Goal: Task Accomplishment & Management: Manage account settings

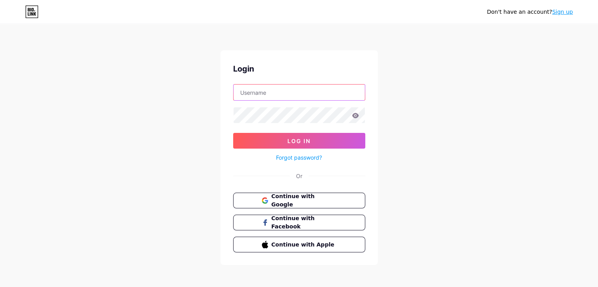
click at [312, 89] on input "text" at bounding box center [299, 93] width 131 height 16
type input "mgianninico"
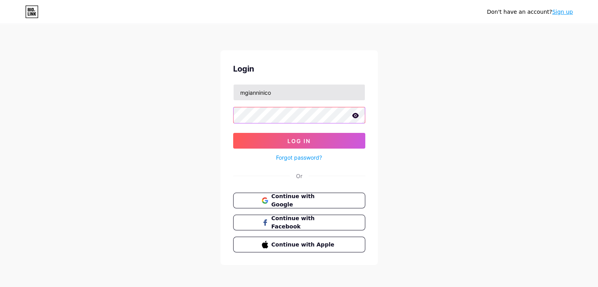
click at [233, 133] on button "Log In" at bounding box center [299, 141] width 132 height 16
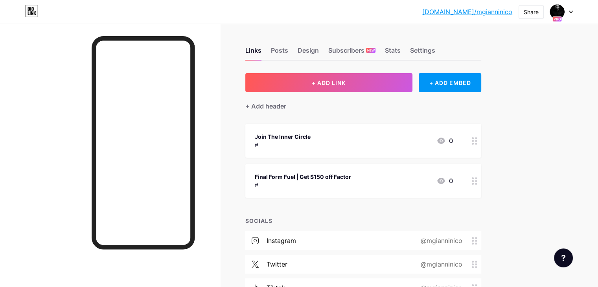
click at [472, 46] on div "Links Posts Design Subscribers NEW Stats Settings" at bounding box center [363, 47] width 236 height 28
click at [435, 54] on div "Settings" at bounding box center [422, 53] width 25 height 14
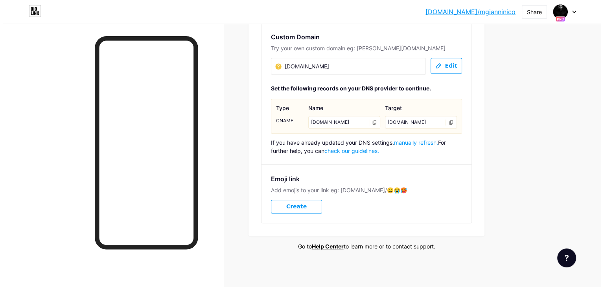
scroll to position [450, 0]
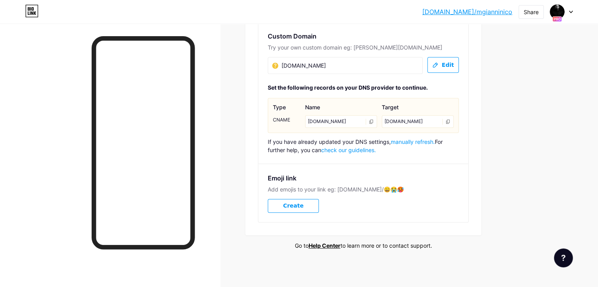
click at [459, 68] on button "Edit" at bounding box center [443, 65] width 31 height 16
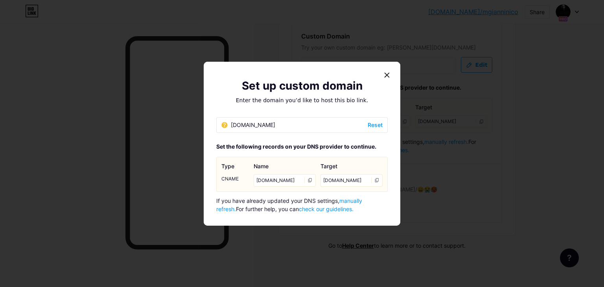
click at [236, 122] on div "links.mgiannini.co" at bounding box center [248, 125] width 54 height 8
drag, startPoint x: 238, startPoint y: 122, endPoint x: 183, endPoint y: 125, distance: 55.1
click at [183, 125] on div "Set up custom domain Enter the domain you’d like to host this bio link. links.m…" at bounding box center [302, 143] width 604 height 287
click at [370, 126] on span "Reset" at bounding box center [375, 125] width 15 height 8
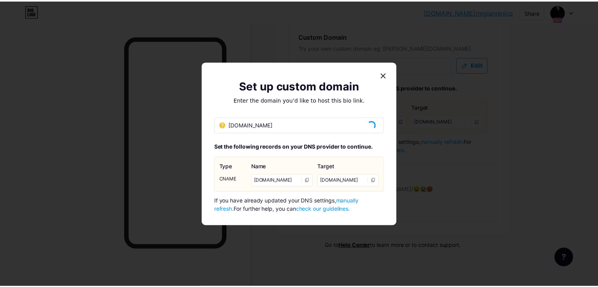
scroll to position [367, 0]
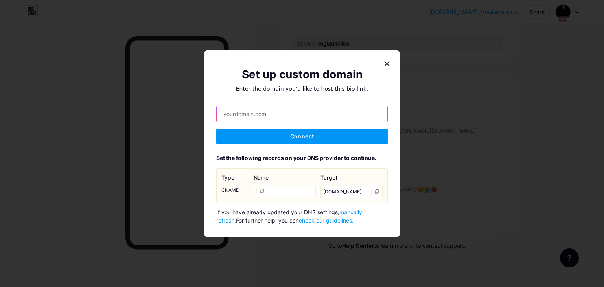
click at [298, 120] on input "text" at bounding box center [302, 114] width 171 height 16
drag, startPoint x: 230, startPoint y: 112, endPoint x: 179, endPoint y: 112, distance: 51.5
click at [179, 112] on div "Set up custom domain Enter the domain you’d like to host this bio link. hub.mgi…" at bounding box center [302, 143] width 604 height 287
type input "[DOMAIN_NAME]"
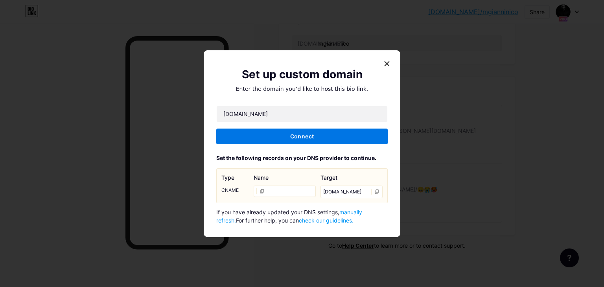
click at [297, 138] on span "Connect" at bounding box center [302, 136] width 24 height 7
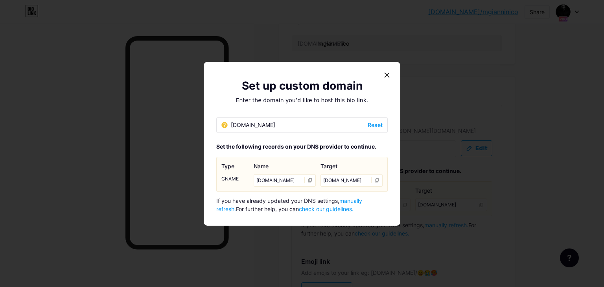
click at [375, 179] on icon at bounding box center [377, 180] width 5 height 5
click at [360, 200] on span "manually refresh." at bounding box center [289, 204] width 146 height 15
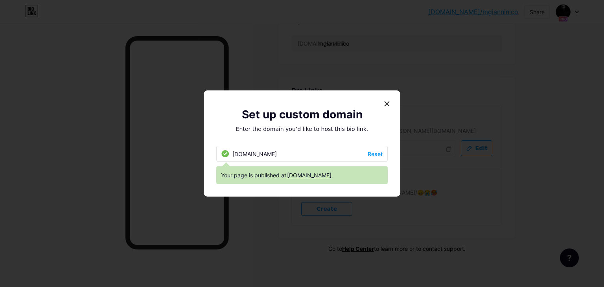
click at [308, 178] on link "[DOMAIN_NAME]" at bounding box center [309, 175] width 44 height 8
click at [381, 111] on div "Set up custom domain" at bounding box center [302, 114] width 172 height 17
click at [384, 106] on icon at bounding box center [387, 104] width 6 height 6
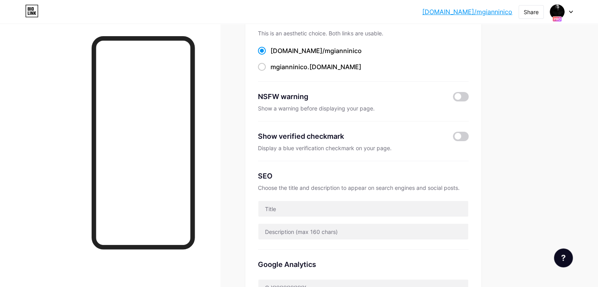
scroll to position [0, 0]
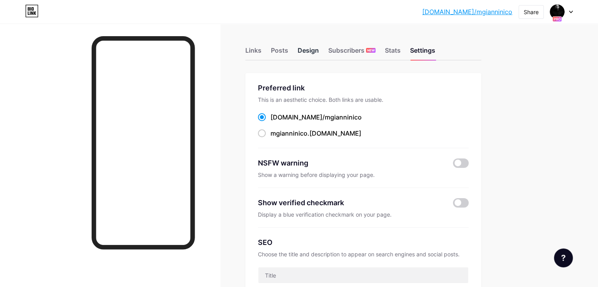
click at [319, 48] on div "Design" at bounding box center [308, 53] width 21 height 14
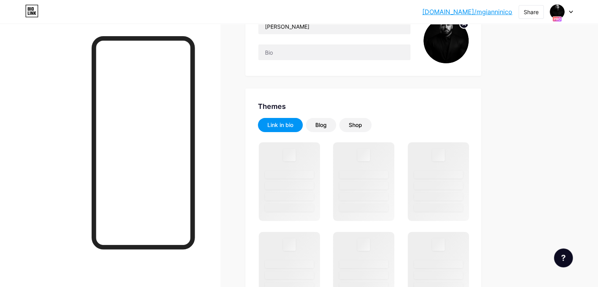
scroll to position [109, 0]
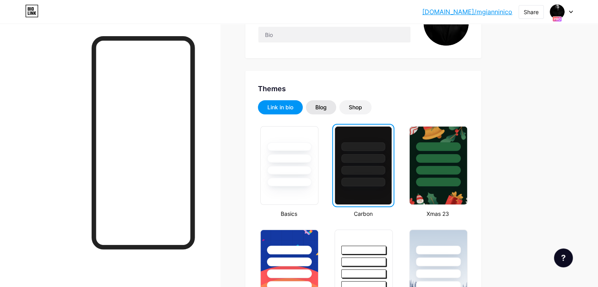
click at [327, 107] on div "Blog" at bounding box center [321, 107] width 11 height 8
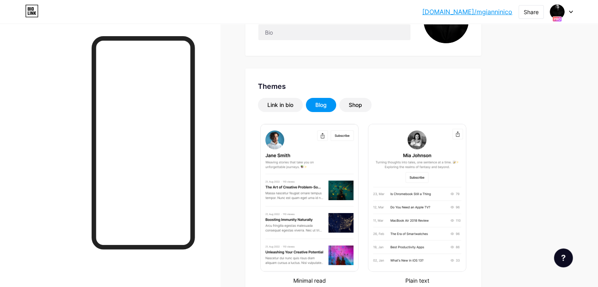
scroll to position [99, 0]
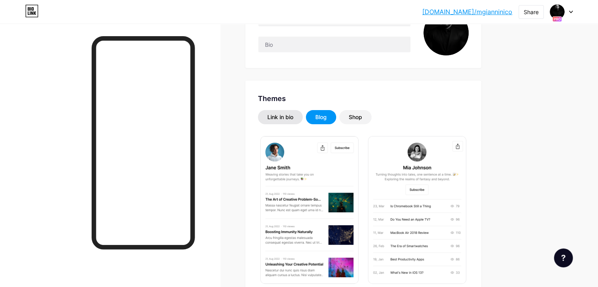
click at [293, 120] on div "Link in bio" at bounding box center [281, 117] width 26 height 8
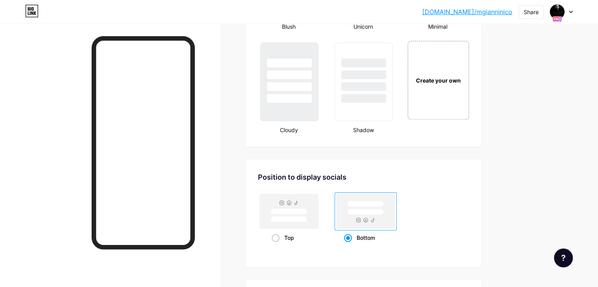
scroll to position [917, 0]
click at [468, 79] on div "Create your own" at bounding box center [438, 79] width 59 height 9
click at [467, 76] on div "Create your own" at bounding box center [437, 80] width 57 height 8
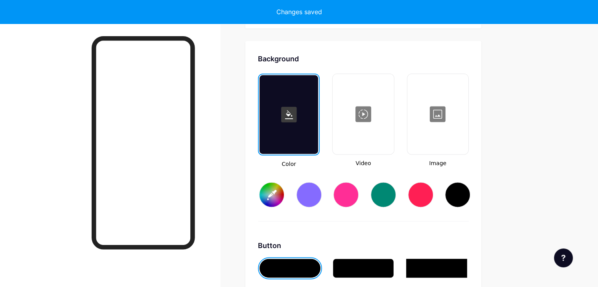
type input "#ffffff"
type input "#000000"
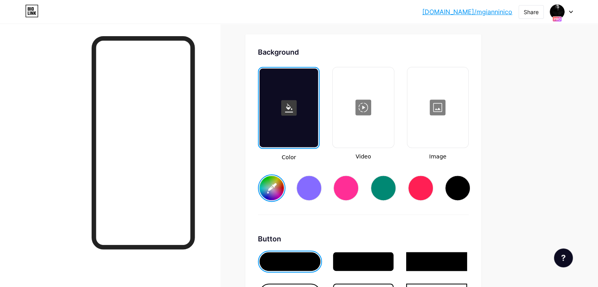
click at [318, 115] on div at bounding box center [289, 107] width 59 height 79
click at [469, 175] on div "#ffffff" at bounding box center [363, 182] width 211 height 40
click at [470, 185] on div at bounding box center [457, 187] width 25 height 25
type input "#000000"
click at [470, 187] on div at bounding box center [457, 187] width 25 height 25
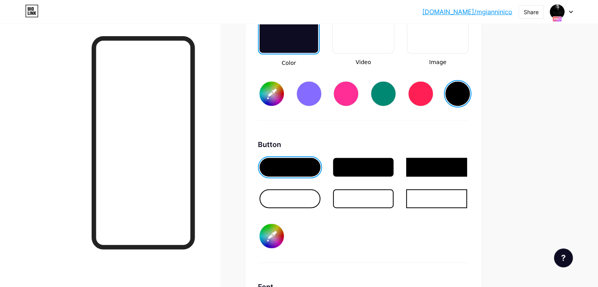
scroll to position [1137, 0]
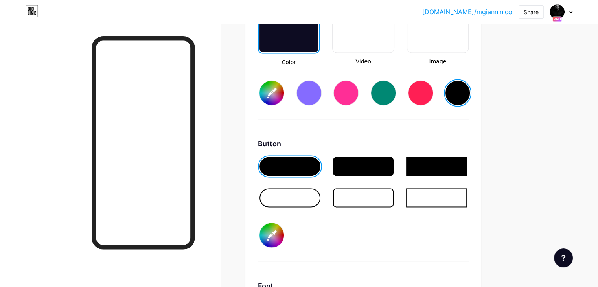
click at [321, 192] on div at bounding box center [290, 197] width 61 height 19
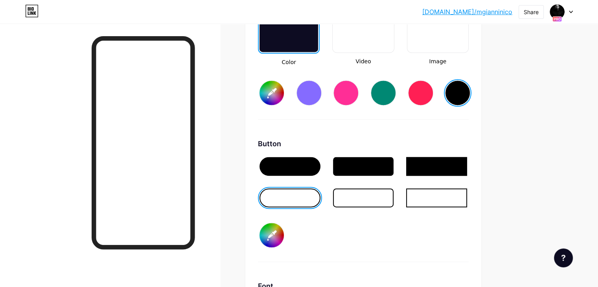
click at [321, 161] on div at bounding box center [290, 166] width 61 height 19
click at [284, 230] on input "#000000" at bounding box center [272, 235] width 24 height 24
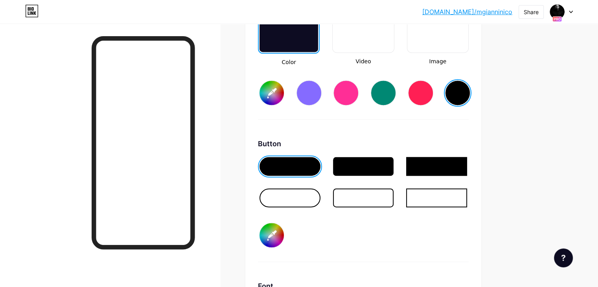
click at [334, 238] on div "Button #949494" at bounding box center [363, 200] width 211 height 124
click at [321, 159] on div at bounding box center [290, 166] width 61 height 19
click at [284, 225] on input "#949494" at bounding box center [272, 235] width 24 height 24
type input "#ffffff"
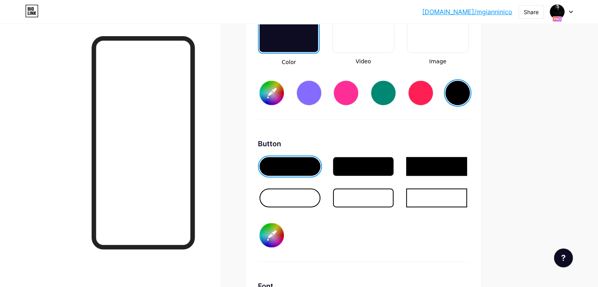
click at [394, 167] on div at bounding box center [363, 166] width 61 height 19
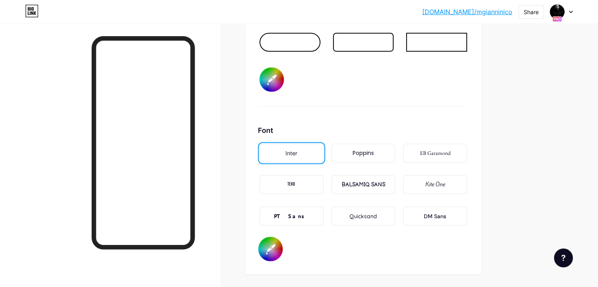
scroll to position [1293, 0]
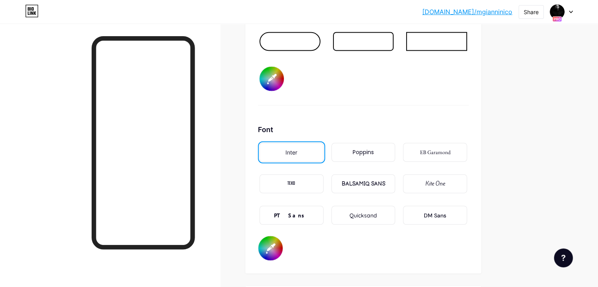
click at [324, 209] on div "PT Sans" at bounding box center [292, 215] width 64 height 19
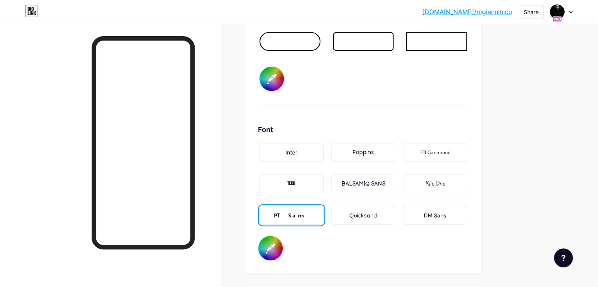
click at [447, 212] on div "DM Sans" at bounding box center [435, 215] width 22 height 8
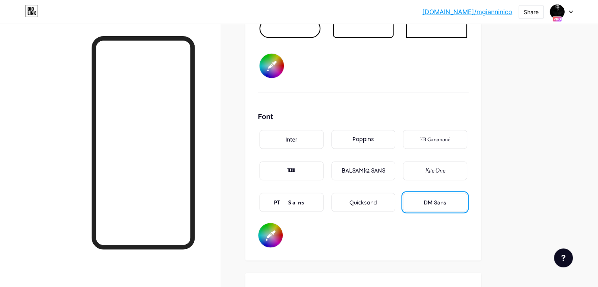
scroll to position [1307, 0]
click at [324, 132] on div "Inter" at bounding box center [292, 138] width 64 height 19
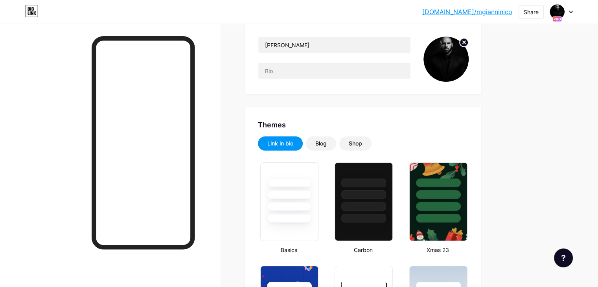
scroll to position [0, 0]
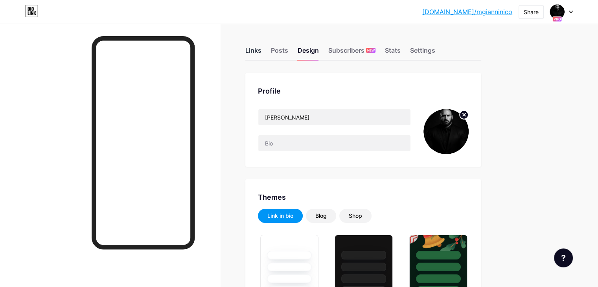
click at [262, 50] on div "Links" at bounding box center [253, 53] width 16 height 14
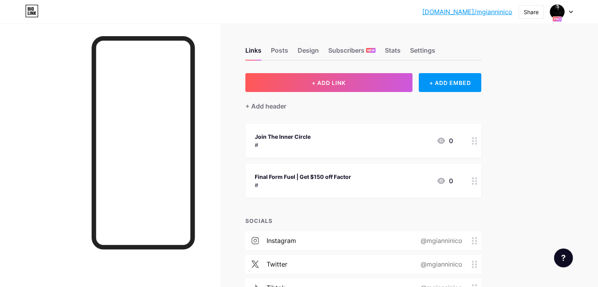
scroll to position [120, 0]
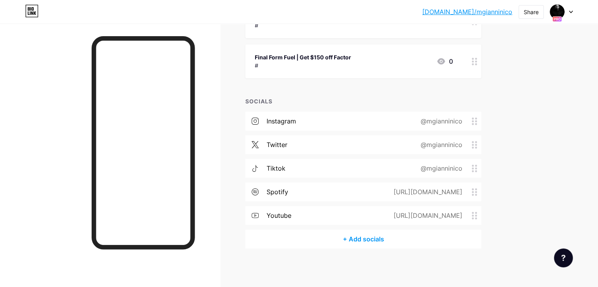
click at [351, 54] on div "Final Form Fuel | Get $150 off Factor" at bounding box center [303, 57] width 96 height 8
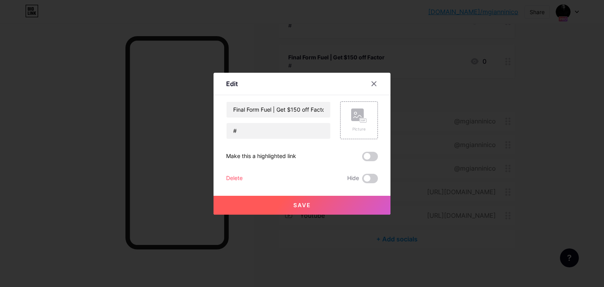
click at [367, 153] on span at bounding box center [370, 156] width 16 height 9
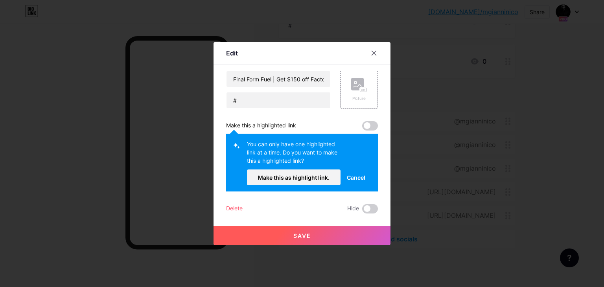
click at [355, 177] on span "Cancel" at bounding box center [356, 177] width 18 height 8
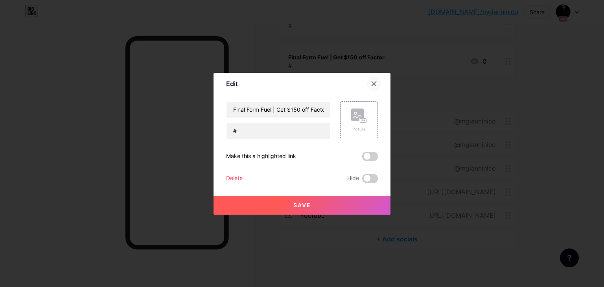
click at [367, 81] on div at bounding box center [374, 84] width 14 height 14
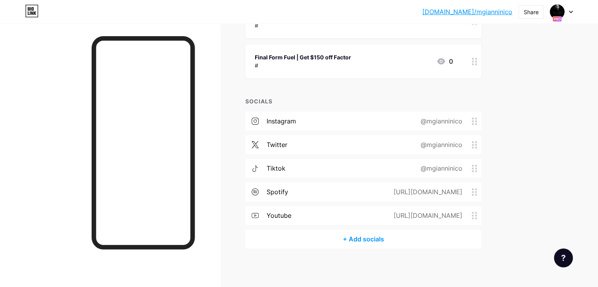
scroll to position [41, 0]
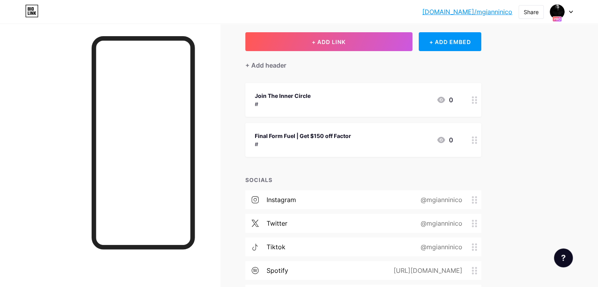
click at [351, 142] on div "#" at bounding box center [303, 144] width 96 height 8
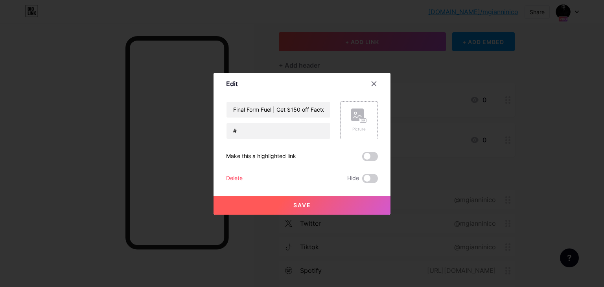
click at [367, 120] on div "Picture" at bounding box center [359, 120] width 38 height 38
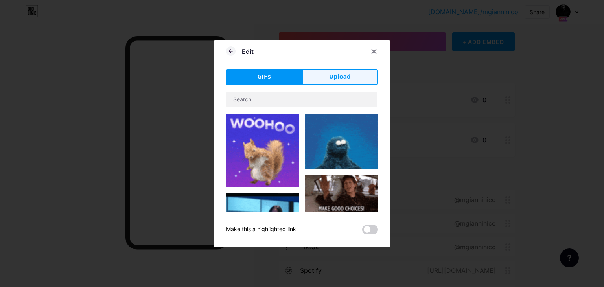
click at [335, 74] on span "Upload" at bounding box center [340, 77] width 22 height 8
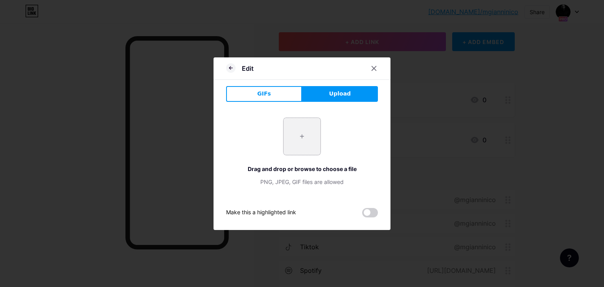
click at [286, 134] on input "file" at bounding box center [302, 136] width 37 height 37
type input "C:\fakepath\factor logo.jpg"
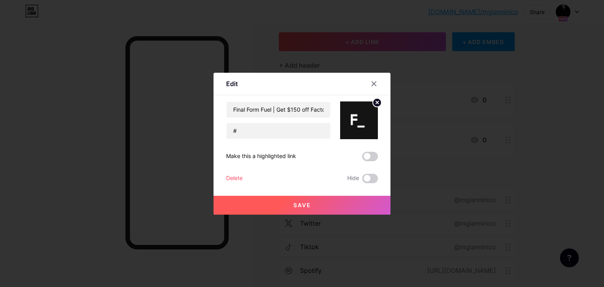
click at [308, 201] on button "Save" at bounding box center [302, 205] width 177 height 19
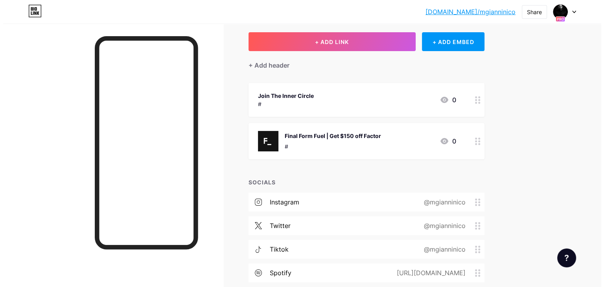
scroll to position [122, 0]
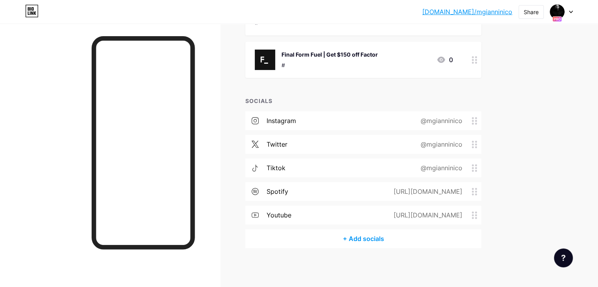
click at [378, 61] on div "#" at bounding box center [330, 65] width 96 height 8
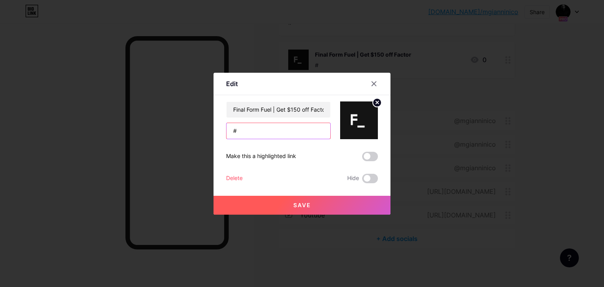
click at [297, 129] on input "#" at bounding box center [279, 131] width 104 height 16
paste input "Fuel Your Final Form | $150 Off Factor"
type input "Fuel Your Final Form | $150 Off Factor"
click at [304, 205] on span "Save" at bounding box center [302, 205] width 18 height 7
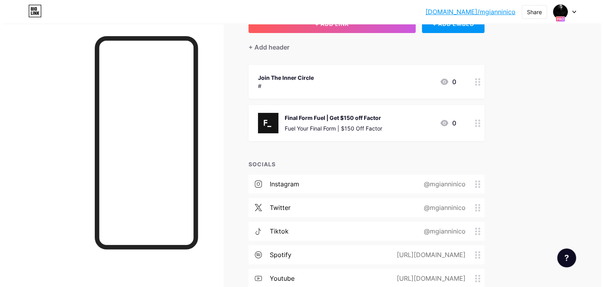
scroll to position [59, 0]
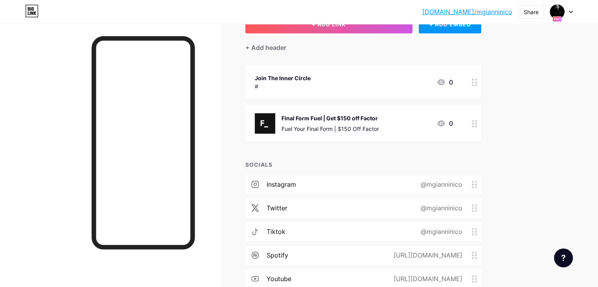
click at [379, 123] on div "Final Form Fuel | Get $150 off Factor Fuel Your Final Form | $150 Off Factor" at bounding box center [331, 123] width 98 height 20
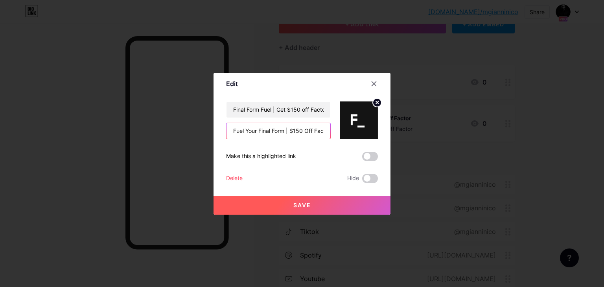
click at [310, 125] on input "Fuel Your Final Form | $150 Off Factor" at bounding box center [279, 131] width 104 height 16
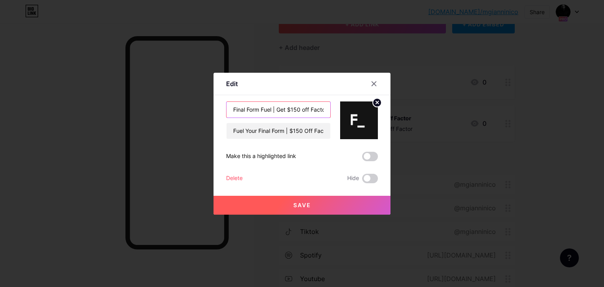
click at [299, 112] on input "Final Form Fuel | Get $150 off Factor" at bounding box center [279, 110] width 104 height 16
paste input "Fuel Your Final Form | $150 Off Factor"
paste input "uel Your Final Form | $150 O"
type input "Fuel Your Final Form | $150 Off Factor"
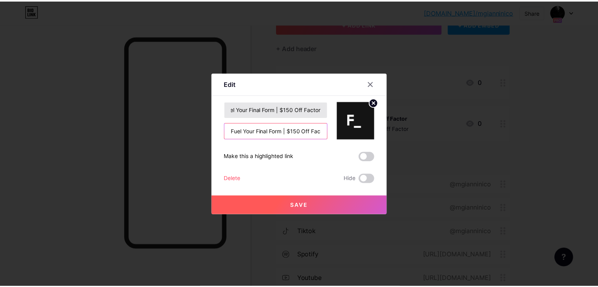
scroll to position [0, 0]
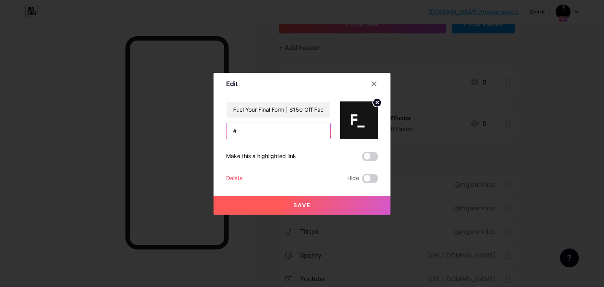
type input "#"
click at [295, 209] on button "Save" at bounding box center [302, 205] width 177 height 19
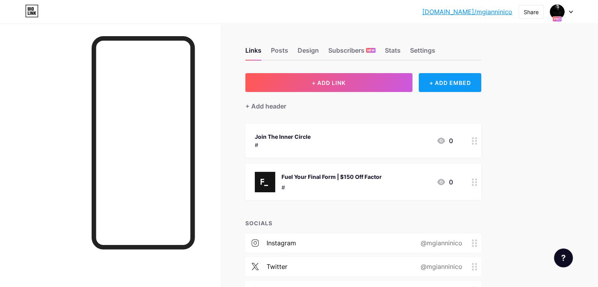
click at [482, 83] on div "+ ADD EMBED" at bounding box center [450, 82] width 63 height 19
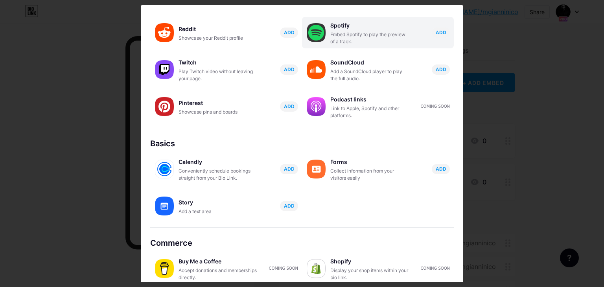
scroll to position [123, 0]
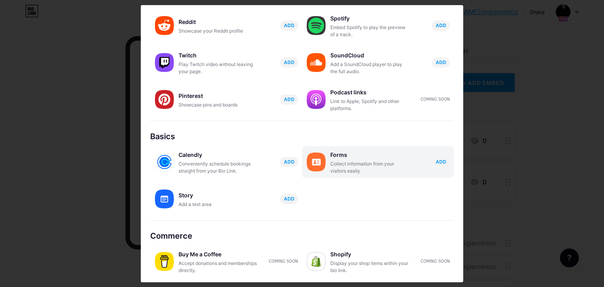
click at [448, 158] on div "Forms Collect information from your visitors easily ADD" at bounding box center [392, 161] width 124 height 25
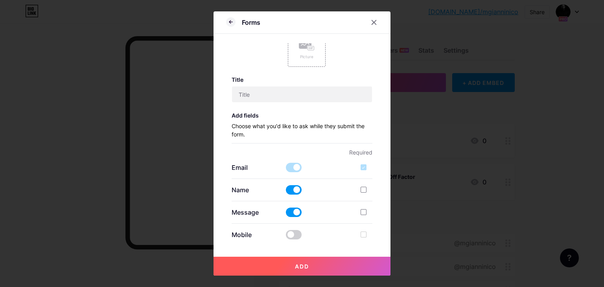
scroll to position [0, 0]
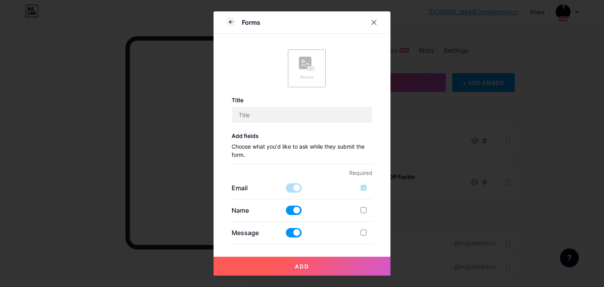
click at [293, 262] on button "Add" at bounding box center [302, 266] width 177 height 19
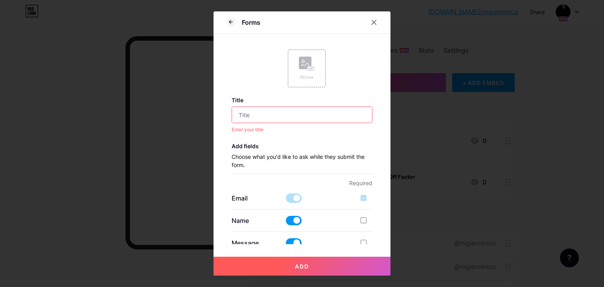
click at [285, 121] on input "text" at bounding box center [302, 115] width 140 height 16
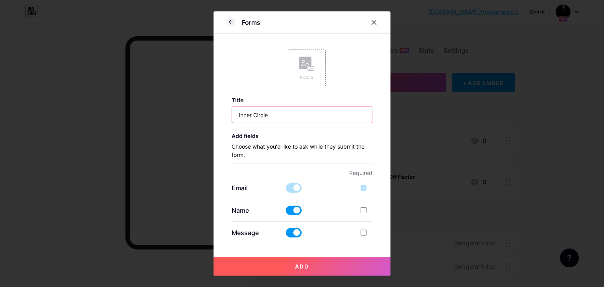
type input "Inner Circle"
click at [214, 257] on button "Add" at bounding box center [302, 266] width 177 height 19
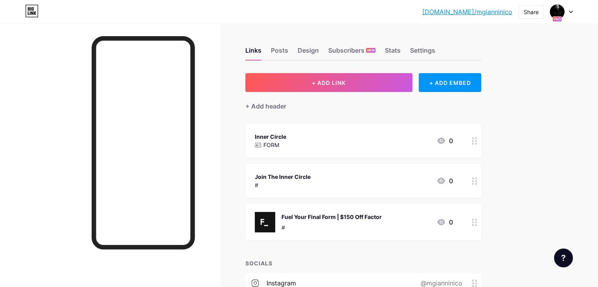
click at [482, 136] on div at bounding box center [474, 141] width 13 height 34
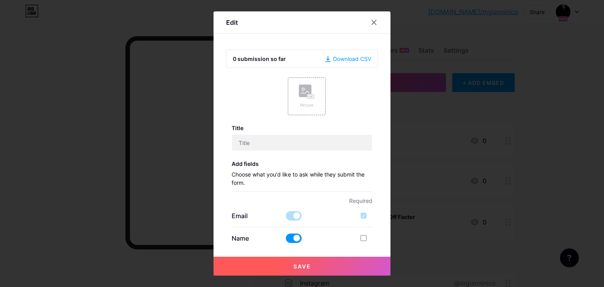
type input "Inner Circle"
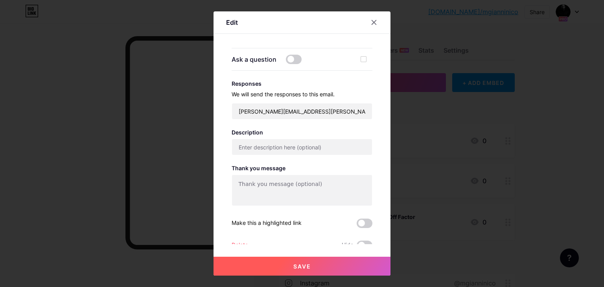
scroll to position [249, 0]
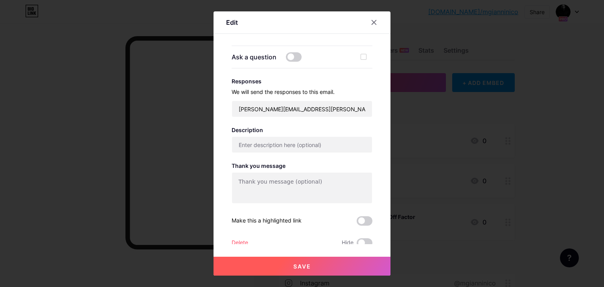
click at [234, 239] on div "Delete" at bounding box center [240, 242] width 17 height 9
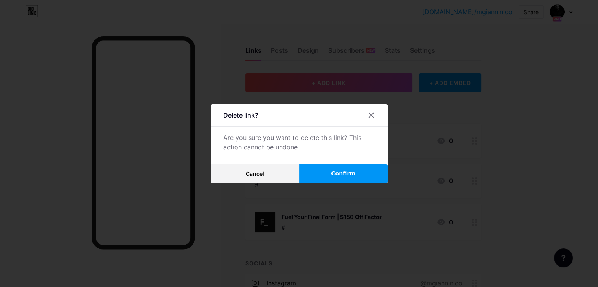
click at [347, 167] on button "Confirm" at bounding box center [343, 173] width 89 height 19
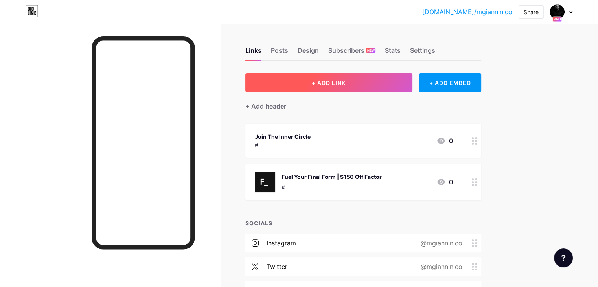
click at [346, 83] on span "+ ADD LINK" at bounding box center [329, 82] width 34 height 7
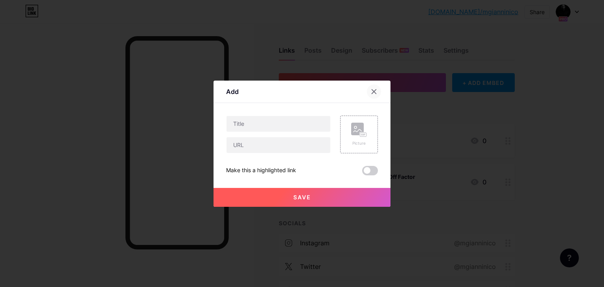
click at [375, 90] on div at bounding box center [374, 92] width 14 height 14
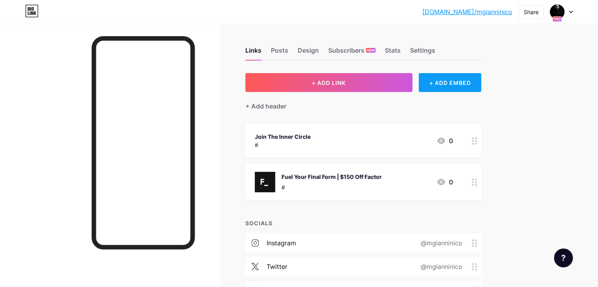
click at [470, 79] on div "+ ADD EMBED" at bounding box center [450, 82] width 63 height 19
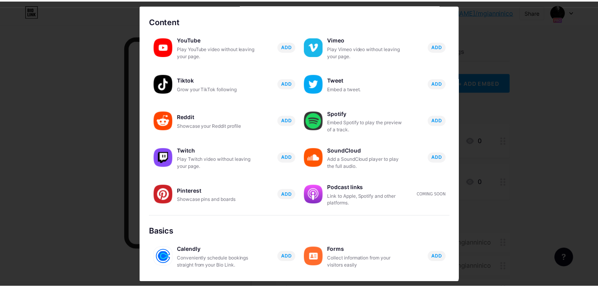
scroll to position [0, 0]
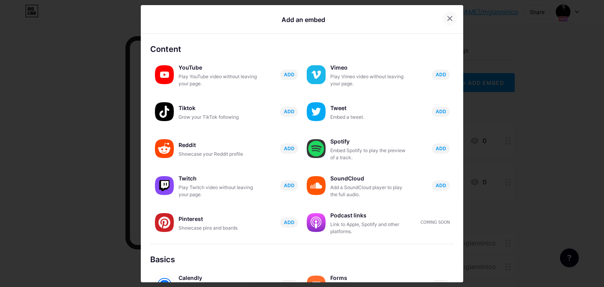
click at [447, 17] on icon at bounding box center [450, 18] width 6 height 6
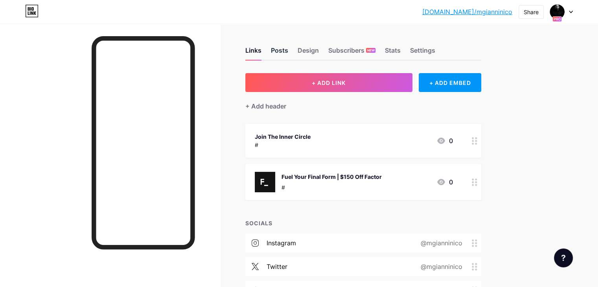
click at [288, 54] on div "Posts" at bounding box center [279, 53] width 17 height 14
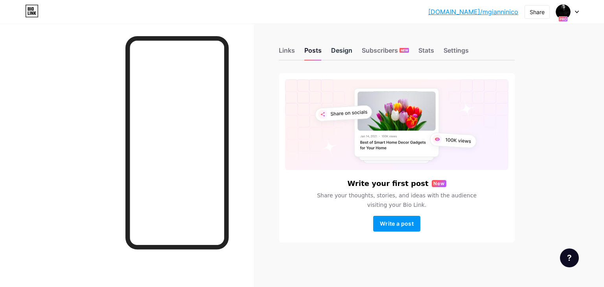
click at [340, 49] on div "Design" at bounding box center [341, 53] width 21 height 14
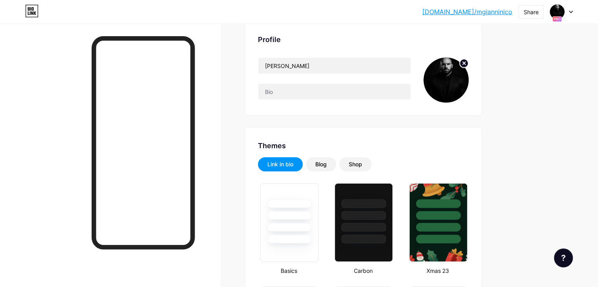
scroll to position [52, 0]
type input "#000000"
type input "#ffffff"
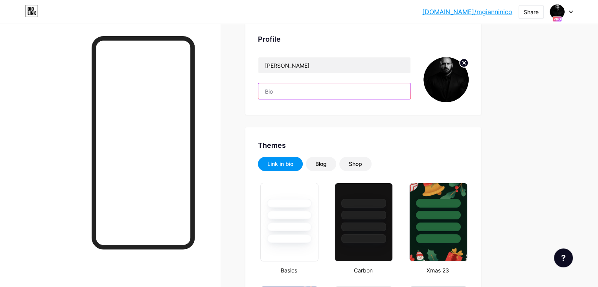
click at [322, 89] on input "text" at bounding box center [334, 91] width 152 height 16
paste input "From collapse to command — your rise starts here."
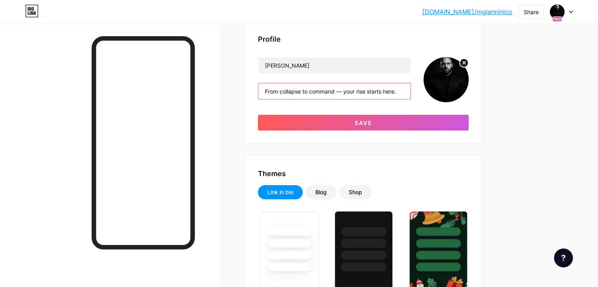
type input "From collapse to command — your rise starts here."
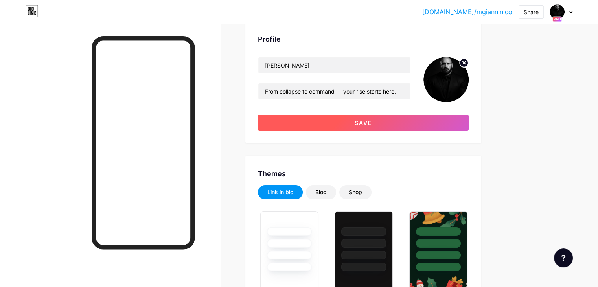
click at [335, 126] on button "Save" at bounding box center [363, 123] width 211 height 16
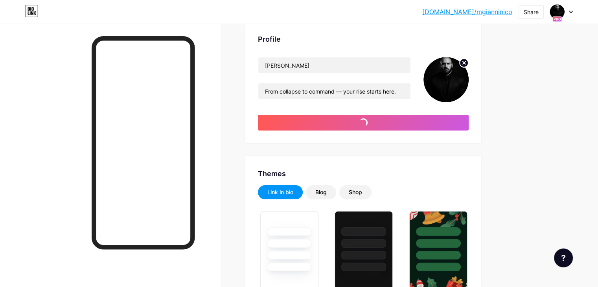
type input "#ffffff"
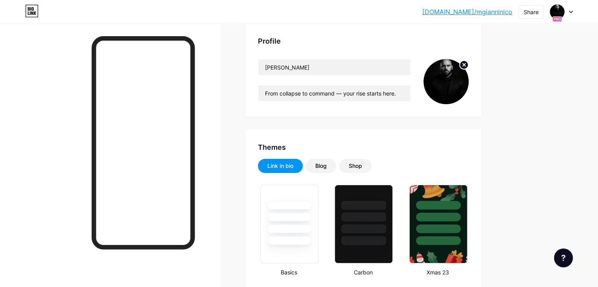
scroll to position [0, 0]
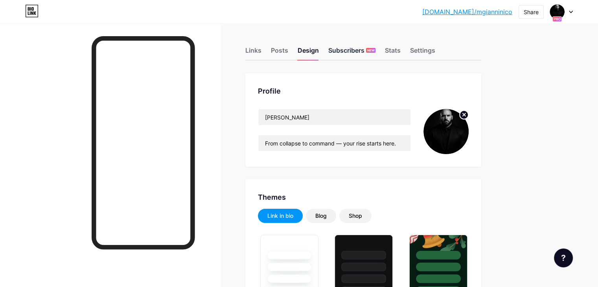
click at [375, 48] on div "Subscribers NEW" at bounding box center [351, 53] width 47 height 14
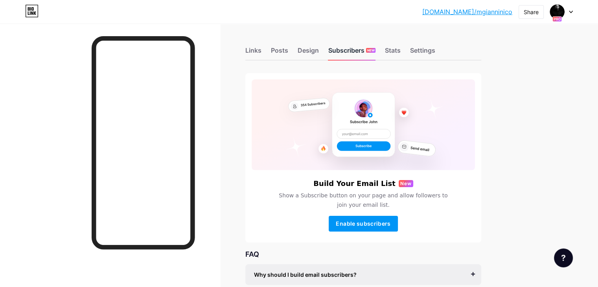
scroll to position [88, 0]
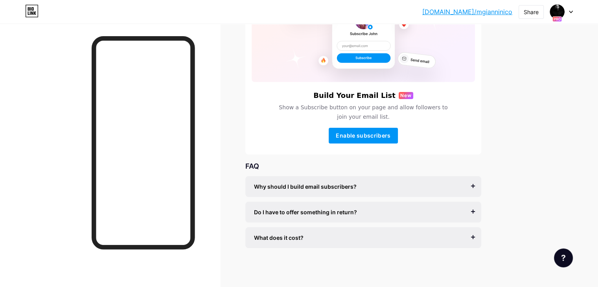
click at [351, 240] on div "What does it cost?" at bounding box center [363, 238] width 219 height 8
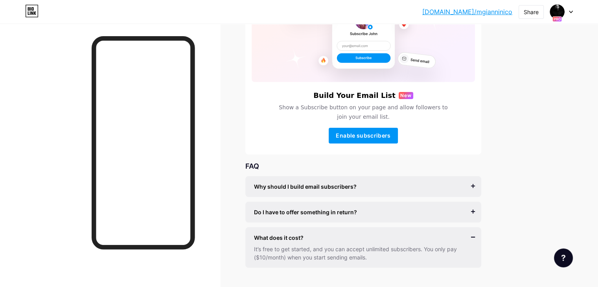
click at [362, 238] on div "What does it cost?" at bounding box center [363, 238] width 219 height 8
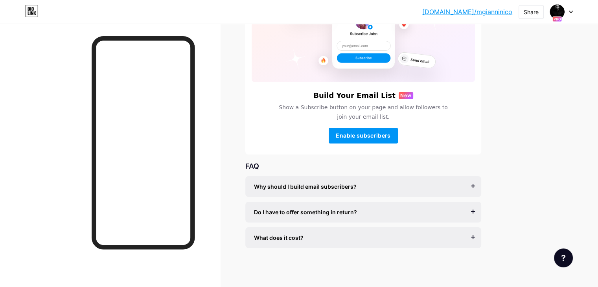
click at [376, 181] on div "Why should I build email subscribers? Email is the only reliable medium to buil…" at bounding box center [363, 186] width 236 height 21
click at [357, 185] on span "Why should I build email subscribers?" at bounding box center [305, 187] width 103 height 8
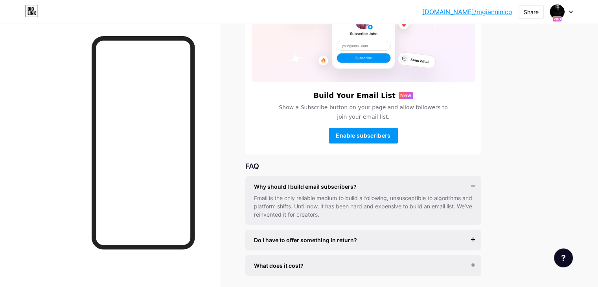
click at [357, 185] on span "Why should I build email subscribers?" at bounding box center [305, 187] width 103 height 8
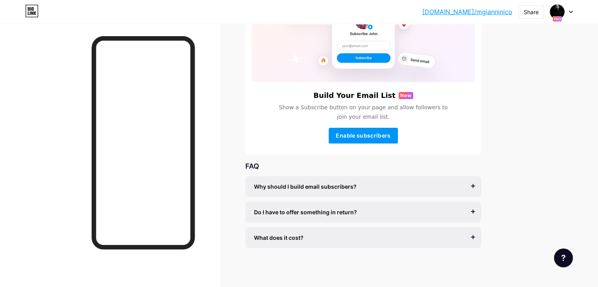
scroll to position [0, 0]
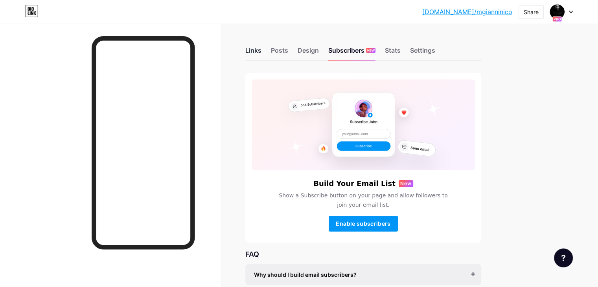
click at [262, 57] on div "Links" at bounding box center [253, 53] width 16 height 14
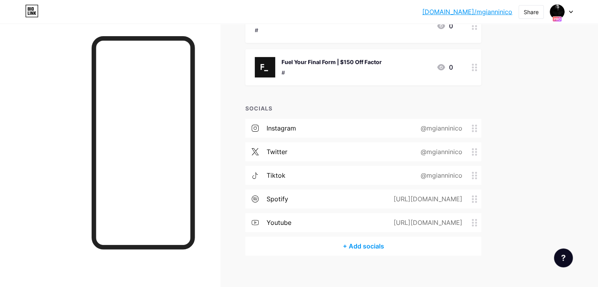
scroll to position [118, 0]
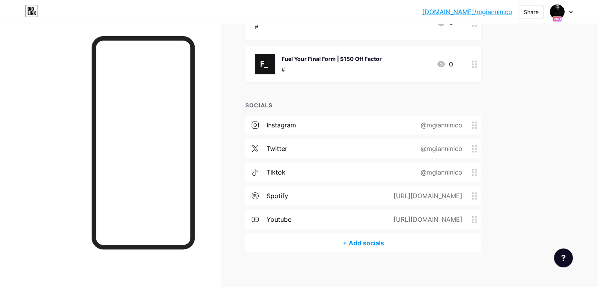
click at [361, 169] on div "tiktok @mgianninico" at bounding box center [363, 172] width 236 height 19
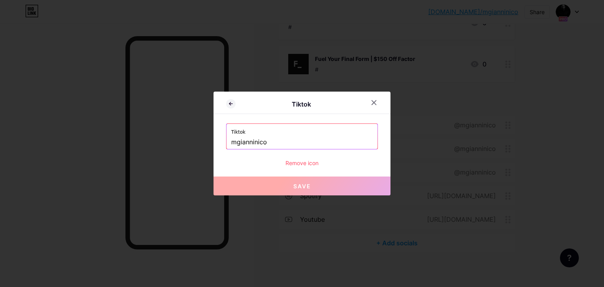
click at [231, 142] on input "mgianninico" at bounding box center [302, 142] width 142 height 13
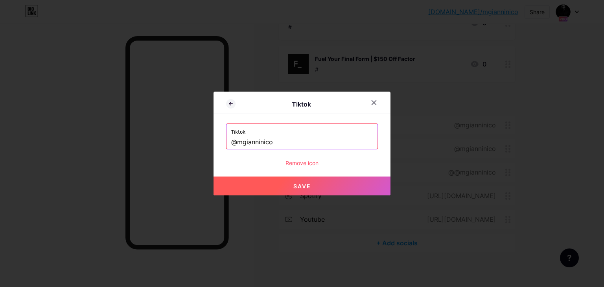
click at [286, 192] on button "Save" at bounding box center [302, 186] width 177 height 19
type input "https://tiktok.com/@mgianninico"
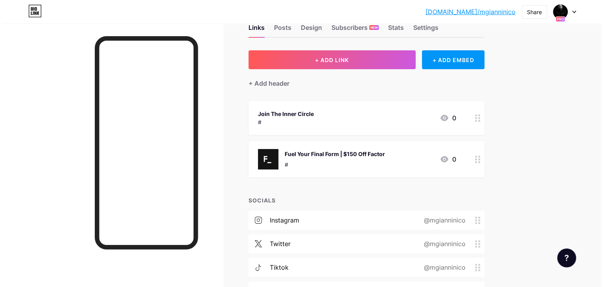
scroll to position [22, 0]
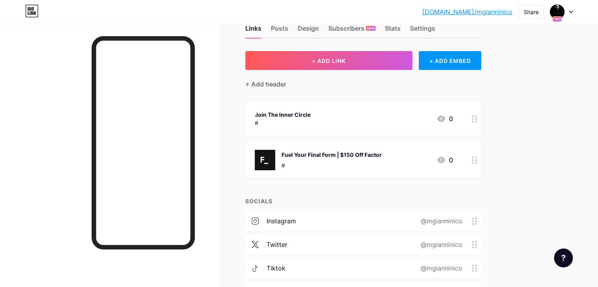
click at [311, 112] on div "Join The Inner Circle" at bounding box center [283, 115] width 56 height 8
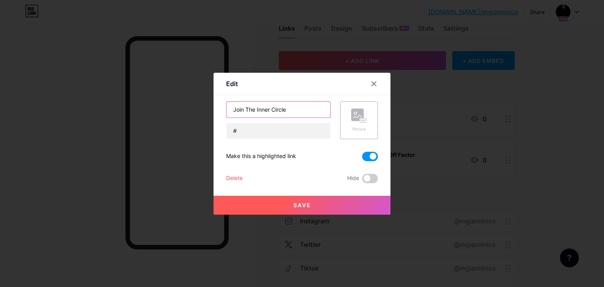
click at [297, 114] on input "Join The Inner Circle" at bounding box center [279, 110] width 104 height 16
paste input "the Inner Circle — Weekly tactics for body, wealth, and command."
drag, startPoint x: 292, startPoint y: 113, endPoint x: 79, endPoint y: 93, distance: 214.6
click at [79, 93] on div "Edit Content YouTube Play YouTube video without leaving your page. ADD Vimeo Pl…" at bounding box center [302, 143] width 604 height 287
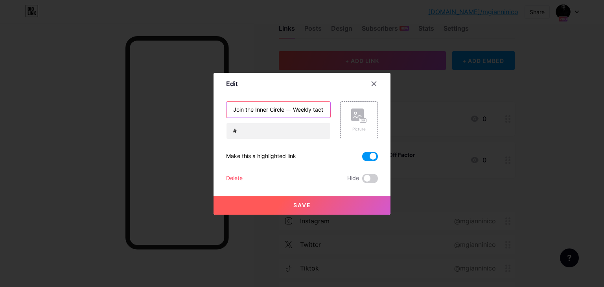
drag, startPoint x: 247, startPoint y: 112, endPoint x: 94, endPoint y: 111, distance: 153.4
click at [94, 111] on div "Edit Content YouTube Play YouTube video without leaving your page. ADD Vimeo Pl…" at bounding box center [302, 143] width 604 height 287
type input "Weekly tactics for body, wealth, and command. | Join The Inner Circle"
click at [245, 198] on button "Save" at bounding box center [302, 205] width 177 height 19
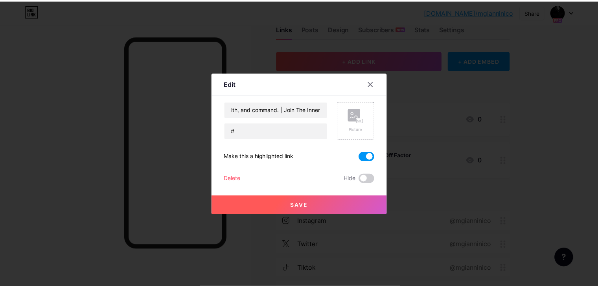
scroll to position [0, 0]
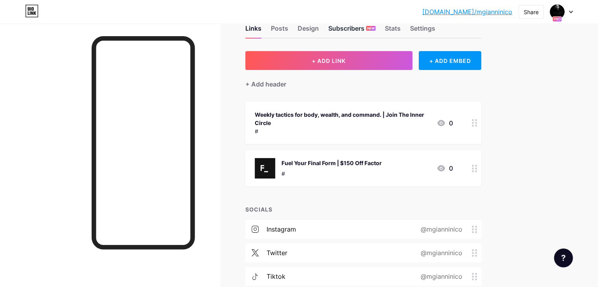
click at [376, 28] on div "Subscribers NEW" at bounding box center [351, 31] width 47 height 14
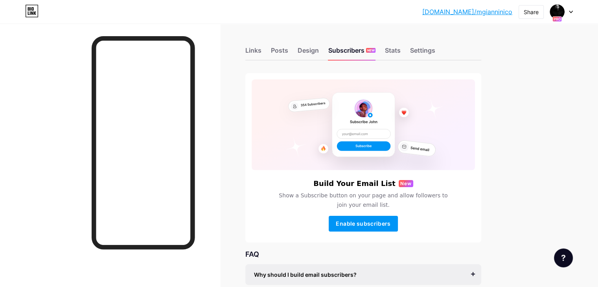
scroll to position [88, 0]
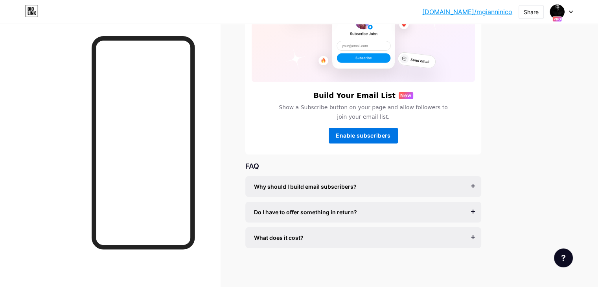
click at [398, 140] on button "Enable subscribers" at bounding box center [363, 136] width 69 height 16
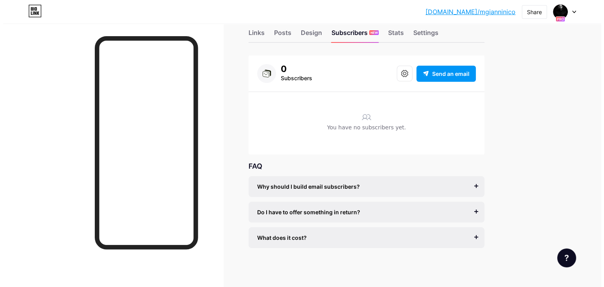
scroll to position [0, 0]
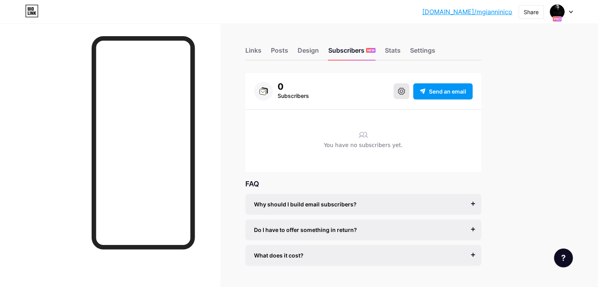
click at [410, 84] on button at bounding box center [402, 91] width 16 height 16
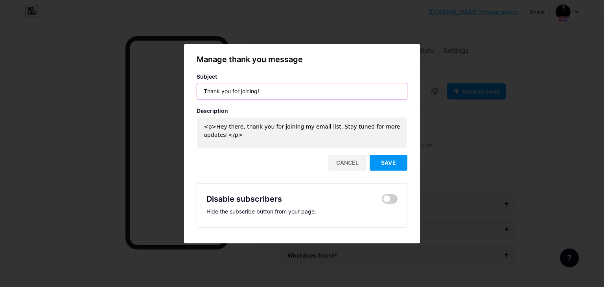
drag, startPoint x: 272, startPoint y: 93, endPoint x: 77, endPoint y: 84, distance: 195.4
click at [77, 84] on div "Manage thank you message Subject Thank you for joining! Description <p>Hey ther…" at bounding box center [302, 143] width 604 height 287
type input "Welcome to the Inner Circle!"
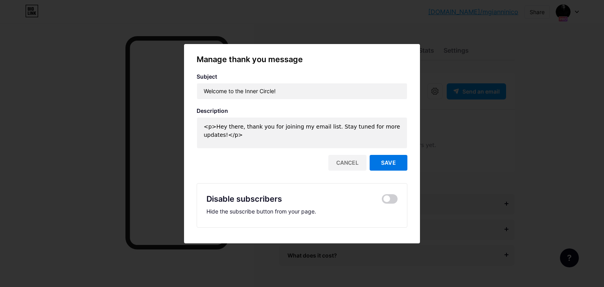
click at [381, 165] on span "Save" at bounding box center [388, 162] width 15 height 7
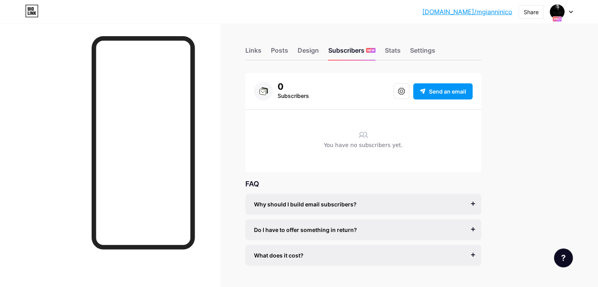
click at [276, 48] on div "Links Posts Design Subscribers NEW Stats Settings 0 Subscribers Send an email Y…" at bounding box center [257, 165] width 515 height 282
click at [262, 52] on div "Links" at bounding box center [253, 53] width 16 height 14
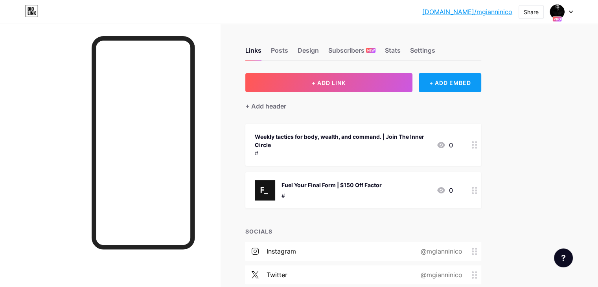
click at [482, 84] on div "+ ADD EMBED" at bounding box center [450, 82] width 63 height 19
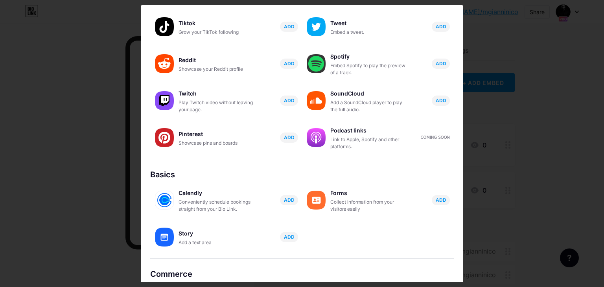
scroll to position [85, 0]
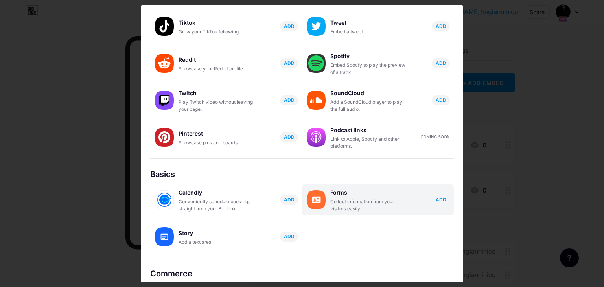
click at [441, 201] on span "ADD" at bounding box center [441, 199] width 11 height 7
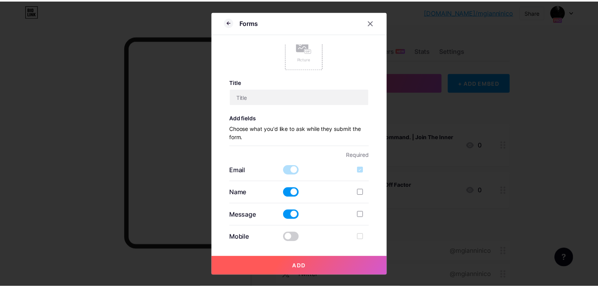
scroll to position [0, 0]
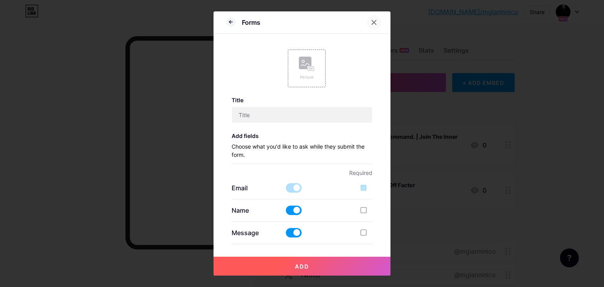
click at [371, 20] on icon at bounding box center [374, 22] width 6 height 6
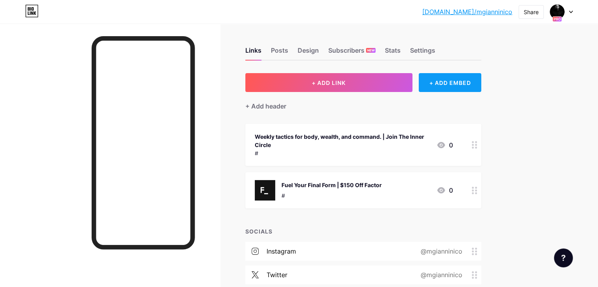
click at [478, 83] on div "+ ADD EMBED" at bounding box center [450, 82] width 63 height 19
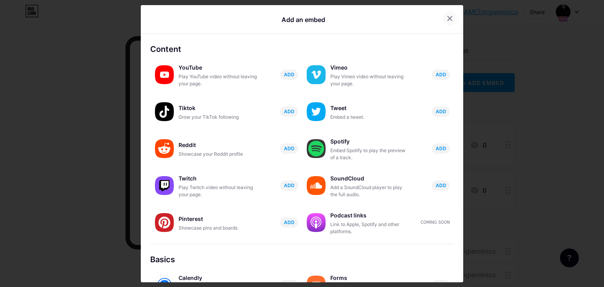
click at [443, 15] on div at bounding box center [450, 18] width 14 height 14
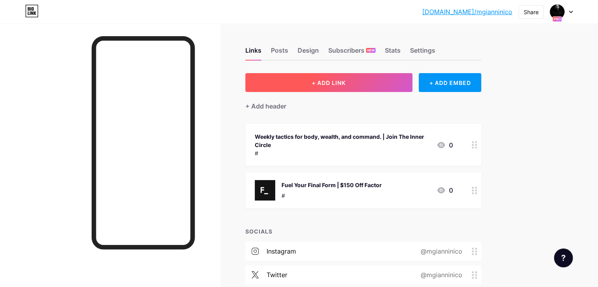
click at [363, 74] on button "+ ADD LINK" at bounding box center [328, 82] width 167 height 19
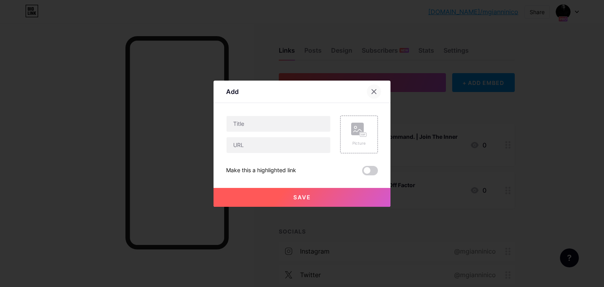
click at [377, 89] on div at bounding box center [374, 92] width 14 height 14
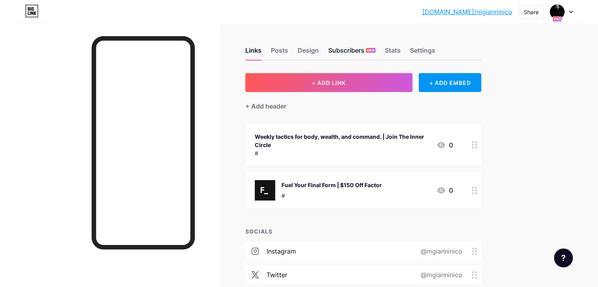
click at [376, 52] on div "Subscribers NEW" at bounding box center [351, 53] width 47 height 14
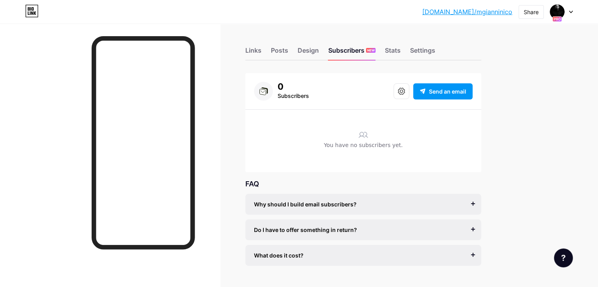
scroll to position [18, 0]
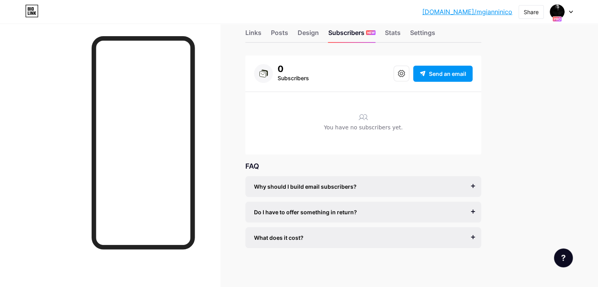
click at [357, 184] on span "Why should I build email subscribers?" at bounding box center [305, 187] width 103 height 8
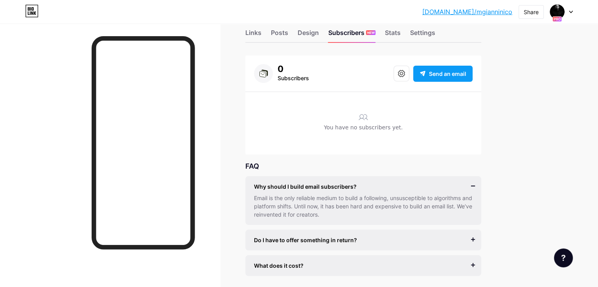
click at [467, 72] on span "Send an email" at bounding box center [447, 74] width 37 height 8
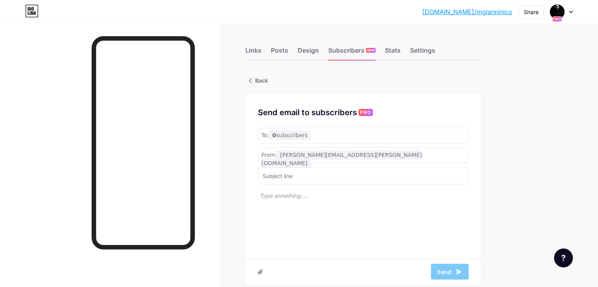
scroll to position [38, 0]
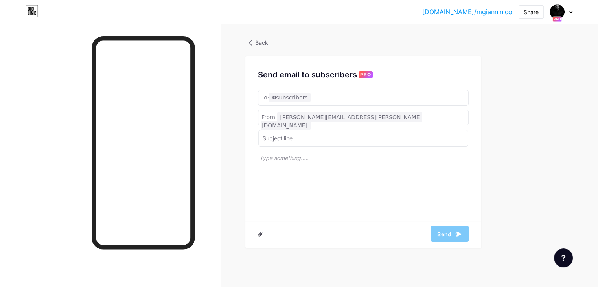
click at [370, 175] on p at bounding box center [364, 183] width 209 height 61
click at [268, 43] on span "Back" at bounding box center [261, 43] width 13 height 8
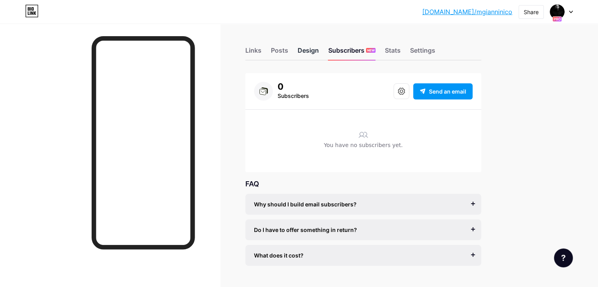
click at [319, 52] on div "Design" at bounding box center [308, 53] width 21 height 14
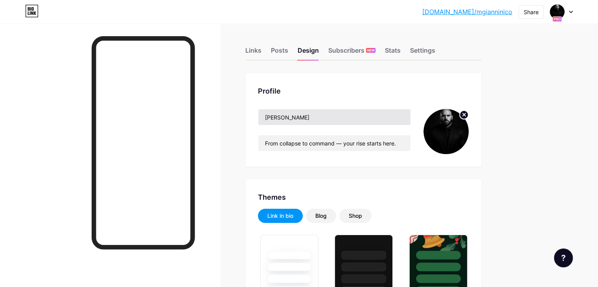
type input "#000000"
type input "#ffffff"
click at [376, 55] on div "Subscribers NEW" at bounding box center [351, 53] width 47 height 14
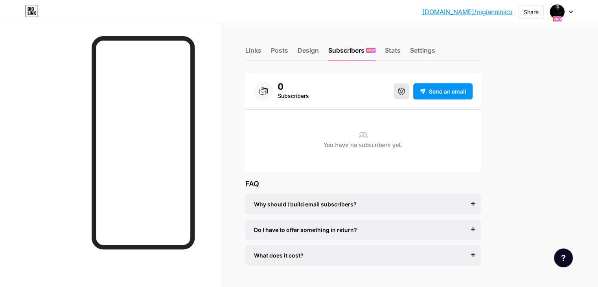
click at [405, 90] on icon at bounding box center [401, 91] width 7 height 7
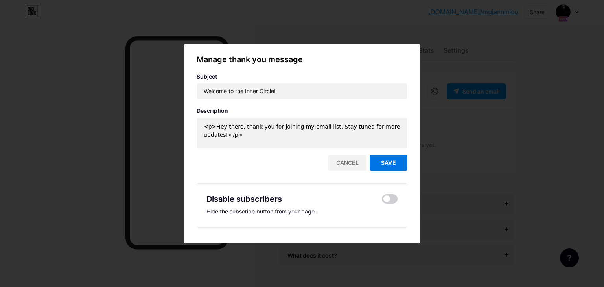
click at [381, 163] on span "Save" at bounding box center [388, 162] width 15 height 7
click at [342, 165] on div "Cancel" at bounding box center [347, 163] width 38 height 16
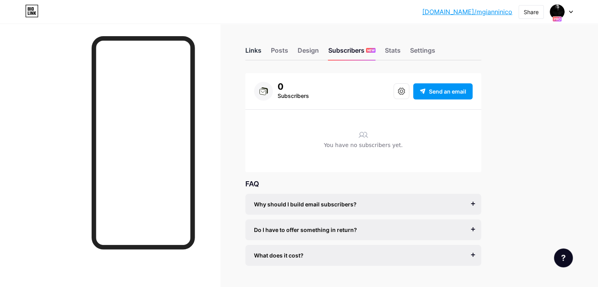
click at [262, 55] on div "Links" at bounding box center [253, 53] width 16 height 14
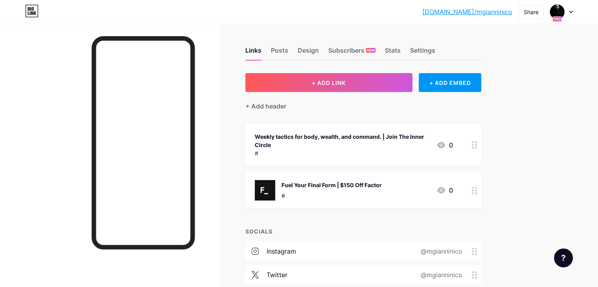
click at [337, 150] on div "#" at bounding box center [342, 153] width 175 height 8
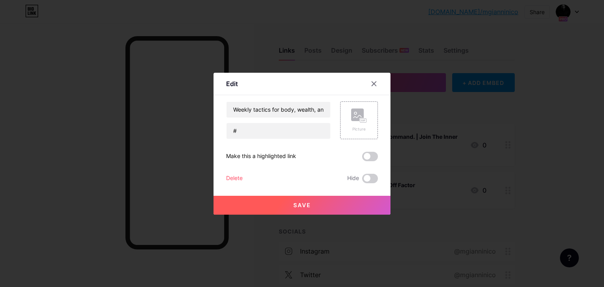
click at [232, 173] on div "Weekly tactics for body, wealth, and command. | Join The Inner Circle # Picture…" at bounding box center [302, 142] width 152 height 82
click at [228, 175] on div "Delete" at bounding box center [234, 178] width 17 height 9
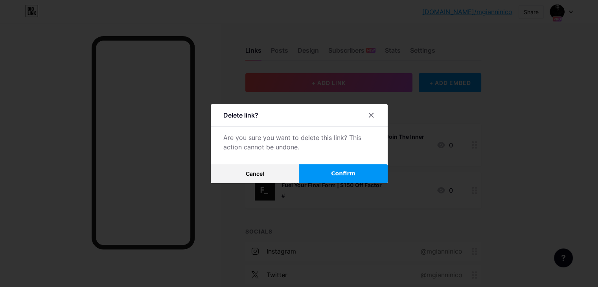
click at [345, 167] on button "Confirm" at bounding box center [343, 173] width 89 height 19
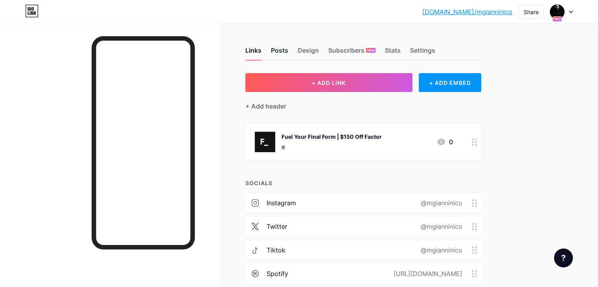
click at [288, 48] on div "Posts" at bounding box center [279, 53] width 17 height 14
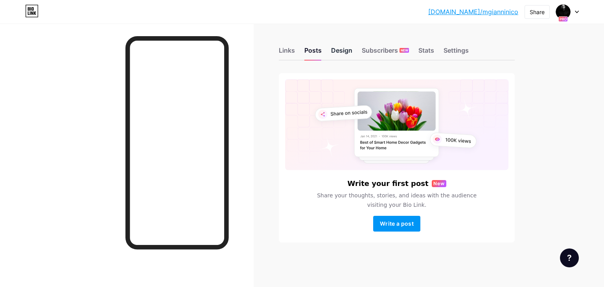
click at [337, 55] on div "Design" at bounding box center [341, 53] width 21 height 14
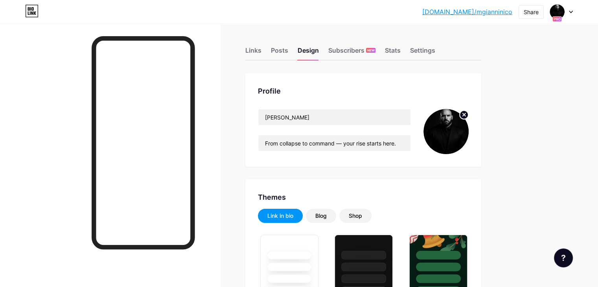
type input "#000000"
type input "#ffffff"
click at [435, 48] on div "Settings" at bounding box center [422, 53] width 25 height 14
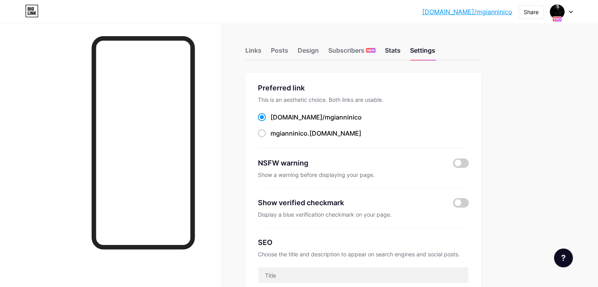
click at [401, 52] on div "Stats" at bounding box center [393, 53] width 16 height 14
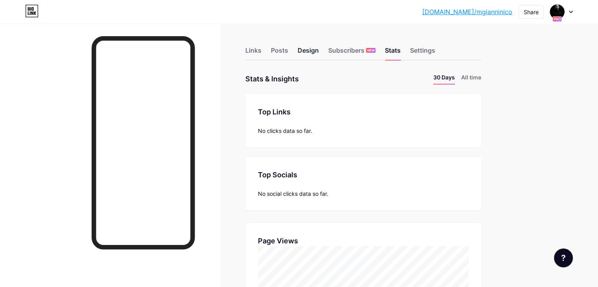
click at [319, 48] on div "Design" at bounding box center [308, 53] width 21 height 14
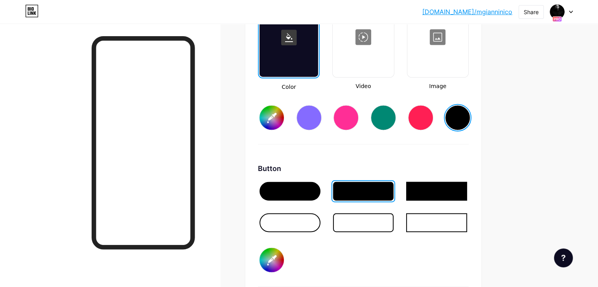
type input "#000000"
type input "#ffffff"
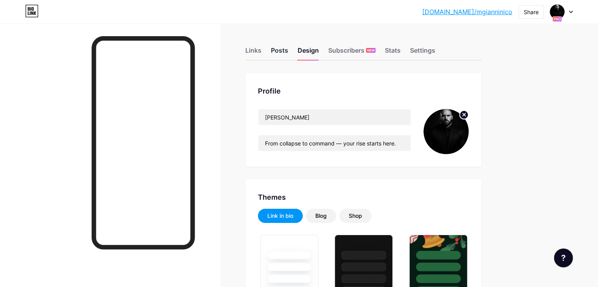
click at [288, 50] on div "Posts" at bounding box center [279, 53] width 17 height 14
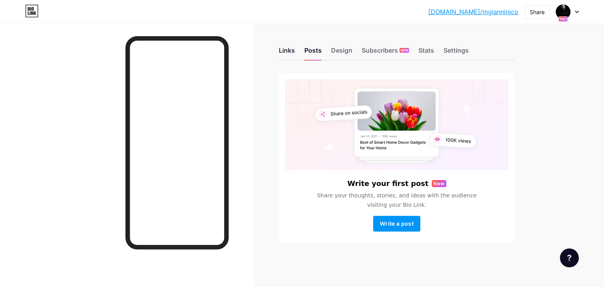
click at [291, 55] on div "Links" at bounding box center [287, 53] width 16 height 14
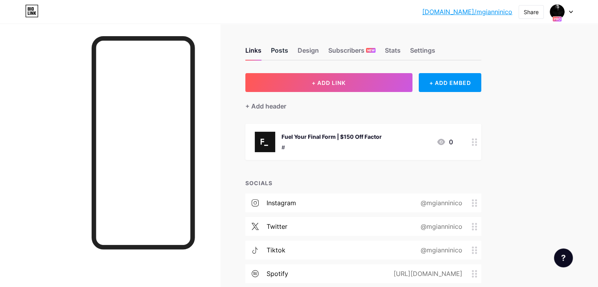
click at [288, 54] on div "Posts" at bounding box center [279, 53] width 17 height 14
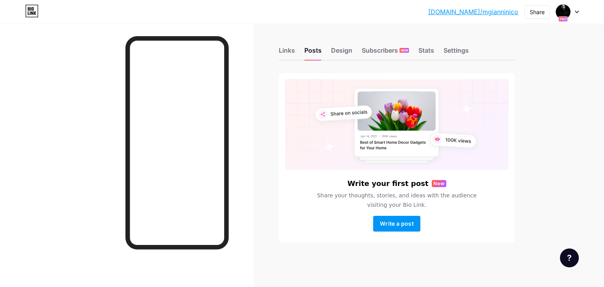
click at [376, 63] on div "Links Posts Design Subscribers NEW Stats Settings Write your first post New Sha…" at bounding box center [274, 153] width 548 height 258
click at [386, 49] on div "Subscribers NEW" at bounding box center [385, 53] width 47 height 14
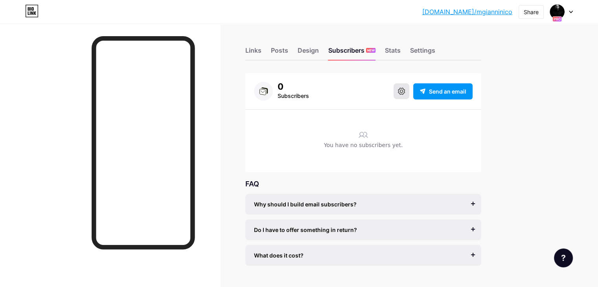
click at [405, 90] on icon at bounding box center [401, 91] width 7 height 7
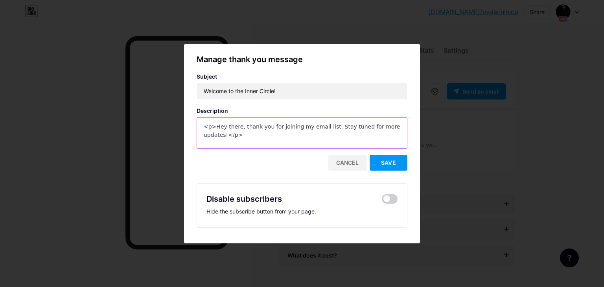
click at [306, 144] on textarea "<p>Hey there, thank you for joining my email list. Stay tuned for more updates!…" at bounding box center [302, 133] width 210 height 31
paste textarea "You’ve just stepped inside the command room. Watch your inbox for your first dr…"
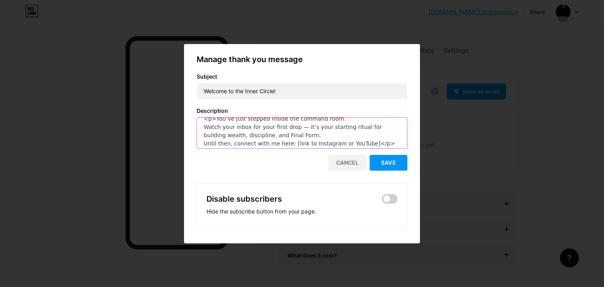
scroll to position [11, 0]
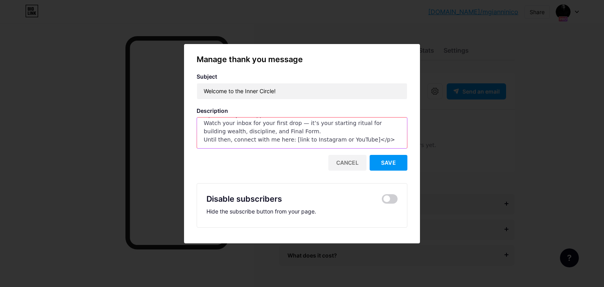
paste textarea "<br> Watch your inbox for your first drop — it’s your starting ritual for build…"
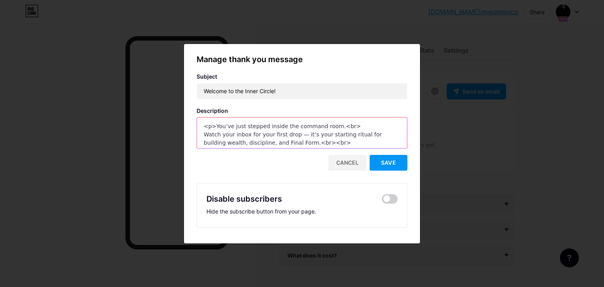
click at [363, 125] on textarea "<p>You’ve just stepped inside the command room.<br> Watch your inbox for your f…" at bounding box center [302, 132] width 210 height 31
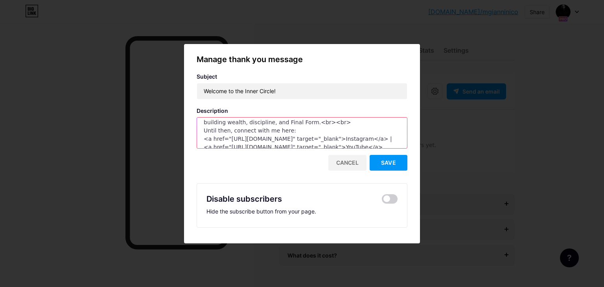
scroll to position [17, 0]
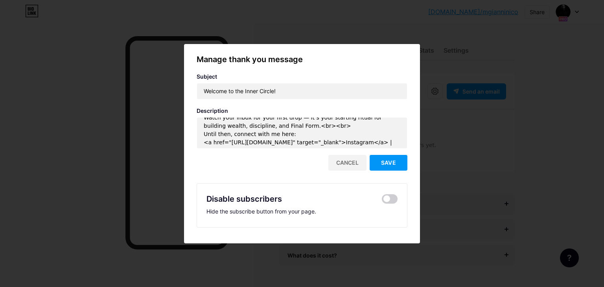
click at [317, 105] on div "Manage thank you message Subject Welcome to the Inner Circle! Description <p>Yo…" at bounding box center [302, 141] width 211 height 174
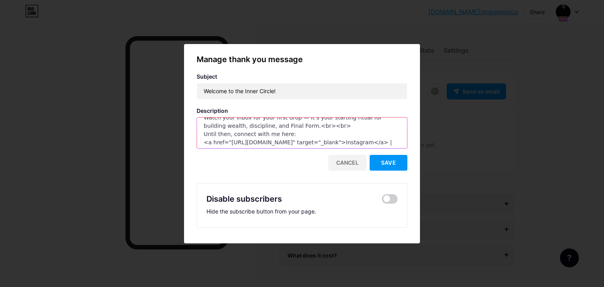
click at [316, 140] on textarea "<p>You’ve just stepped inside the command room.<br> Watch your inbox for your f…" at bounding box center [302, 132] width 210 height 31
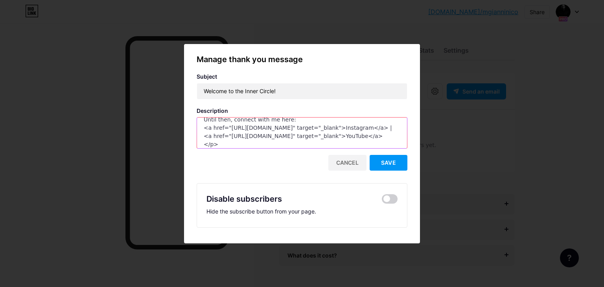
scroll to position [33, 0]
drag, startPoint x: 288, startPoint y: 130, endPoint x: 178, endPoint y: 126, distance: 110.6
click at [178, 126] on div "Manage thank you message Subject Welcome to the Inner Circle! Description <p>Yo…" at bounding box center [302, 143] width 604 height 287
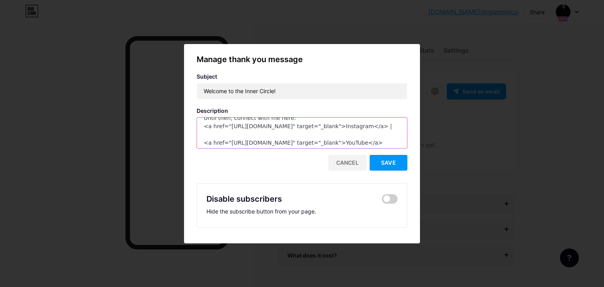
paste textarea "<a href="https://instagram.com/mgianninico" target="_blank">Instagram</a> |"
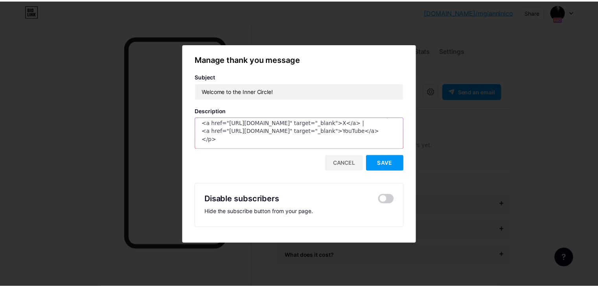
scroll to position [0, 0]
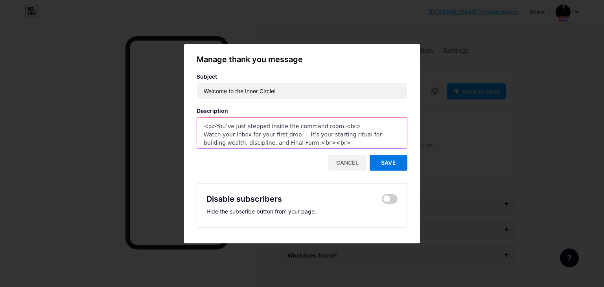
type textarea "<p>You’ve just stepped inside the command room.<br> Watch your inbox for your f…"
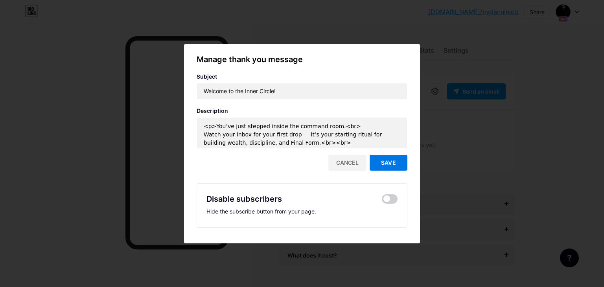
click at [387, 163] on span "Save" at bounding box center [388, 162] width 15 height 7
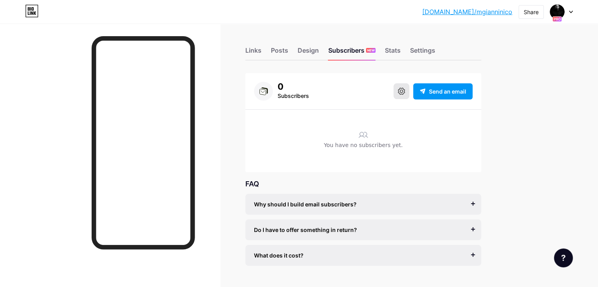
click at [410, 91] on button at bounding box center [402, 91] width 16 height 16
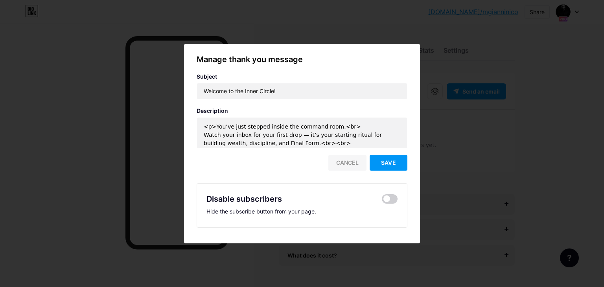
click at [352, 163] on div "Cancel" at bounding box center [347, 163] width 38 height 16
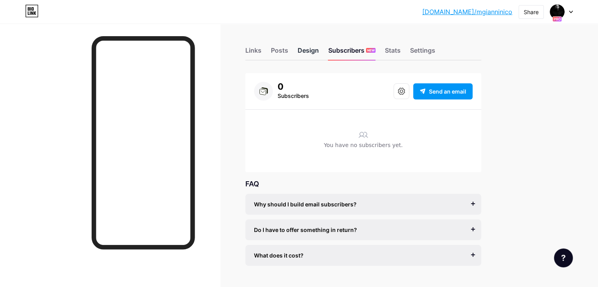
click at [319, 54] on div "Design" at bounding box center [308, 53] width 21 height 14
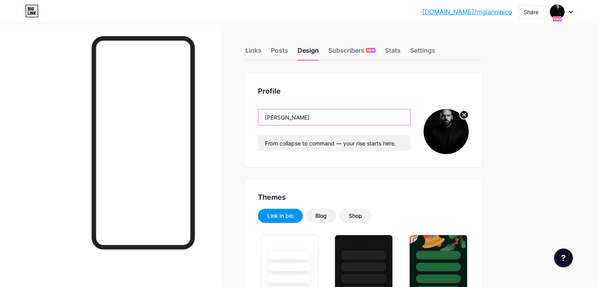
type input "#000000"
type input "#ffffff"
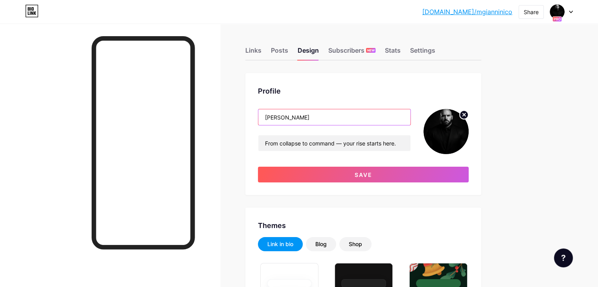
type input "Giannini"
click at [339, 163] on div "Giannini From collapse to command — your rise starts here. Save" at bounding box center [363, 146] width 211 height 74
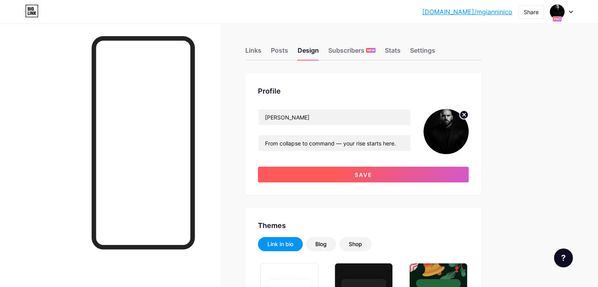
click at [344, 171] on button "Save" at bounding box center [363, 175] width 211 height 16
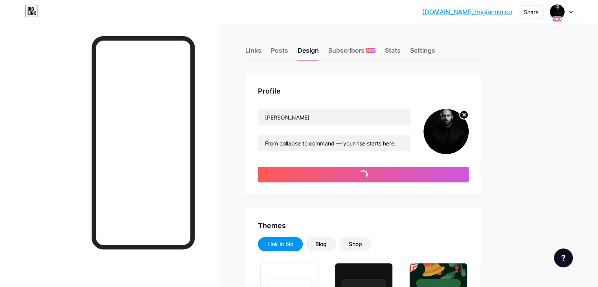
type input "#ffffff"
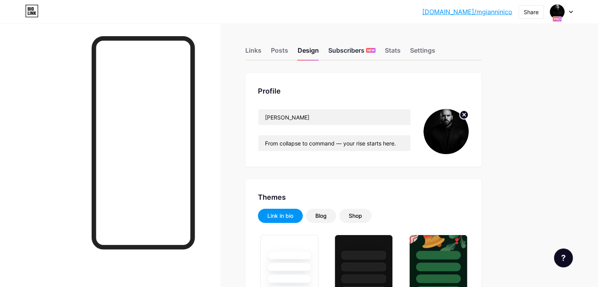
click at [376, 52] on div "Subscribers NEW" at bounding box center [351, 53] width 47 height 14
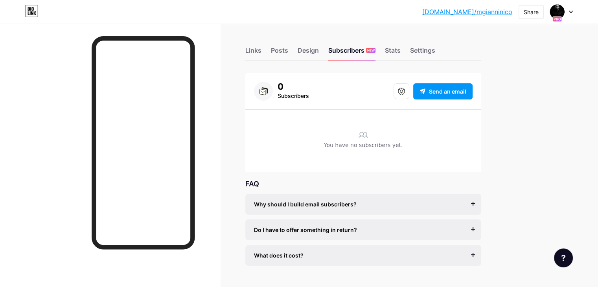
scroll to position [18, 0]
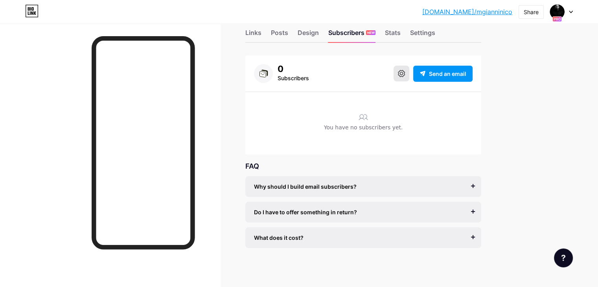
click at [410, 79] on button at bounding box center [402, 74] width 16 height 16
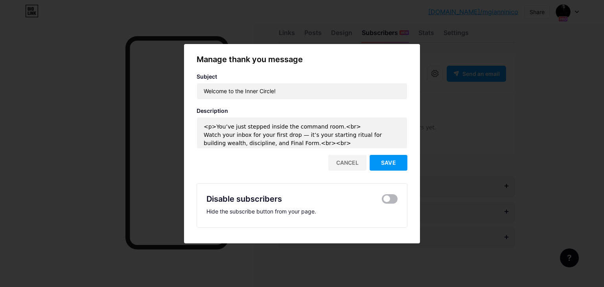
click at [387, 200] on span at bounding box center [390, 198] width 16 height 9
click at [382, 201] on input "checkbox" at bounding box center [382, 201] width 0 height 0
click at [385, 159] on span "Save" at bounding box center [388, 162] width 15 height 7
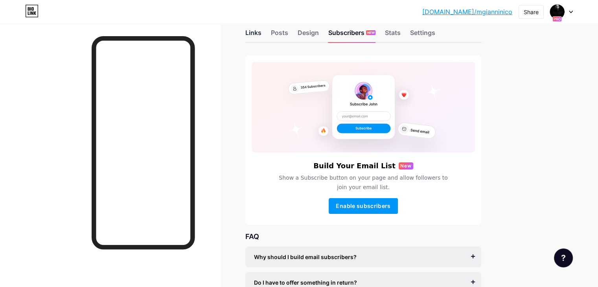
click at [262, 32] on div "Links" at bounding box center [253, 35] width 16 height 14
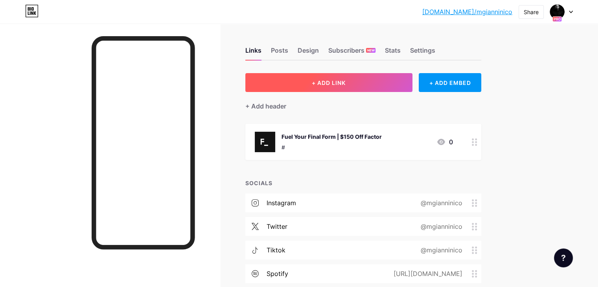
click at [338, 82] on button "+ ADD LINK" at bounding box center [328, 82] width 167 height 19
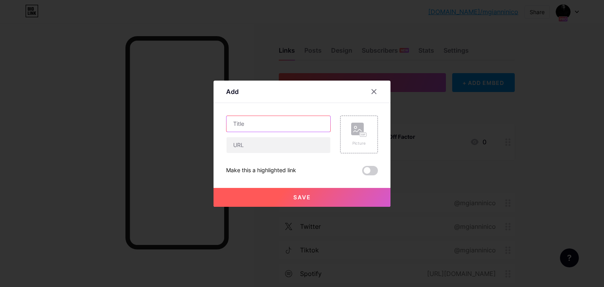
click at [282, 130] on input "text" at bounding box center [279, 124] width 104 height 16
type input "Join The Inner Circle"
type input "#"
click at [293, 194] on span "Save" at bounding box center [302, 197] width 18 height 7
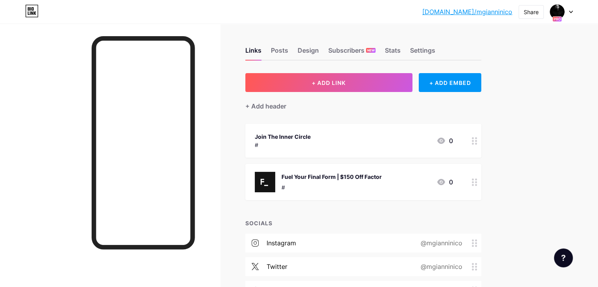
click at [416, 140] on div "Join The Inner Circle # 0" at bounding box center [354, 141] width 198 height 18
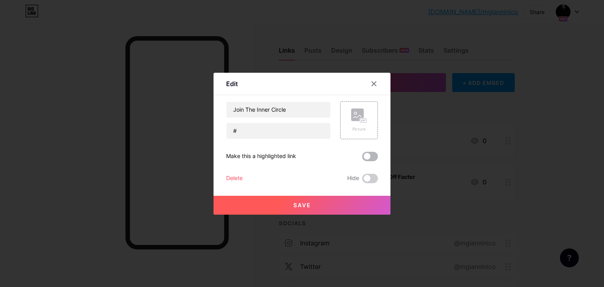
click at [367, 158] on span at bounding box center [370, 156] width 16 height 9
click at [362, 159] on input "checkbox" at bounding box center [362, 159] width 0 height 0
click at [316, 208] on button "Save" at bounding box center [302, 205] width 177 height 19
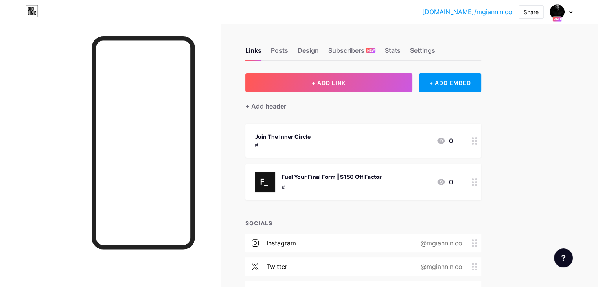
click at [347, 119] on div "+ ADD LINK + ADD EMBED + Add header Join The Inner Circle # 0 Fuel Your Final F…" at bounding box center [363, 221] width 236 height 297
click at [311, 136] on div "Join The Inner Circle" at bounding box center [283, 137] width 56 height 8
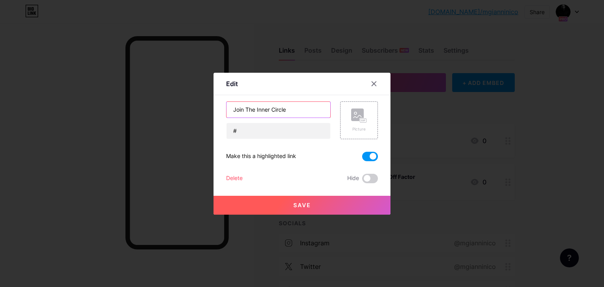
drag, startPoint x: 239, startPoint y: 109, endPoint x: 172, endPoint y: 102, distance: 67.2
click at [172, 102] on div "Edit Content YouTube Play YouTube video without leaving your page. ADD Vimeo Pl…" at bounding box center [302, 143] width 604 height 287
type input "Enter The Inner Circle"
click at [297, 212] on button "Save" at bounding box center [302, 205] width 177 height 19
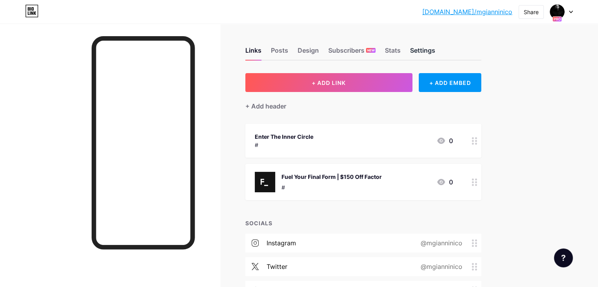
click at [435, 49] on div "Settings" at bounding box center [422, 53] width 25 height 14
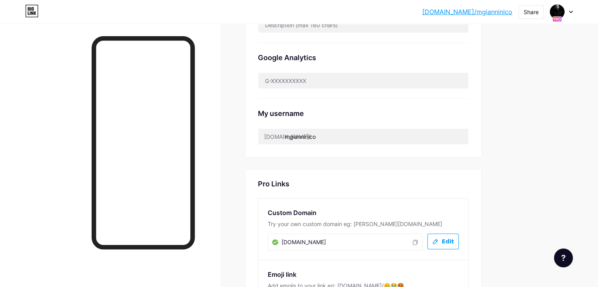
scroll to position [370, 0]
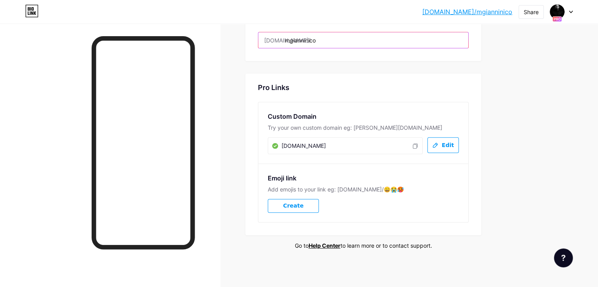
drag, startPoint x: 359, startPoint y: 39, endPoint x: 279, endPoint y: 37, distance: 79.5
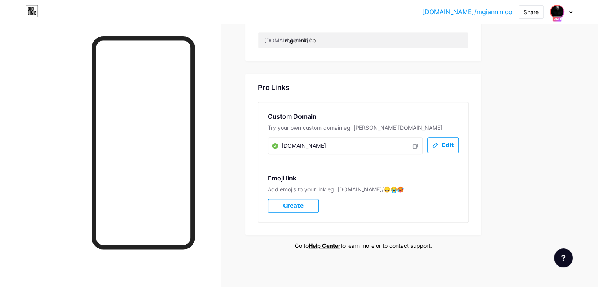
click at [562, 9] on img at bounding box center [557, 12] width 13 height 13
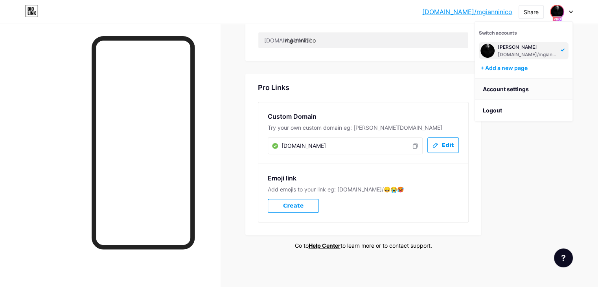
click at [520, 87] on link "Account settings" at bounding box center [524, 89] width 98 height 21
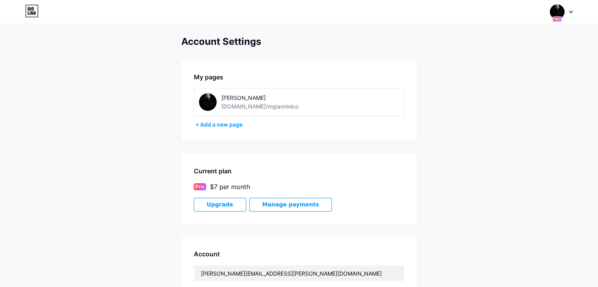
click at [263, 101] on div "Giannini" at bounding box center [276, 98] width 111 height 8
click at [29, 15] on icon at bounding box center [29, 13] width 2 height 4
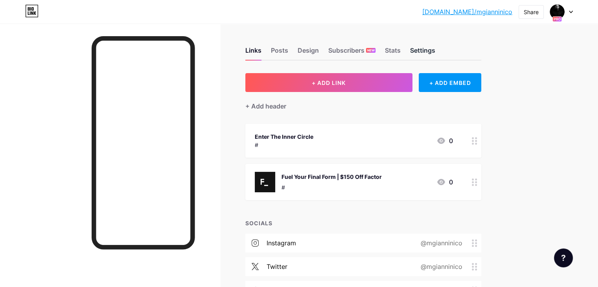
click at [435, 52] on div "Settings" at bounding box center [422, 53] width 25 height 14
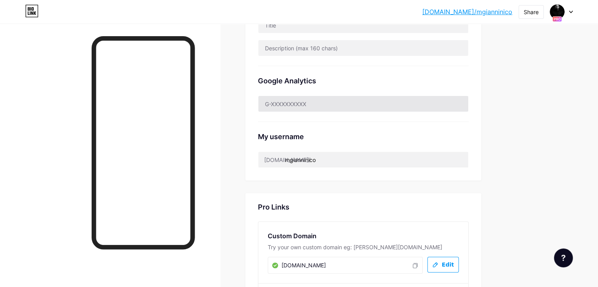
scroll to position [251, 0]
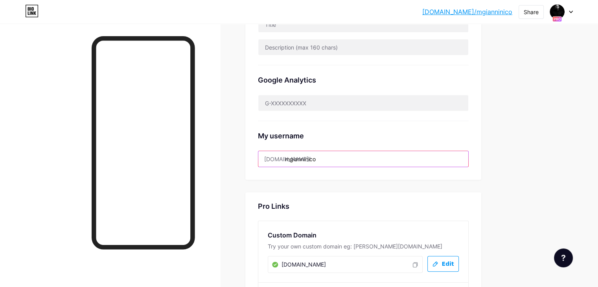
click at [378, 159] on input "mgianninico" at bounding box center [363, 159] width 210 height 16
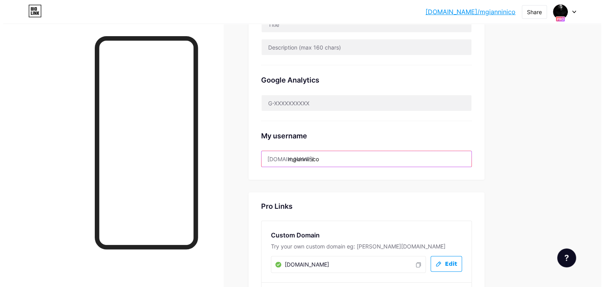
scroll to position [370, 0]
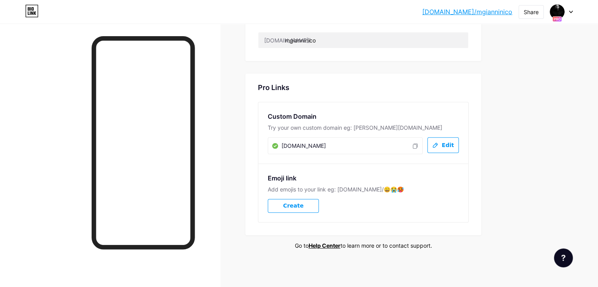
drag, startPoint x: 326, startPoint y: 144, endPoint x: 228, endPoint y: 139, distance: 98.1
click at [439, 144] on icon at bounding box center [435, 145] width 6 height 7
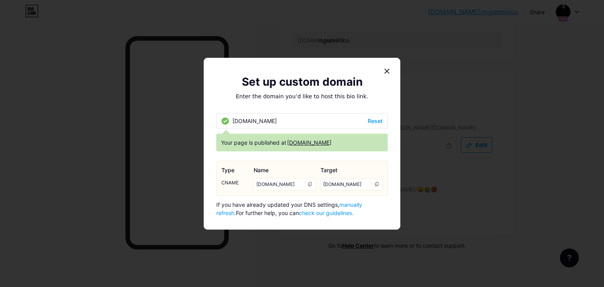
click at [306, 125] on div "hub.mgiannini.co Reset" at bounding box center [302, 121] width 172 height 16
click at [368, 119] on span "Reset" at bounding box center [375, 121] width 15 height 8
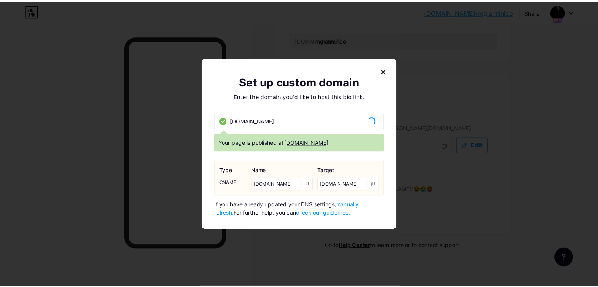
scroll to position [367, 0]
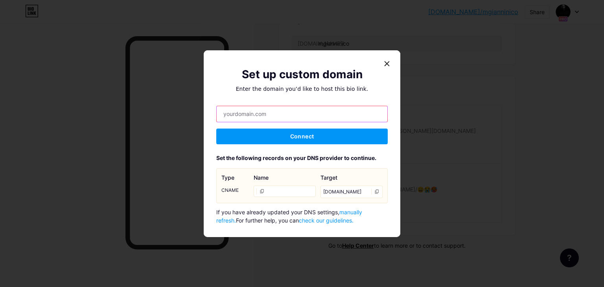
click at [304, 120] on input "text" at bounding box center [302, 114] width 171 height 16
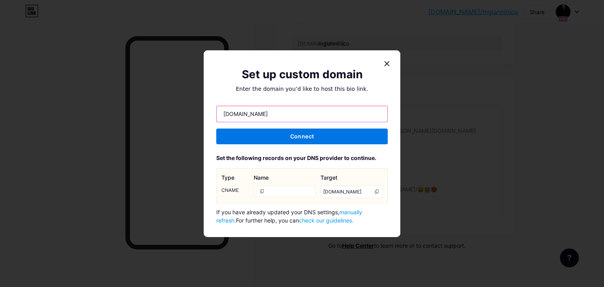
type input "mgiannini.co"
click at [296, 139] on span "Connect" at bounding box center [302, 136] width 24 height 7
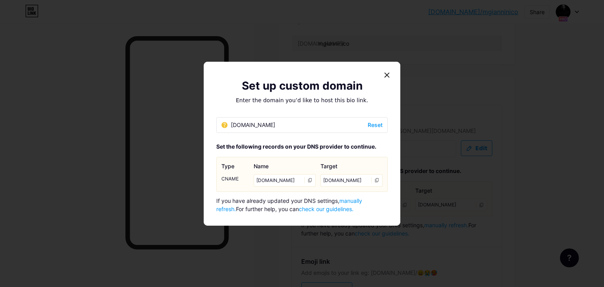
click at [375, 180] on icon at bounding box center [377, 180] width 5 height 5
click at [223, 126] on icon at bounding box center [224, 125] width 6 height 6
drag, startPoint x: 368, startPoint y: 200, endPoint x: 368, endPoint y: 195, distance: 5.1
click at [368, 195] on div "Set the following records on your DNS provider to continue. Type CNAME Name mgi…" at bounding box center [302, 177] width 172 height 71
click at [351, 202] on span "manually refresh." at bounding box center [289, 204] width 146 height 15
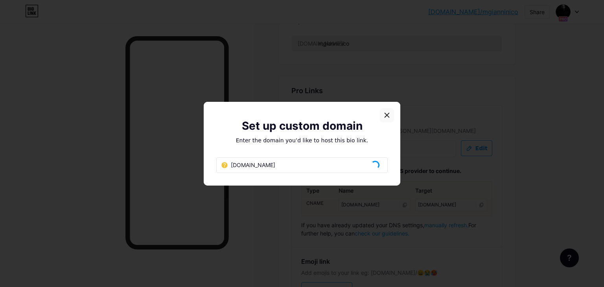
click at [384, 114] on icon at bounding box center [387, 115] width 6 height 6
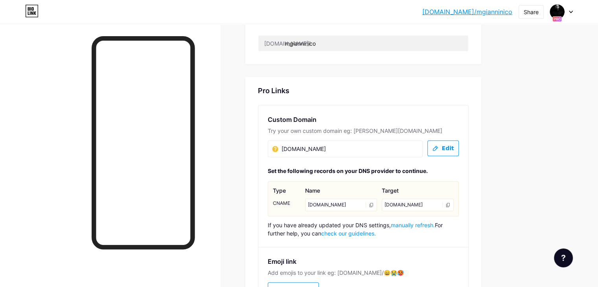
scroll to position [436, 0]
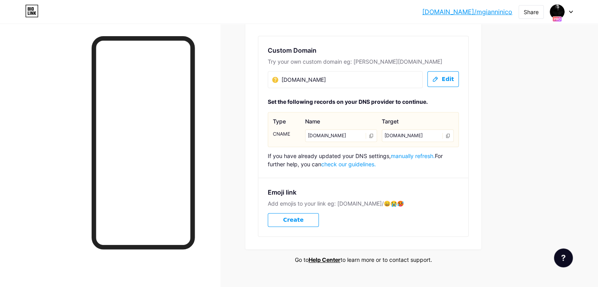
click at [451, 135] on icon at bounding box center [448, 135] width 5 height 5
click at [435, 153] on span "manually refresh." at bounding box center [413, 156] width 44 height 7
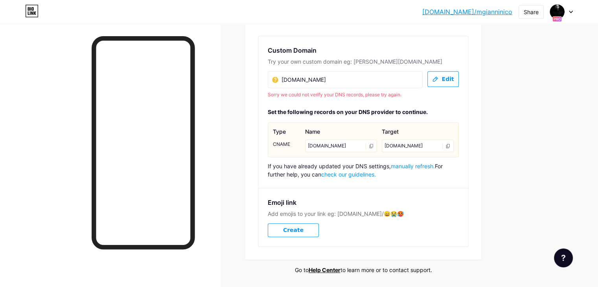
click at [301, 140] on div "CNAME" at bounding box center [287, 144] width 28 height 9
click at [376, 171] on link "check our guidelines." at bounding box center [348, 174] width 55 height 7
click at [452, 162] on div "If you have already updated your DNS settings, manually refresh. For further he…" at bounding box center [363, 170] width 191 height 17
click at [435, 163] on span "manually refresh." at bounding box center [413, 166] width 44 height 7
click at [487, 12] on link "bio.link/mgianninico" at bounding box center [468, 11] width 90 height 9
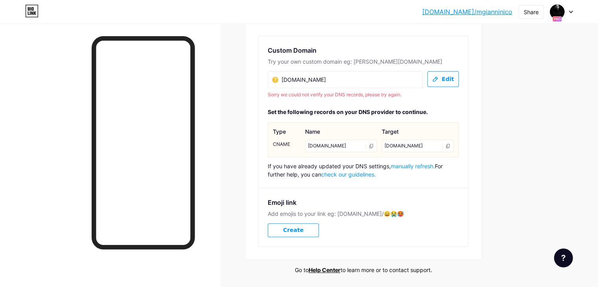
click at [319, 77] on input "mgiannini.co" at bounding box center [311, 79] width 79 height 9
click at [459, 82] on button "Edit" at bounding box center [443, 79] width 31 height 16
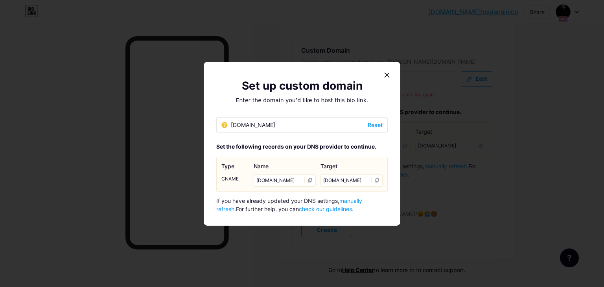
click at [253, 117] on div "mgiannini.co Reset" at bounding box center [302, 125] width 172 height 16
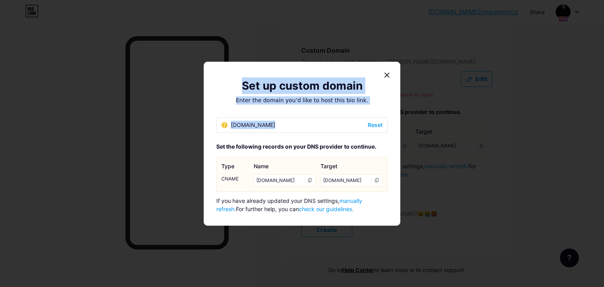
drag, startPoint x: 234, startPoint y: 123, endPoint x: 200, endPoint y: 125, distance: 34.7
click at [200, 125] on div "Set up custom domain Enter the domain you’d like to host this bio link. mgianni…" at bounding box center [302, 143] width 604 height 287
click at [200, 125] on div at bounding box center [302, 143] width 604 height 287
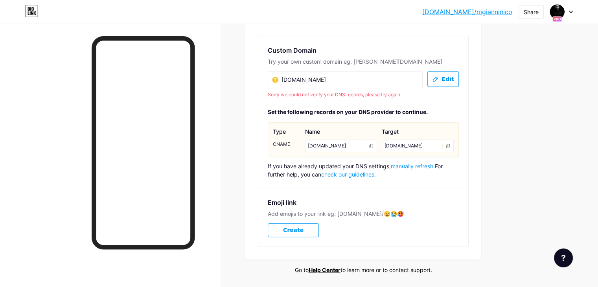
click at [454, 76] on span "Edit" at bounding box center [448, 79] width 12 height 7
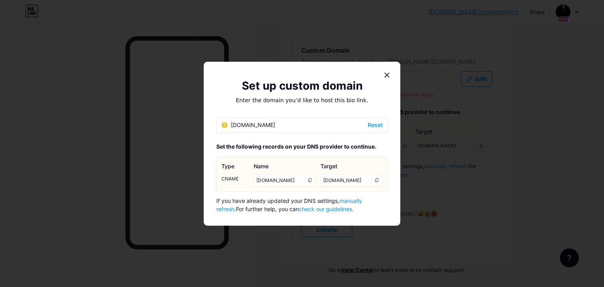
click at [230, 125] on div "mgiannini.co" at bounding box center [248, 125] width 54 height 8
click at [368, 126] on span "Reset" at bounding box center [375, 125] width 15 height 8
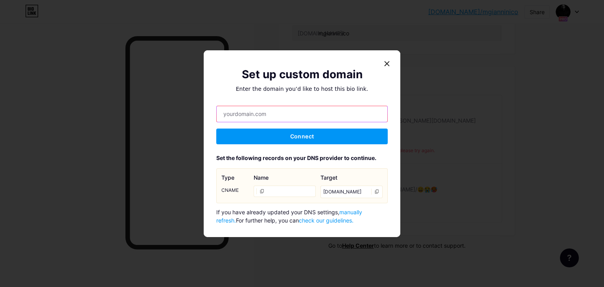
click at [248, 118] on input "text" at bounding box center [302, 114] width 171 height 16
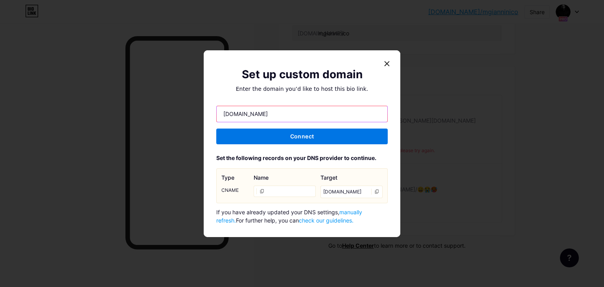
type input "www.mgiannini.co"
click at [312, 140] on button "Connect" at bounding box center [302, 137] width 172 height 16
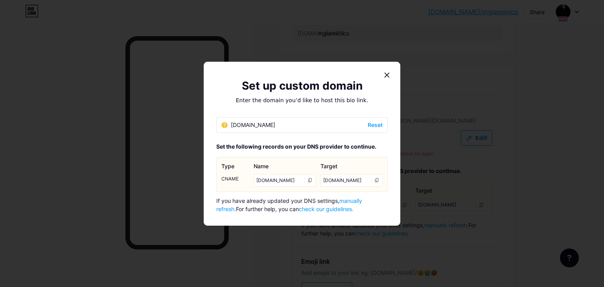
click at [352, 197] on span "manually refresh." at bounding box center [289, 204] width 146 height 15
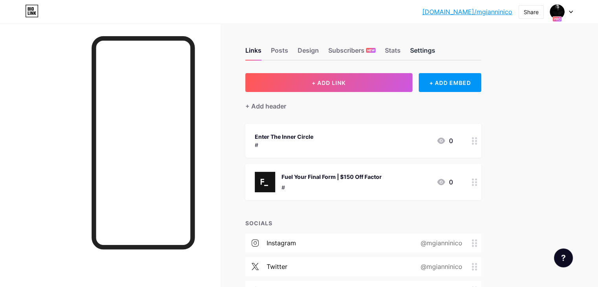
click at [435, 53] on div "Settings" at bounding box center [422, 53] width 25 height 14
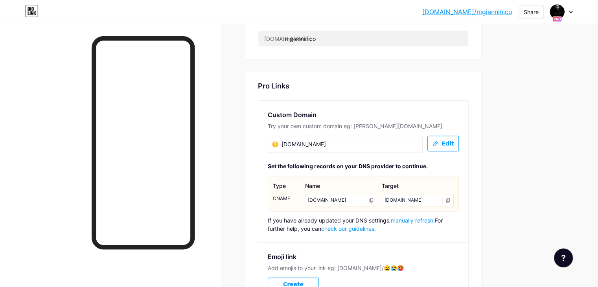
scroll to position [373, 0]
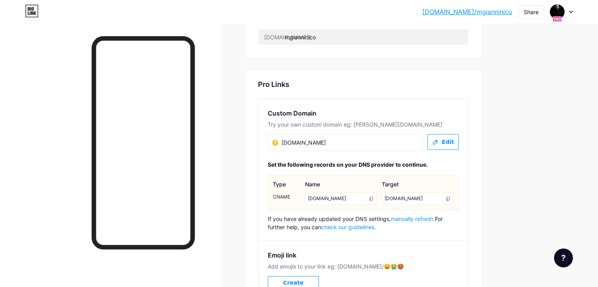
click at [435, 218] on span "manually refresh." at bounding box center [413, 219] width 44 height 7
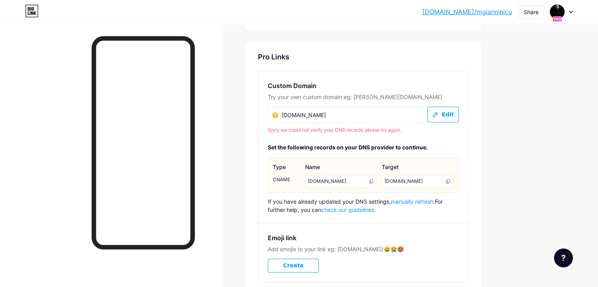
scroll to position [401, 0]
click at [435, 199] on span "manually refresh." at bounding box center [413, 201] width 44 height 7
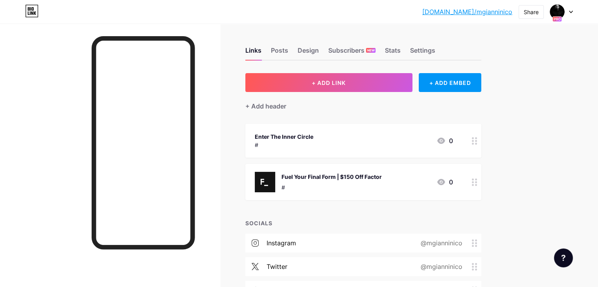
click at [314, 133] on div "Enter The Inner Circle" at bounding box center [284, 137] width 59 height 8
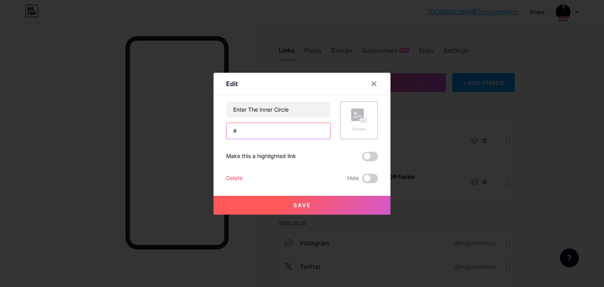
click at [291, 131] on input "#" at bounding box center [279, 131] width 104 height 16
paste input "https://innercircle.mgiannini.co/subscribe"
type input "https://innercircle.mgiannini.co/subscribe"
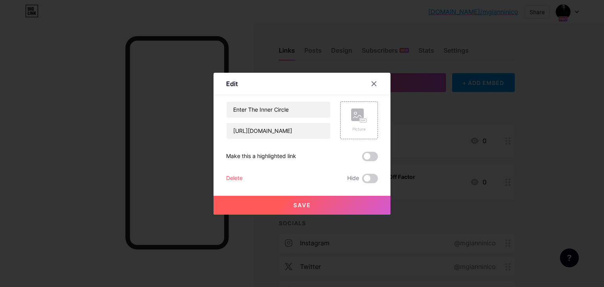
click at [309, 203] on button "Save" at bounding box center [302, 205] width 177 height 19
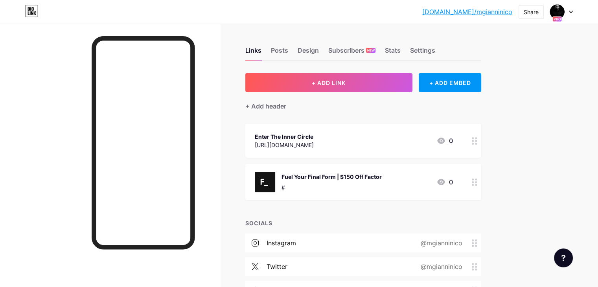
click at [314, 142] on div "https://innercircle.mgiannini.co/subscribe" at bounding box center [284, 145] width 59 height 8
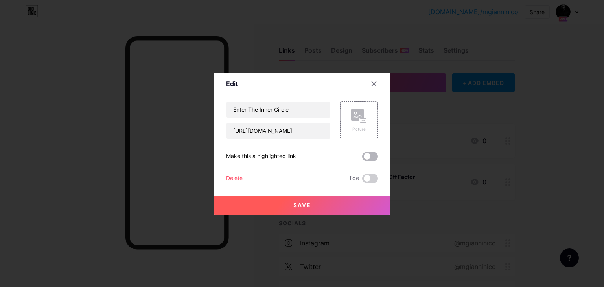
click at [367, 157] on span at bounding box center [370, 156] width 16 height 9
click at [362, 159] on input "checkbox" at bounding box center [362, 159] width 0 height 0
click at [313, 205] on button "Save" at bounding box center [302, 205] width 177 height 19
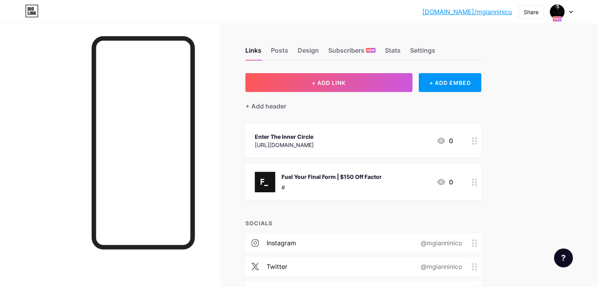
click at [342, 181] on div "Fuel Your Final Form | $150 Off Factor #" at bounding box center [332, 182] width 100 height 20
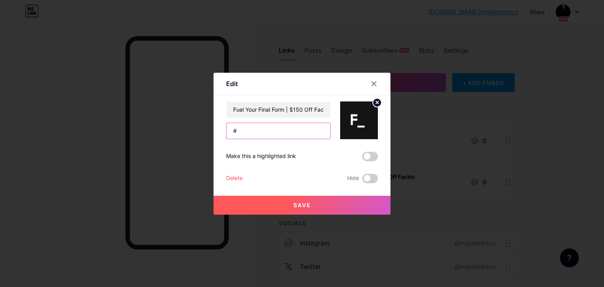
click at [297, 131] on input "#" at bounding box center [279, 131] width 104 height 16
paste input "https://www.factor75.com/plans?c=HS-4QBZG45PK&discount_comm_id=cd2585e3-0672-46…"
type input "https://www.factor75.com/plans?c=HS-4QBZG45PK&discount_comm_id=cd2585e3-0672-46…"
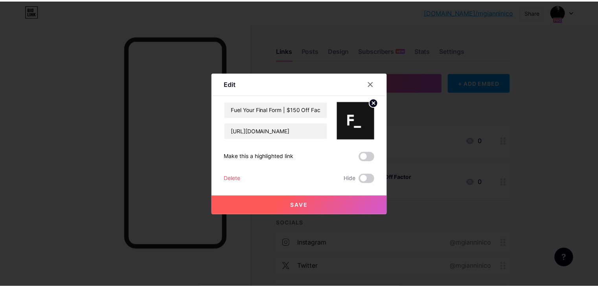
scroll to position [0, 0]
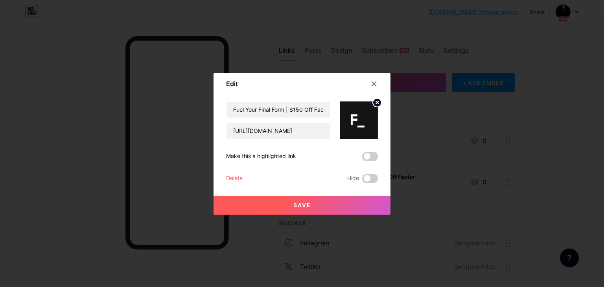
click at [295, 205] on span "Save" at bounding box center [302, 205] width 18 height 7
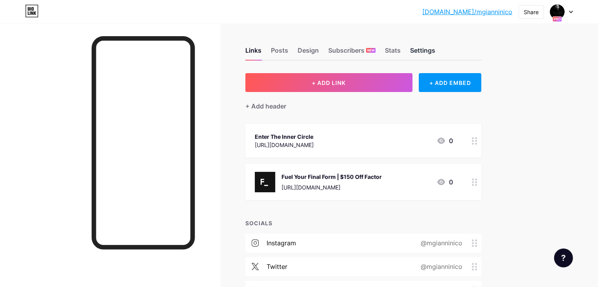
click at [435, 52] on div "Settings" at bounding box center [422, 53] width 25 height 14
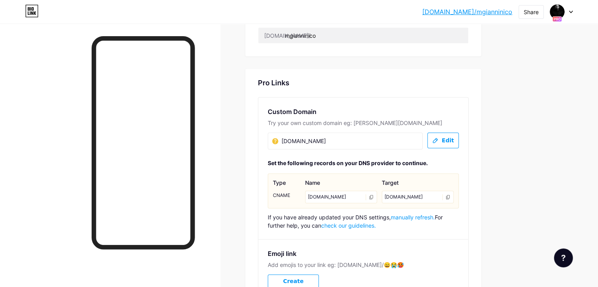
scroll to position [385, 0]
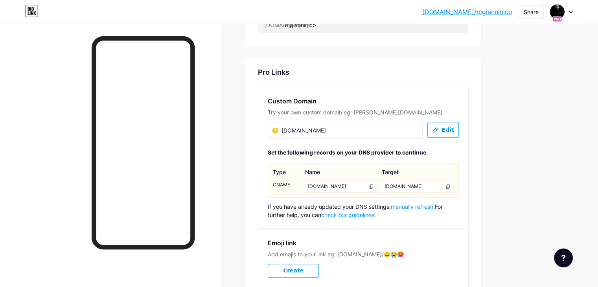
click at [435, 206] on span "manually refresh." at bounding box center [413, 206] width 44 height 7
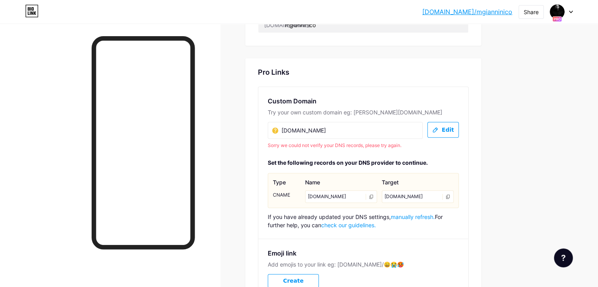
click at [329, 131] on input "[DOMAIN_NAME]" at bounding box center [311, 130] width 79 height 9
click at [439, 131] on icon at bounding box center [435, 130] width 6 height 7
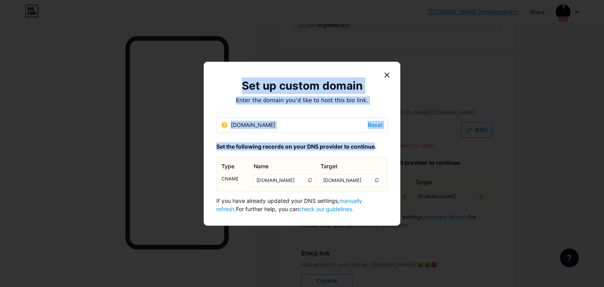
drag, startPoint x: 379, startPoint y: 75, endPoint x: 371, endPoint y: 136, distance: 61.6
click at [371, 136] on div "Set up custom domain Enter the domain you’d like to host this bio link. www.mgi…" at bounding box center [302, 144] width 197 height 164
click at [371, 126] on span "Reset" at bounding box center [375, 125] width 15 height 8
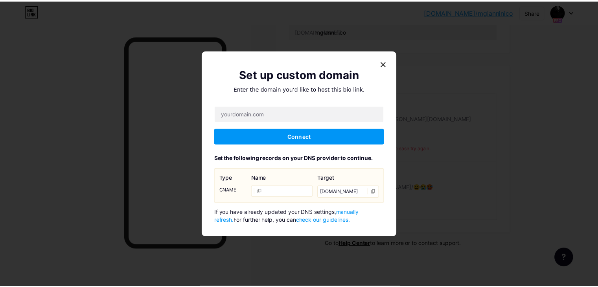
scroll to position [377, 0]
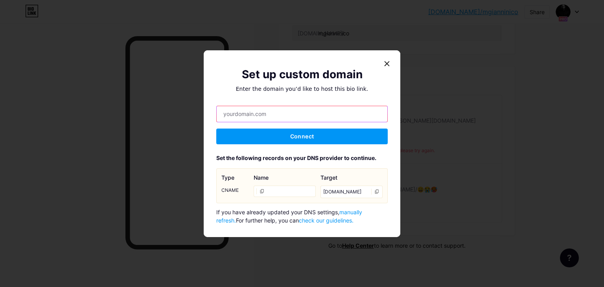
click at [287, 116] on input "text" at bounding box center [302, 114] width 171 height 16
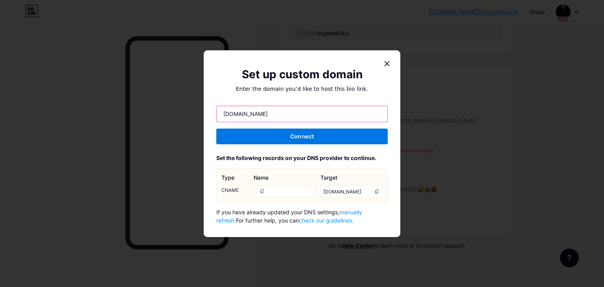
type input "[DOMAIN_NAME]"
click at [306, 136] on span "Connect" at bounding box center [302, 136] width 24 height 7
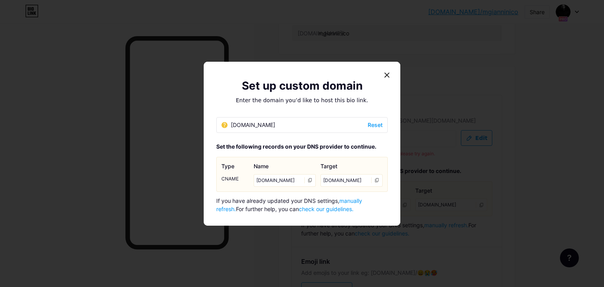
click at [357, 197] on span "manually refresh." at bounding box center [289, 204] width 146 height 15
click at [375, 181] on icon at bounding box center [377, 180] width 5 height 5
click at [362, 201] on span "manually refresh." at bounding box center [289, 204] width 146 height 15
click at [356, 202] on span "manually refresh." at bounding box center [289, 204] width 146 height 15
click at [362, 200] on span "manually refresh." at bounding box center [289, 204] width 146 height 15
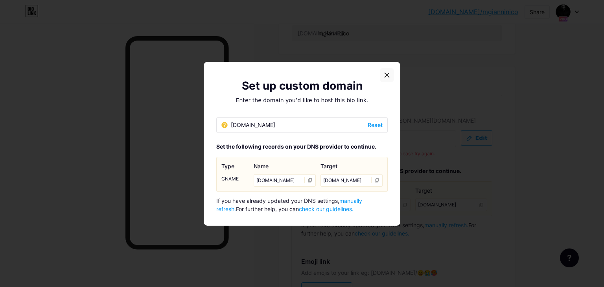
click at [384, 72] on icon at bounding box center [387, 75] width 6 height 6
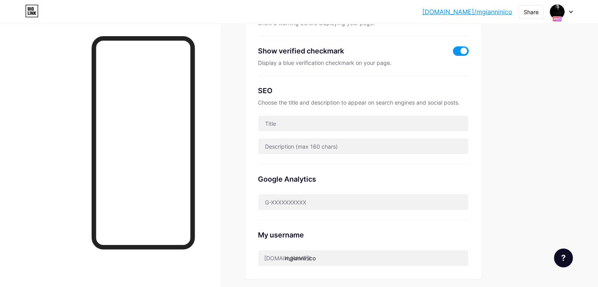
scroll to position [0, 0]
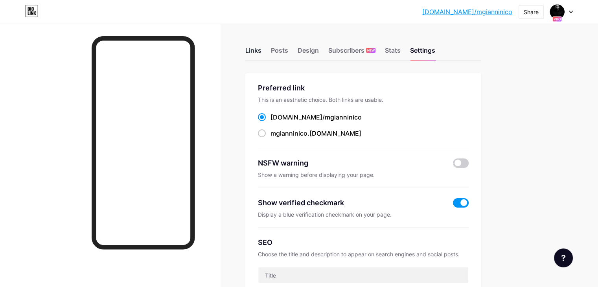
click at [262, 48] on div "Links" at bounding box center [253, 53] width 16 height 14
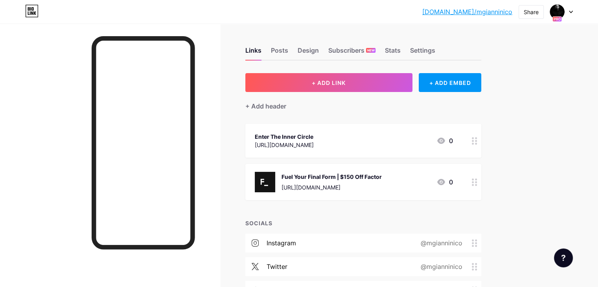
click at [465, 13] on link "[DOMAIN_NAME]/mgianninico" at bounding box center [468, 11] width 90 height 9
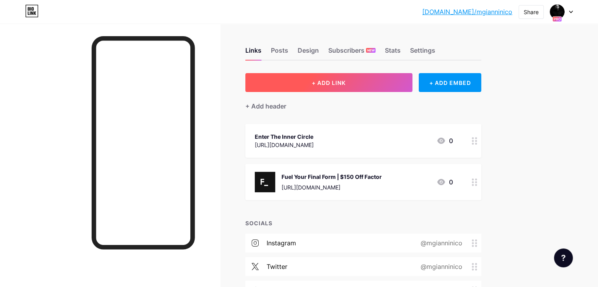
click at [333, 83] on button "+ ADD LINK" at bounding box center [328, 82] width 167 height 19
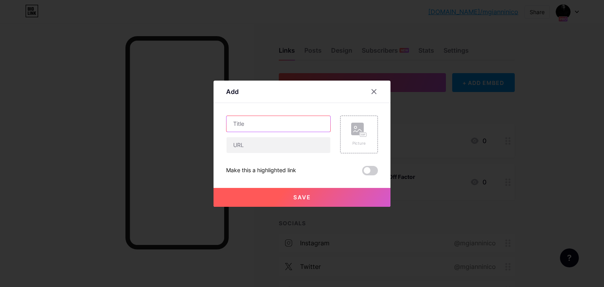
click at [275, 124] on input "text" at bounding box center [279, 124] width 104 height 16
type input "L"
type input "Becoming Giannini on Spotify"
type input "#"
click at [305, 203] on button "Save" at bounding box center [302, 197] width 177 height 19
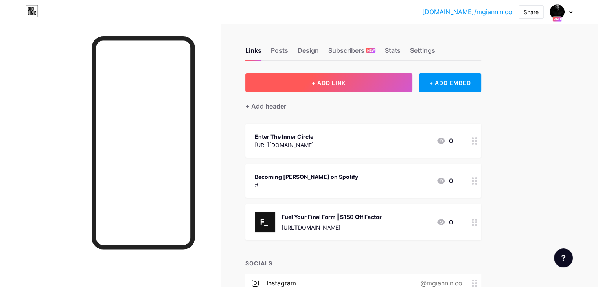
click at [346, 85] on span "+ ADD LINK" at bounding box center [329, 82] width 34 height 7
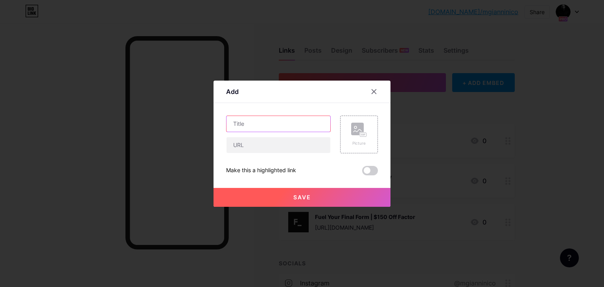
click at [284, 118] on input "text" at bounding box center [279, 124] width 104 height 16
type input "Becoming Giannini | YouTube"
click at [270, 148] on input "text" at bounding box center [279, 145] width 104 height 16
type input "#"
click at [288, 192] on button "Save" at bounding box center [302, 197] width 177 height 19
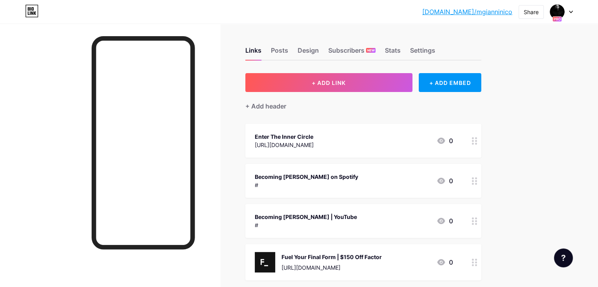
click at [383, 179] on div "Becoming Giannini on Spotify # 0" at bounding box center [354, 181] width 198 height 18
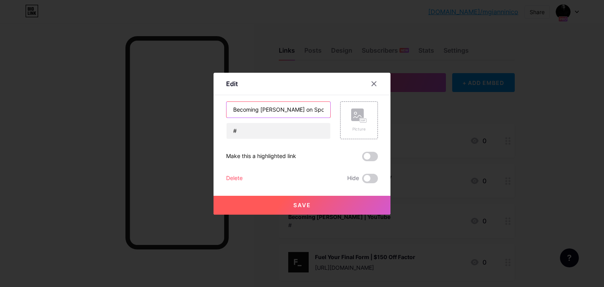
drag, startPoint x: 292, startPoint y: 115, endPoint x: 282, endPoint y: 115, distance: 9.8
click at [282, 115] on input "Becoming Giannini on Spotify" at bounding box center [279, 110] width 104 height 16
type input "Becoming Giannini | Spotify"
click at [282, 199] on button "Save" at bounding box center [302, 205] width 177 height 19
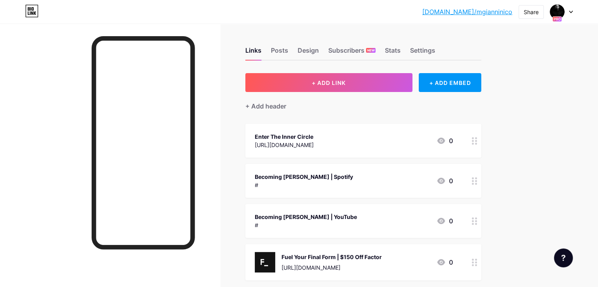
click at [340, 212] on div "Becoming Giannini | YouTube #" at bounding box center [306, 221] width 102 height 18
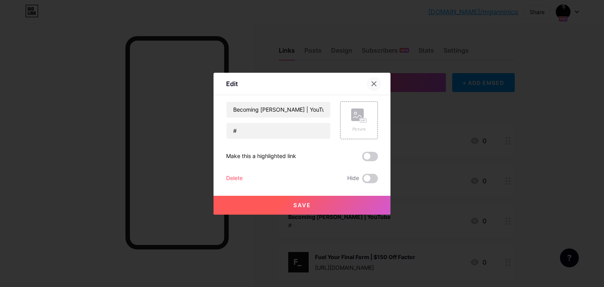
click at [371, 89] on div at bounding box center [374, 84] width 14 height 14
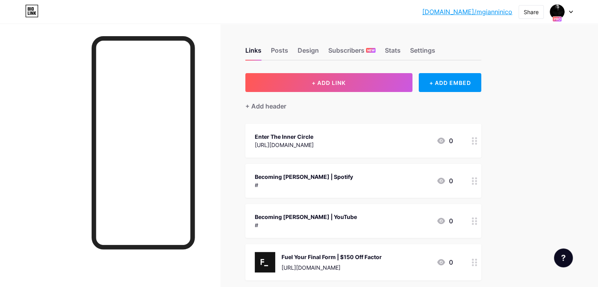
drag, startPoint x: 386, startPoint y: 260, endPoint x: 383, endPoint y: 170, distance: 90.1
click at [383, 170] on span "Enter The Inner Circle https://innercircle.mgiannini.co/subscribe 0 Becoming Gi…" at bounding box center [363, 202] width 236 height 157
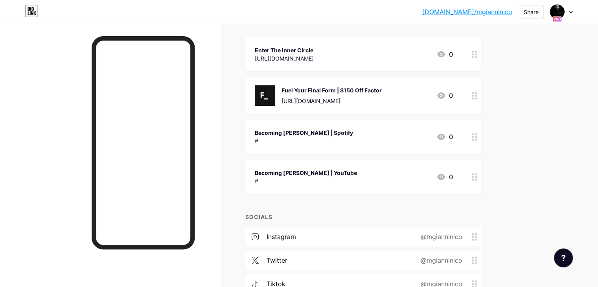
scroll to position [99, 0]
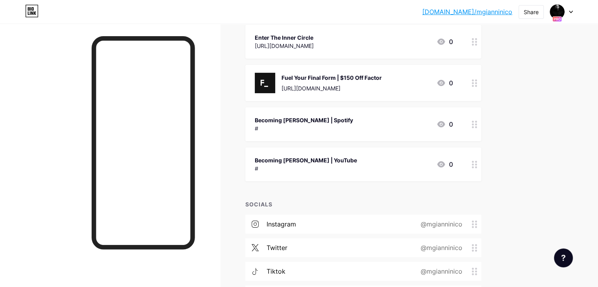
click at [421, 122] on div "Becoming Giannini | Spotify # 0" at bounding box center [354, 124] width 198 height 18
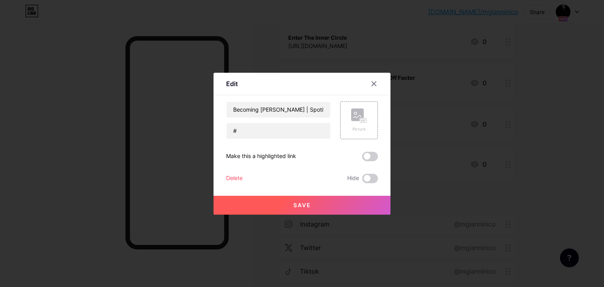
click at [228, 175] on div "Delete" at bounding box center [234, 178] width 17 height 9
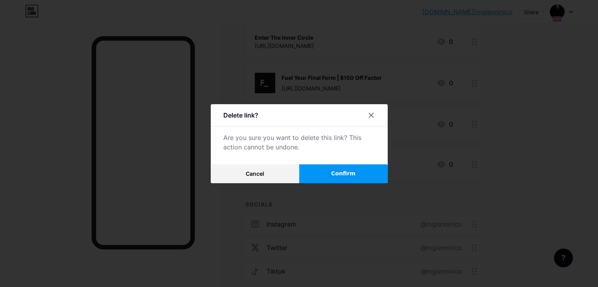
click at [340, 175] on span "Confirm" at bounding box center [343, 174] width 24 height 8
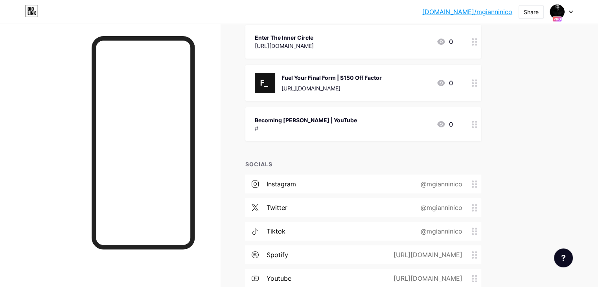
click at [386, 109] on div "Becoming Giannini | YouTube # 0" at bounding box center [363, 124] width 236 height 34
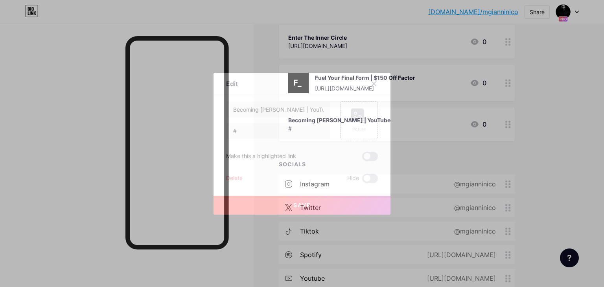
click at [234, 176] on div "Delete" at bounding box center [234, 178] width 17 height 9
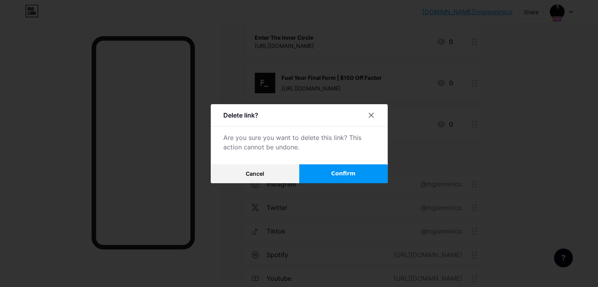
click at [345, 179] on button "Confirm" at bounding box center [343, 173] width 89 height 19
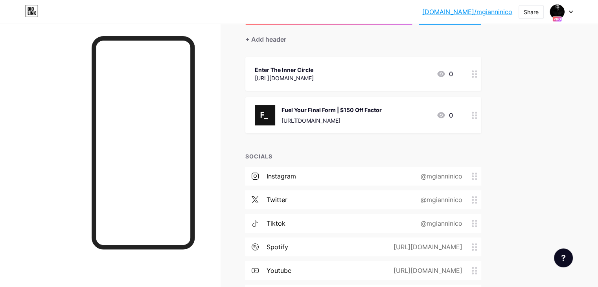
scroll to position [66, 0]
click at [382, 123] on div "https://www.factor75.com/plans?c=HS-4QBZG45PK&discount_comm_id=cd2585e3-0672-46…" at bounding box center [332, 121] width 100 height 8
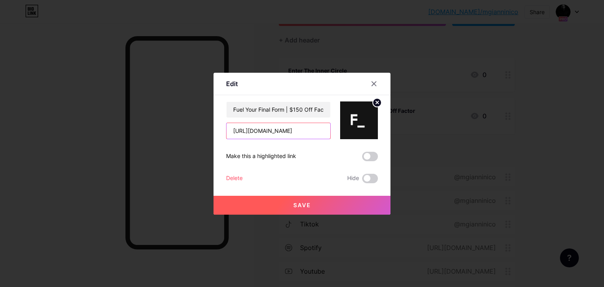
click at [298, 131] on input "https://www.factor75.com/plans?c=HS-4QBZG45PK&discount_comm_id=cd2585e3-0672-46…" at bounding box center [279, 131] width 104 height 16
paste input "bit.ly/44WXFxD"
type input "https://bit.ly/44WXFxD"
click at [301, 200] on button "Save" at bounding box center [302, 205] width 177 height 19
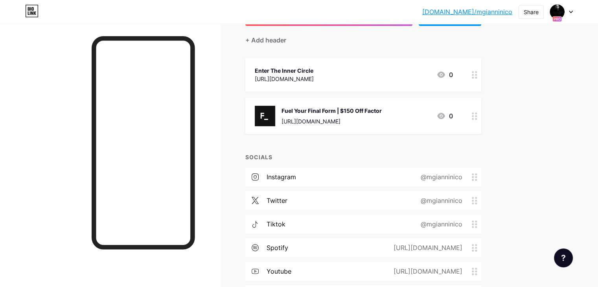
click at [314, 73] on div "Enter The Inner Circle" at bounding box center [284, 70] width 59 height 8
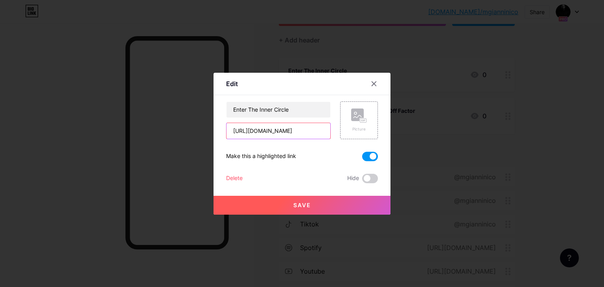
click at [292, 135] on input "https://innercircle.mgiannini.co/subscribe" at bounding box center [279, 131] width 104 height 16
paste input "bit.ly/3Ump1XN"
type input "https://bit.ly/3Ump1XN"
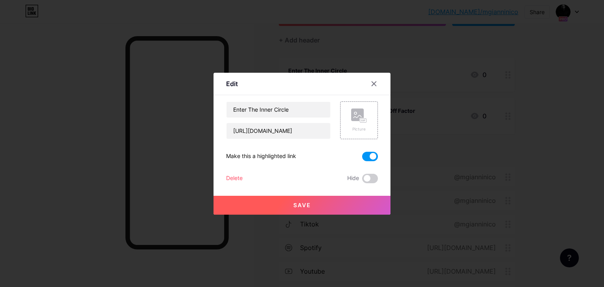
click at [335, 205] on button "Save" at bounding box center [302, 205] width 177 height 19
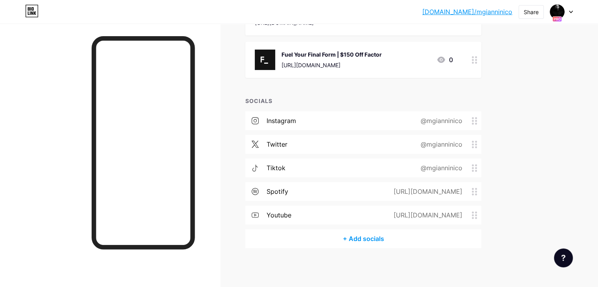
scroll to position [0, 0]
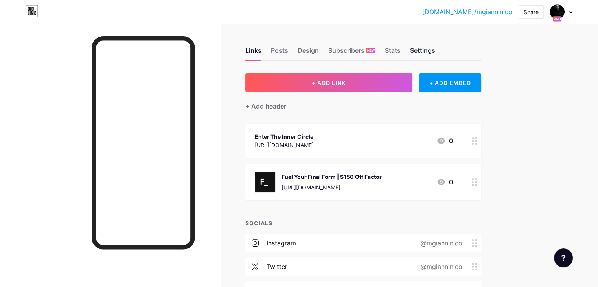
click at [435, 46] on div "Settings" at bounding box center [422, 53] width 25 height 14
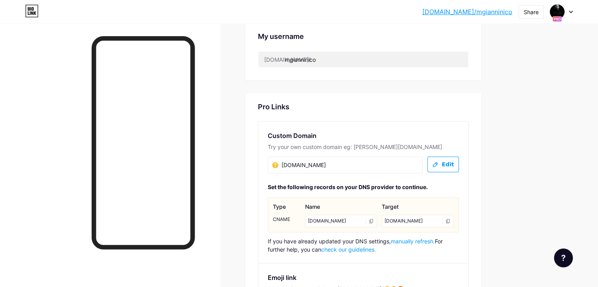
scroll to position [354, 0]
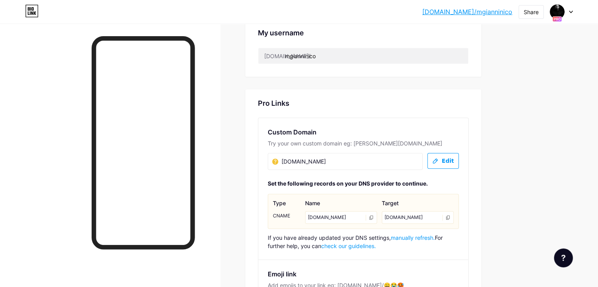
click at [435, 237] on span "manually refresh." at bounding box center [413, 237] width 44 height 7
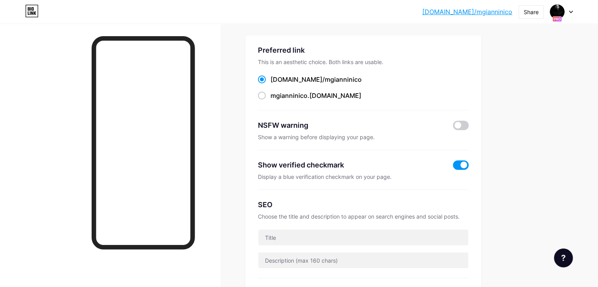
scroll to position [0, 0]
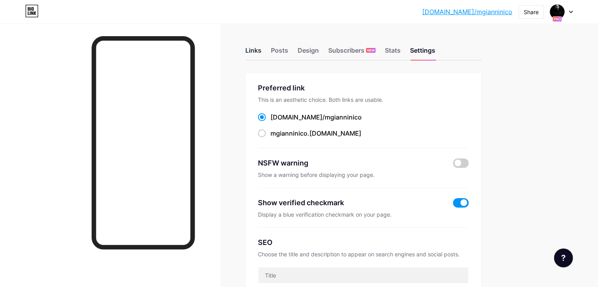
click at [262, 54] on div "Links" at bounding box center [253, 53] width 16 height 14
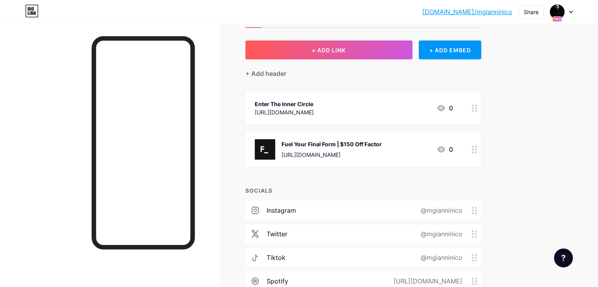
scroll to position [35, 0]
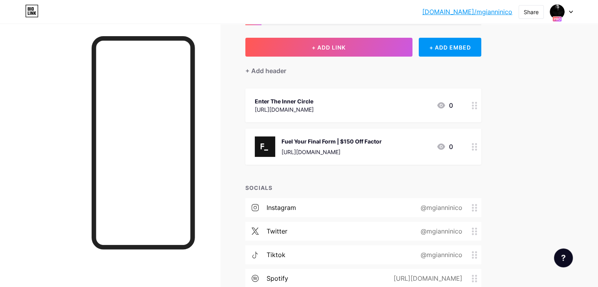
click at [453, 102] on div "Enter The Inner Circle https://bit.ly/3Ump1XN 0" at bounding box center [354, 105] width 198 height 18
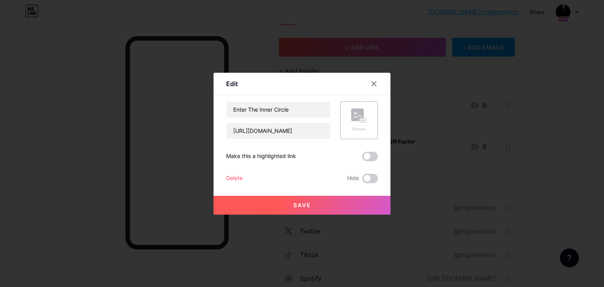
click at [234, 174] on div "Delete" at bounding box center [234, 178] width 17 height 9
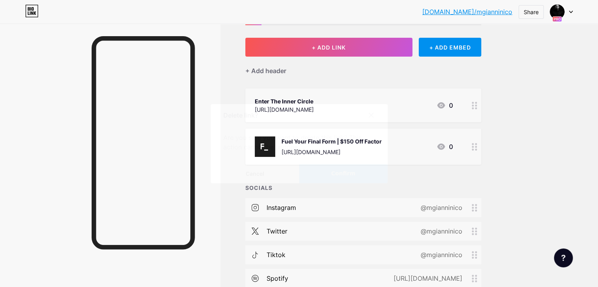
click at [336, 167] on button "Confirm" at bounding box center [343, 173] width 89 height 19
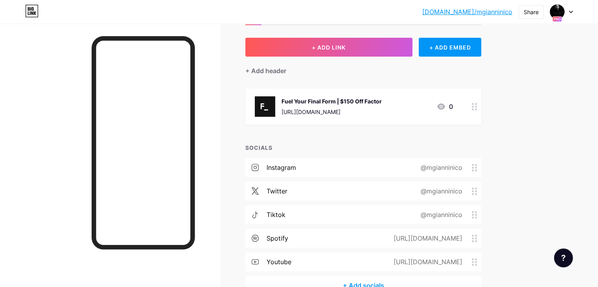
click at [382, 112] on div "https://bit.ly/44WXFxD" at bounding box center [332, 112] width 100 height 8
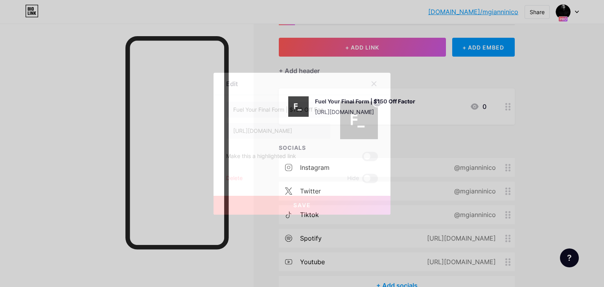
click at [232, 176] on div "Delete" at bounding box center [234, 178] width 17 height 9
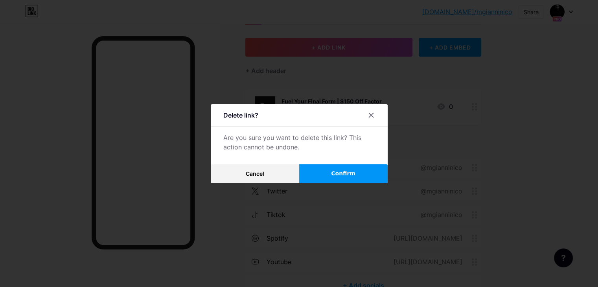
click at [334, 172] on span "Confirm" at bounding box center [343, 174] width 24 height 8
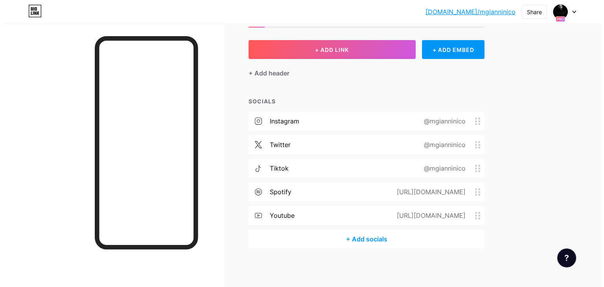
scroll to position [0, 0]
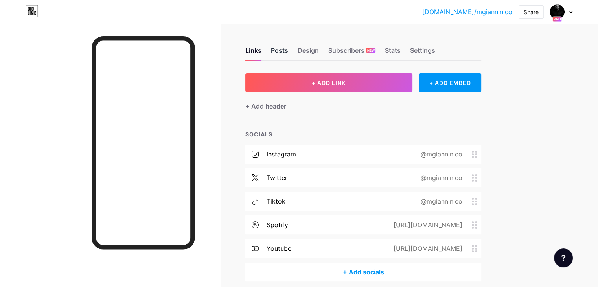
click at [288, 55] on div "Posts" at bounding box center [279, 53] width 17 height 14
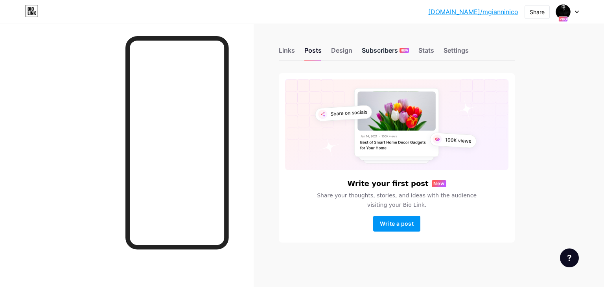
click at [402, 46] on div "Subscribers NEW" at bounding box center [385, 53] width 47 height 14
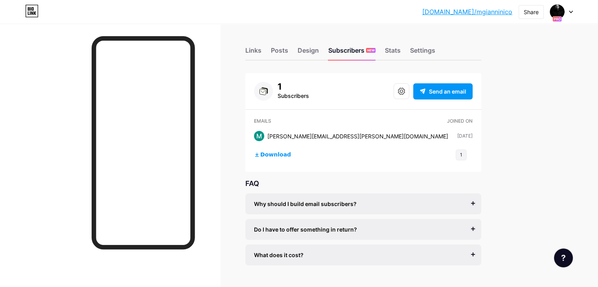
scroll to position [17, 0]
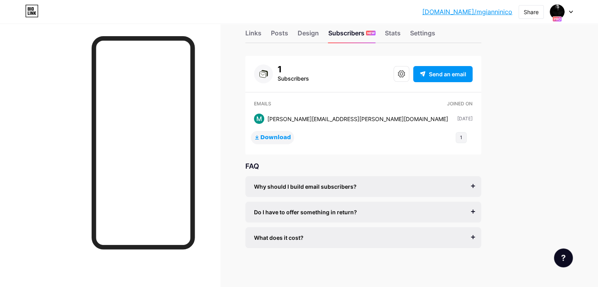
click at [291, 137] on span "Download" at bounding box center [275, 137] width 31 height 7
click at [451, 185] on div "Why should I build email subscribers?" at bounding box center [363, 187] width 219 height 8
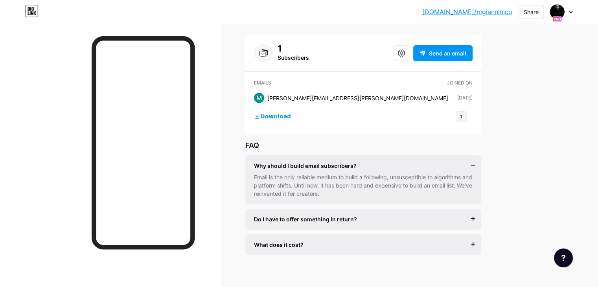
scroll to position [39, 0]
click at [449, 214] on div "Do I have to offer something in return?" at bounding box center [363, 218] width 219 height 8
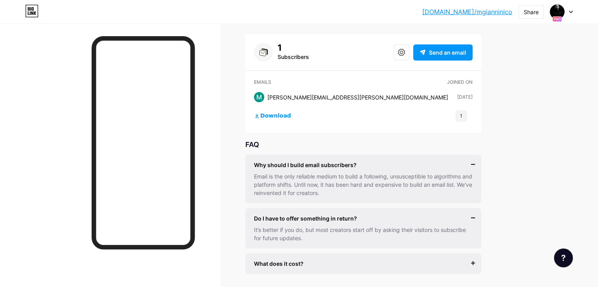
scroll to position [65, 0]
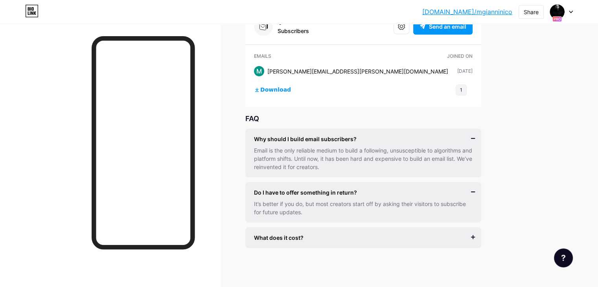
click at [391, 227] on div "What does it cost? It’s free to get started, and you can accept unlimited subsc…" at bounding box center [363, 237] width 236 height 21
click at [380, 235] on div "What does it cost?" at bounding box center [363, 238] width 219 height 8
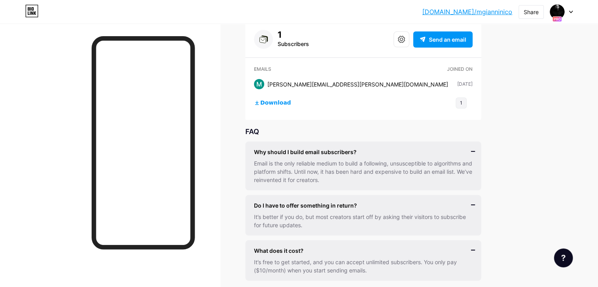
scroll to position [52, 0]
click at [467, 40] on span "Send an email" at bounding box center [447, 39] width 37 height 8
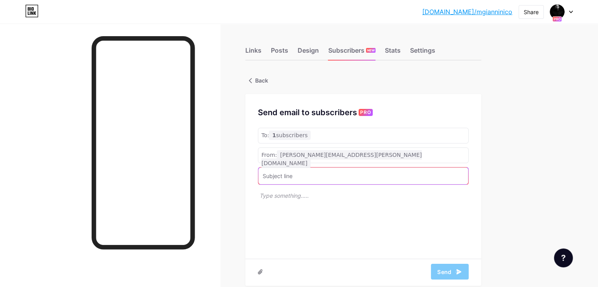
click at [346, 174] on input "text" at bounding box center [363, 176] width 210 height 17
type input "Test Email"
click at [352, 135] on div "To: 1 subscribers" at bounding box center [363, 136] width 211 height 16
click at [311, 136] on span "1 subscribers" at bounding box center [290, 135] width 42 height 9
click at [463, 271] on icon at bounding box center [458, 272] width 9 height 9
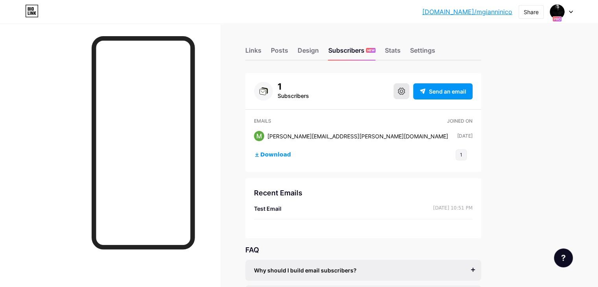
click at [405, 92] on icon at bounding box center [401, 91] width 7 height 7
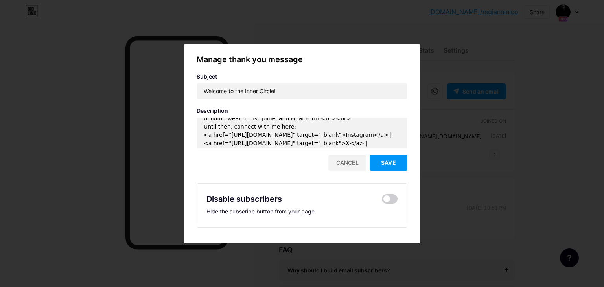
scroll to position [25, 0]
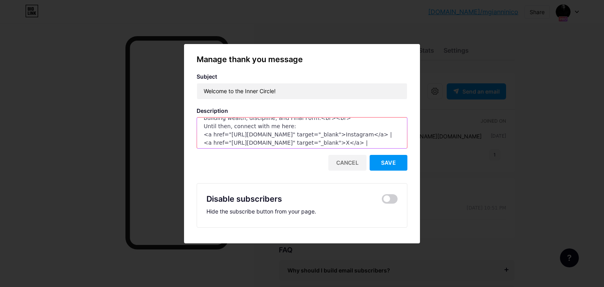
drag, startPoint x: 299, startPoint y: 143, endPoint x: 192, endPoint y: 133, distance: 107.1
click at [192, 133] on div "Manage thank you message Subject Welcome to the Inner Circle! Description <p>Yo…" at bounding box center [302, 144] width 236 height 181
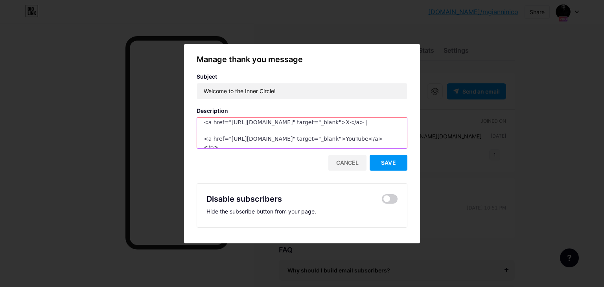
scroll to position [47, 0]
paste textarea "<a href="[URL][DOMAIN_NAME]" target="_blank">Instagram</a> |"
click at [269, 137] on textarea "<p>You’ve just stepped inside the command room.<br> Watch your inbox for your f…" at bounding box center [302, 133] width 210 height 31
click at [363, 127] on textarea "<p>You’ve just stepped inside the command room.<br> Watch your inbox for your f…" at bounding box center [302, 133] width 210 height 31
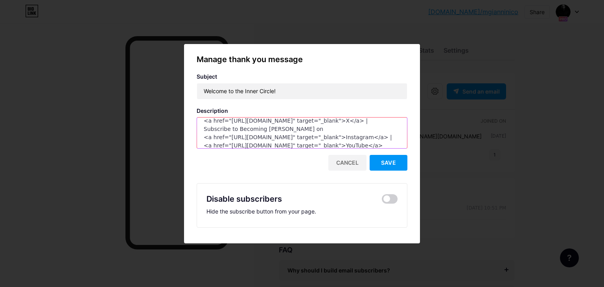
scroll to position [55, 0]
click at [363, 127] on textarea "<p>You’ve just stepped inside the command room.<br> Watch your inbox for your f…" at bounding box center [302, 133] width 210 height 31
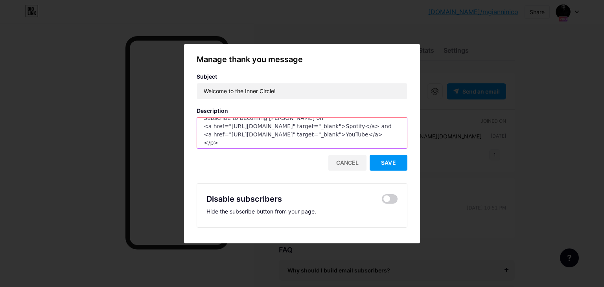
scroll to position [58, 0]
click at [222, 133] on textarea "<p>You’ve just stepped inside the command room.<br> Watch your inbox for your f…" at bounding box center [302, 133] width 210 height 31
paste textarea "<a href="[URL][DOMAIN_NAME]" target="_blank">Instagram</a> |"
paste textarea "[URL][DOMAIN_NAME]"
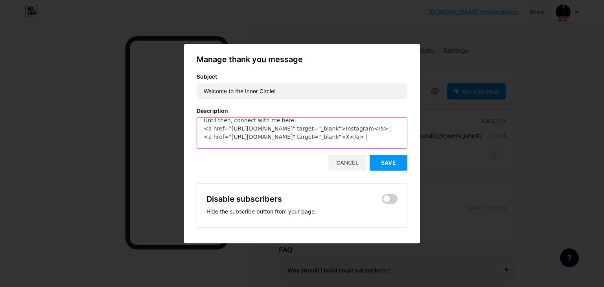
scroll to position [39, 0]
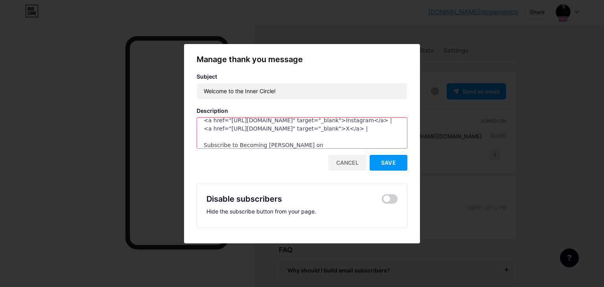
paste textarea "<a href="[URL][DOMAIN_NAME]" target="_blank">Instagram</a> |"
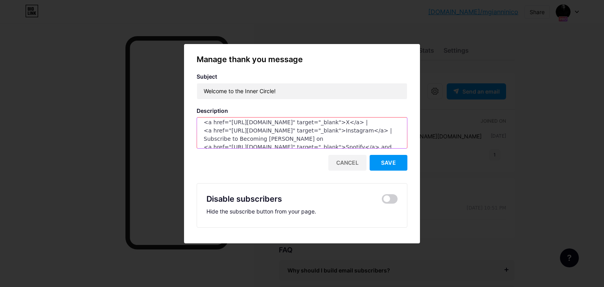
paste textarea "<a href="[URL][DOMAIN_NAME]" target="_blank">Instagram</a> |"
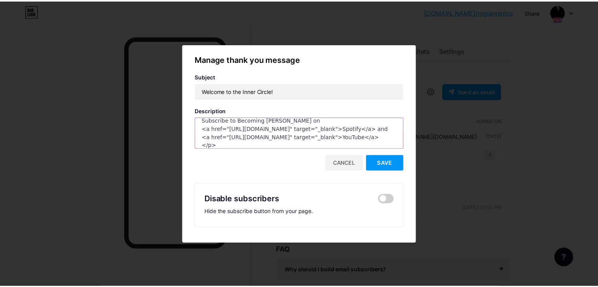
scroll to position [71, 0]
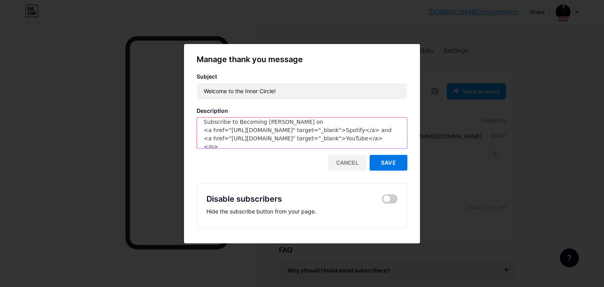
type textarea "<p>You’ve just stepped inside the command room.<br> Watch your inbox for your f…"
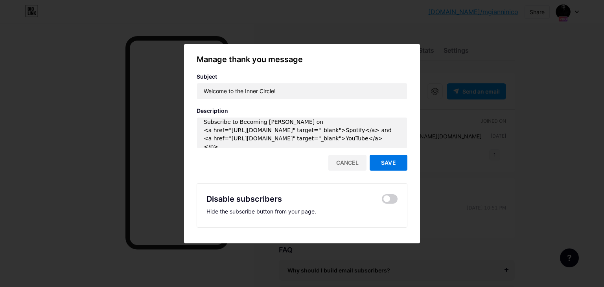
click at [398, 162] on button "Save" at bounding box center [389, 163] width 38 height 16
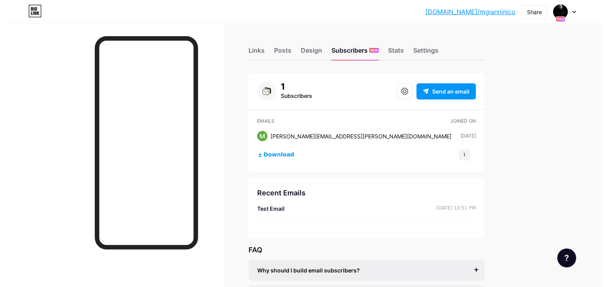
scroll to position [17, 0]
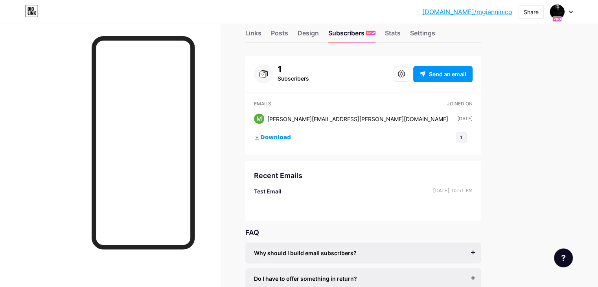
click at [282, 190] on div "Test Email" at bounding box center [268, 191] width 28 height 8
click at [410, 77] on button at bounding box center [402, 74] width 16 height 16
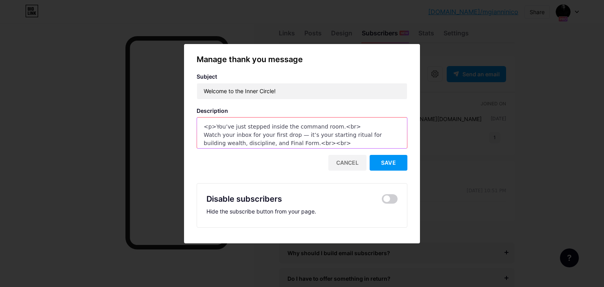
click at [338, 139] on textarea "<p>You’ve just stepped inside the command room.<br> Watch your inbox for your f…" at bounding box center [302, 133] width 210 height 31
paste textarea "You’ve just stepped inside the command room.<br> Watch your inbox for your firs…"
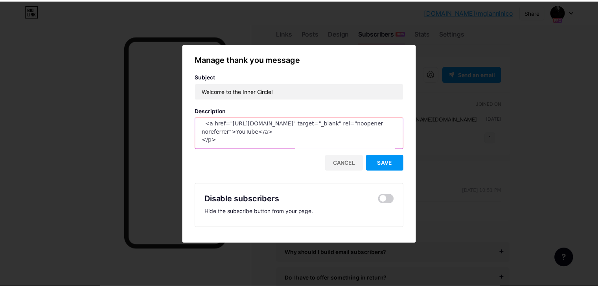
scroll to position [0, 0]
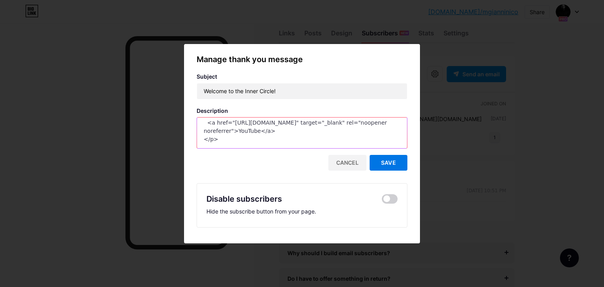
type textarea "<p> You’ve just stepped inside the command room.<br> Watch your inbox for your …"
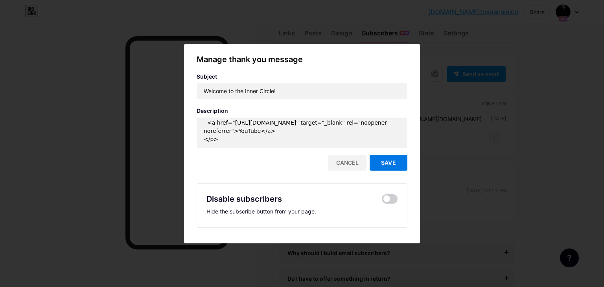
click at [381, 160] on span "Save" at bounding box center [388, 162] width 15 height 7
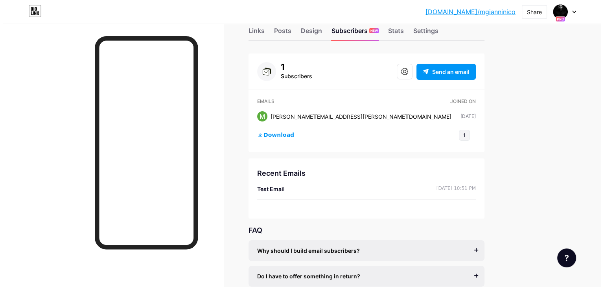
scroll to position [8, 0]
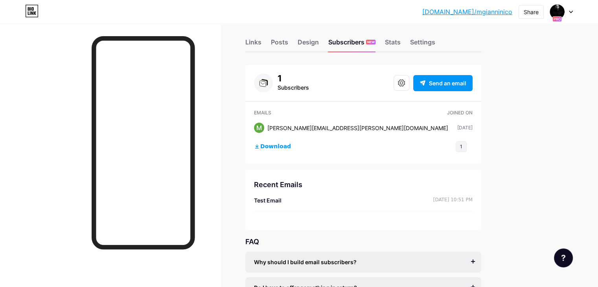
click at [340, 126] on div "[PERSON_NAME][EMAIL_ADDRESS][PERSON_NAME][DOMAIN_NAME]" at bounding box center [358, 128] width 181 height 8
click at [405, 84] on icon at bounding box center [401, 82] width 7 height 7
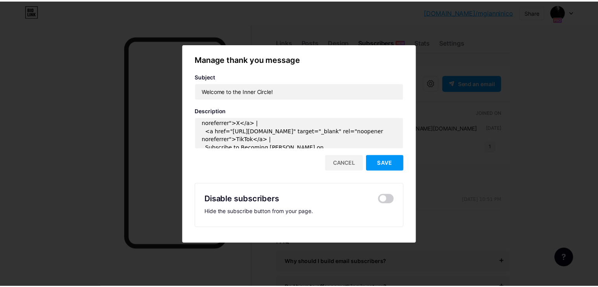
scroll to position [114, 0]
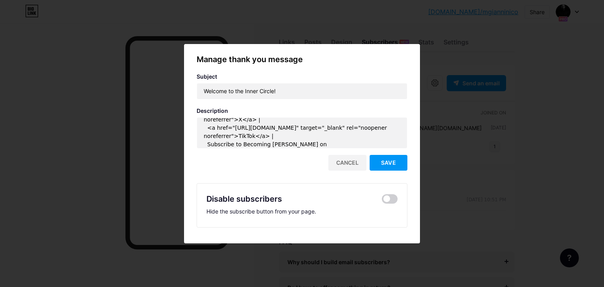
click at [384, 192] on div "Disable subscribers Hide the subscribe button from your page." at bounding box center [302, 205] width 211 height 44
click at [387, 196] on span at bounding box center [390, 198] width 16 height 9
click at [382, 201] on input "checkbox" at bounding box center [382, 201] width 0 height 0
click at [389, 167] on button "Save" at bounding box center [389, 163] width 38 height 16
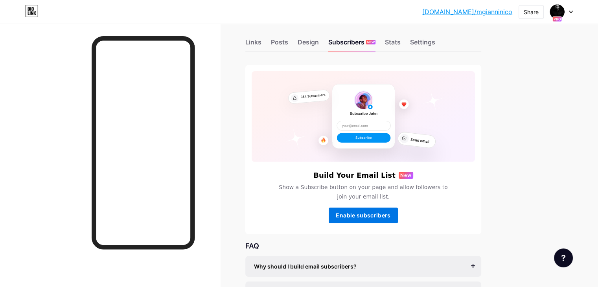
click at [397, 210] on button "Enable subscribers" at bounding box center [363, 216] width 69 height 16
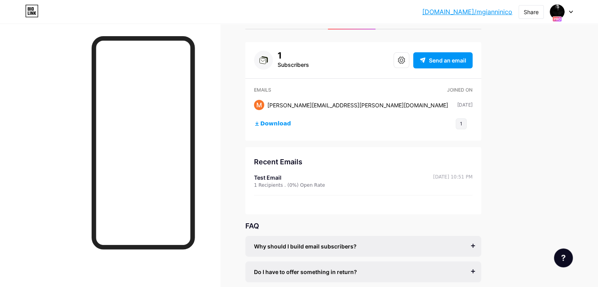
scroll to position [0, 0]
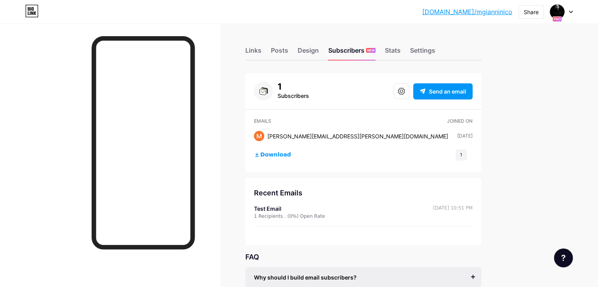
click at [302, 209] on div "Test Email" at bounding box center [289, 209] width 71 height 8
click at [309, 215] on div "1 Recipients . (0%) Open Rate" at bounding box center [289, 216] width 71 height 7
click at [473, 205] on div "[DATE] 10:51 PM" at bounding box center [453, 212] width 39 height 15
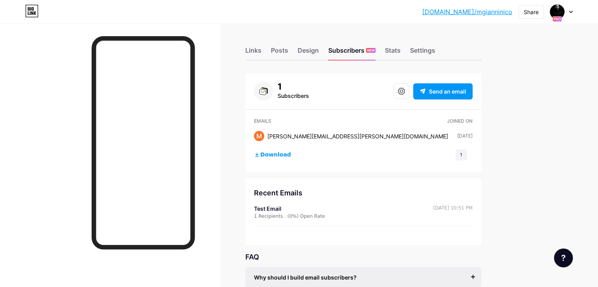
click at [399, 181] on div "Recent Emails Test Email 1 Recipients . (0%) Open Rate Aug 09 25, 10:51 PM" at bounding box center [363, 211] width 236 height 67
click at [345, 138] on div "[PERSON_NAME][EMAIL_ADDRESS][PERSON_NAME][DOMAIN_NAME]" at bounding box center [358, 136] width 181 height 8
click at [401, 47] on div "Stats" at bounding box center [393, 53] width 16 height 14
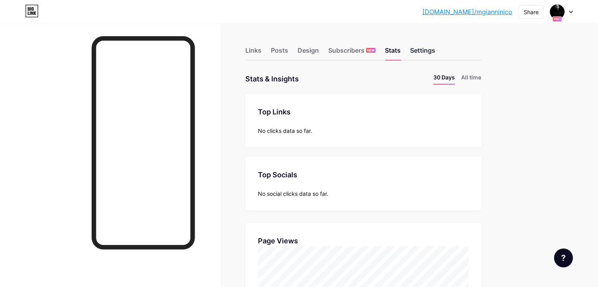
click at [435, 57] on div "Settings" at bounding box center [422, 53] width 25 height 14
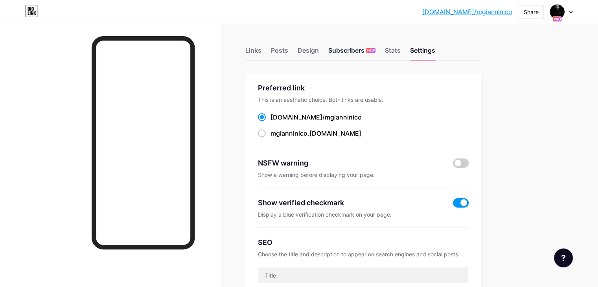
click at [376, 51] on div "Subscribers NEW" at bounding box center [351, 53] width 47 height 14
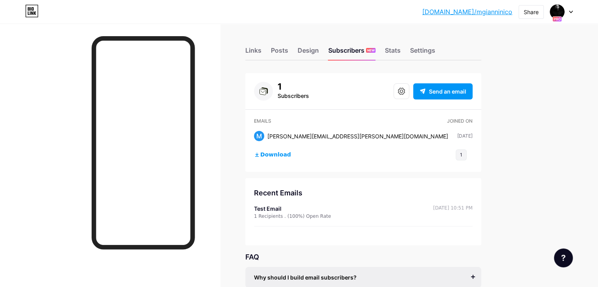
click at [266, 90] on icon at bounding box center [263, 92] width 6 height 6
click at [467, 90] on span "Send an email" at bounding box center [447, 91] width 37 height 8
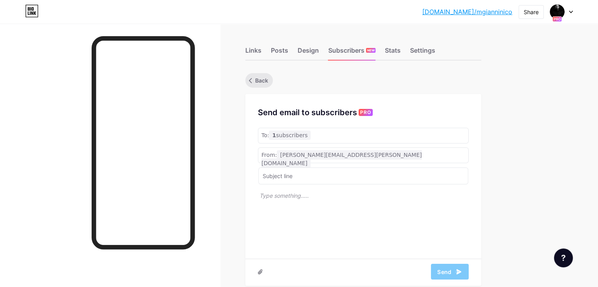
click at [268, 81] on span "Back" at bounding box center [261, 80] width 13 height 8
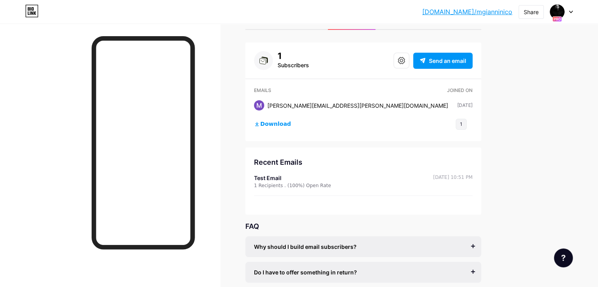
scroll to position [30, 0]
click at [466, 60] on span "Send an email" at bounding box center [447, 61] width 37 height 8
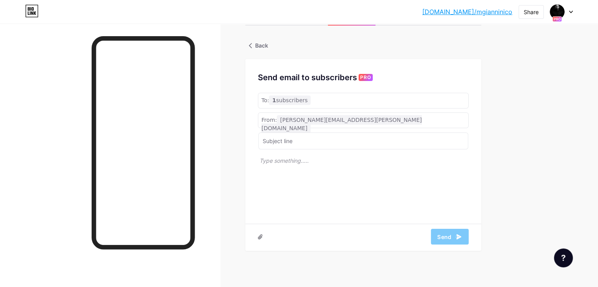
scroll to position [38, 0]
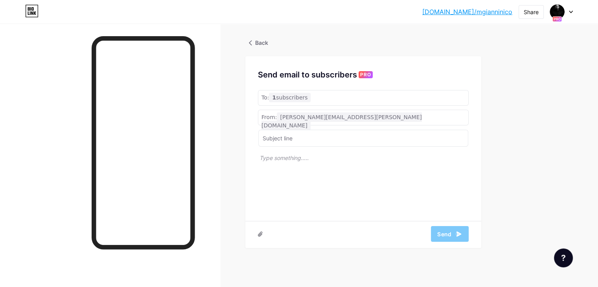
click at [371, 77] on span "PRO" at bounding box center [365, 74] width 11 height 7
click at [268, 44] on link "Back" at bounding box center [259, 43] width 20 height 8
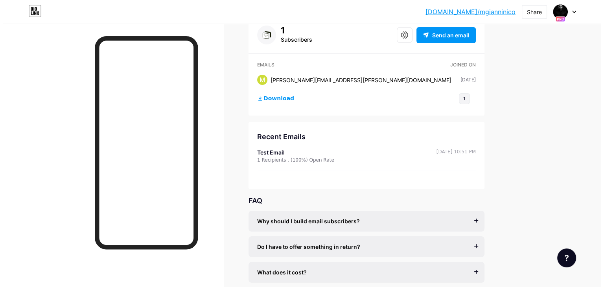
scroll to position [61, 0]
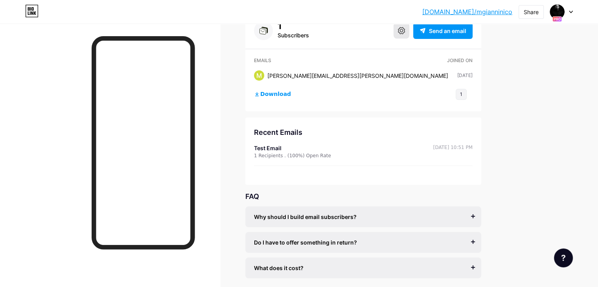
click at [410, 33] on button at bounding box center [402, 31] width 16 height 16
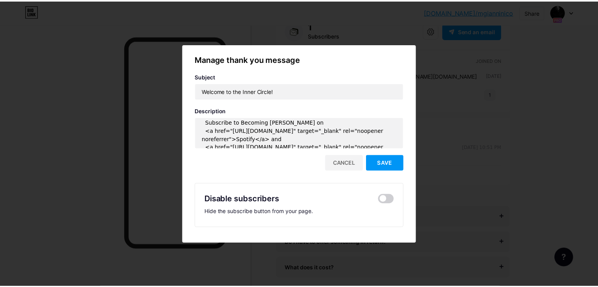
scroll to position [160, 0]
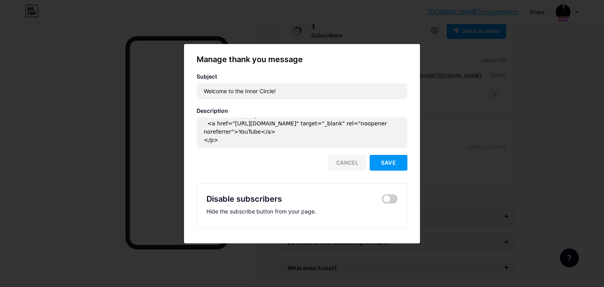
click at [344, 170] on div "Cancel" at bounding box center [347, 163] width 38 height 16
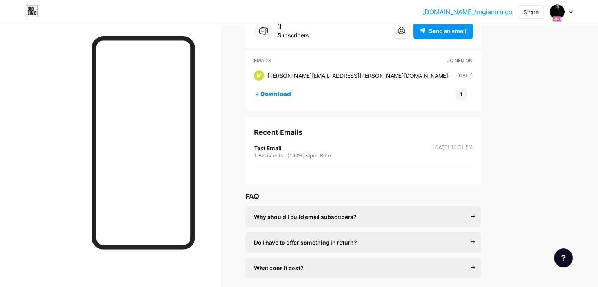
click at [569, 13] on div at bounding box center [561, 12] width 23 height 14
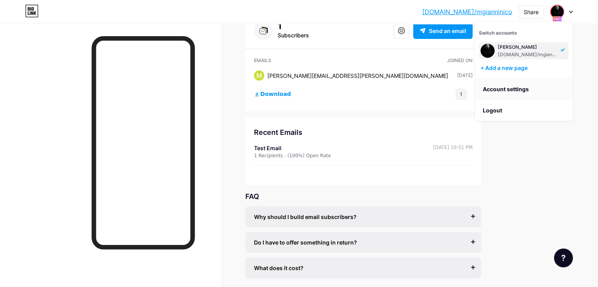
click at [509, 89] on link "Account settings" at bounding box center [524, 89] width 98 height 21
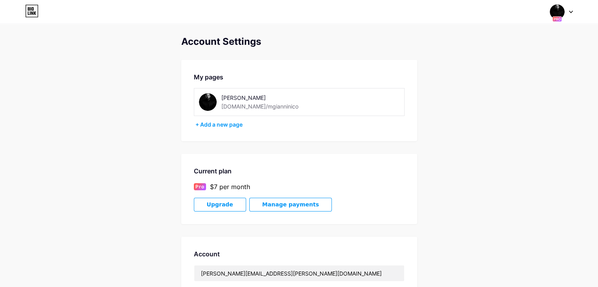
click at [245, 103] on div "[DOMAIN_NAME]/mgianninico" at bounding box center [259, 106] width 77 height 8
click at [566, 9] on div at bounding box center [561, 12] width 23 height 14
click at [502, 91] on link "Dashboard" at bounding box center [524, 89] width 98 height 21
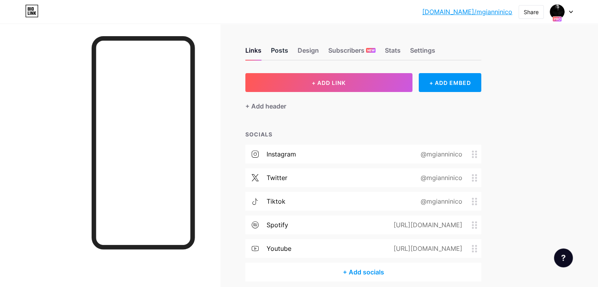
click at [288, 52] on div "Posts" at bounding box center [279, 53] width 17 height 14
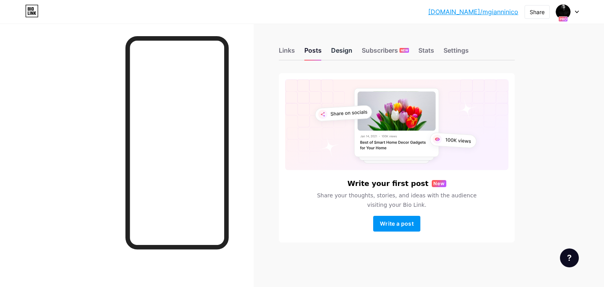
click at [342, 46] on div "Design" at bounding box center [341, 53] width 21 height 14
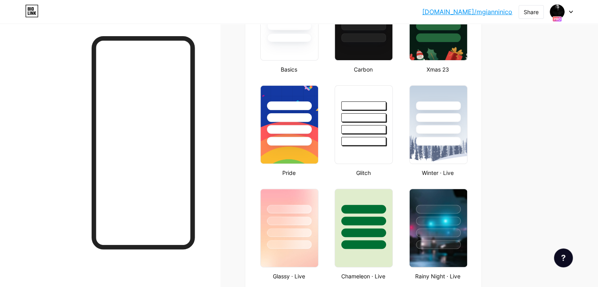
type input "#000000"
type input "#ffffff"
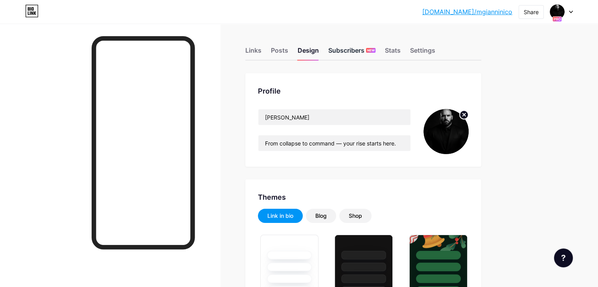
click at [376, 52] on div "Subscribers NEW" at bounding box center [351, 53] width 47 height 14
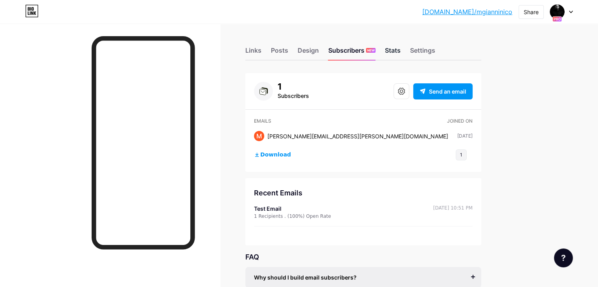
click at [401, 54] on div "Stats" at bounding box center [393, 53] width 16 height 14
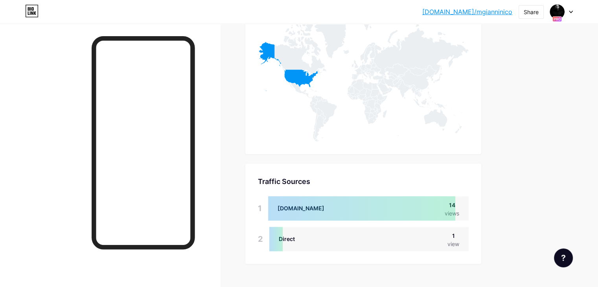
scroll to position [417, 0]
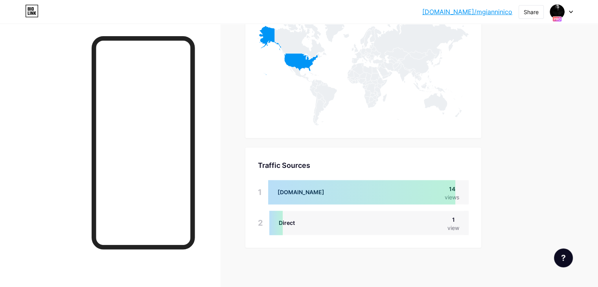
click at [564, 14] on div at bounding box center [557, 12] width 14 height 14
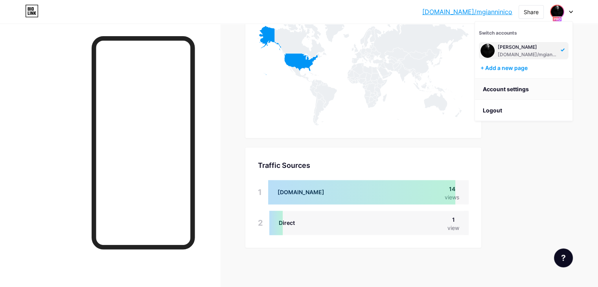
click at [516, 91] on link "Account settings" at bounding box center [524, 89] width 98 height 21
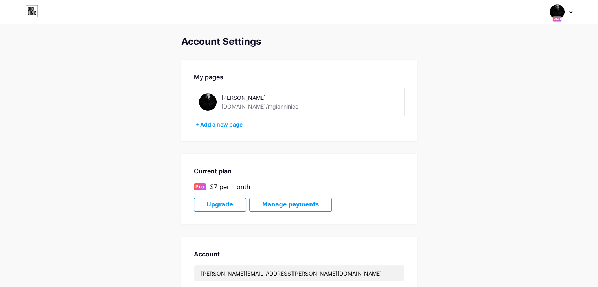
click at [275, 205] on span "Manage payments" at bounding box center [290, 204] width 57 height 7
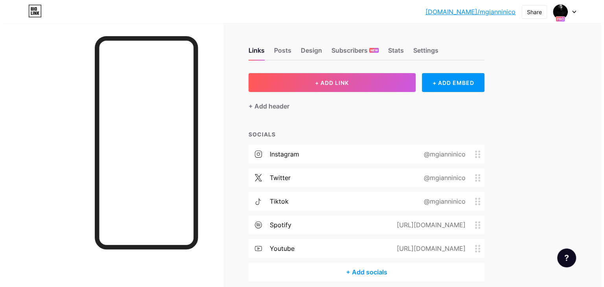
scroll to position [33, 0]
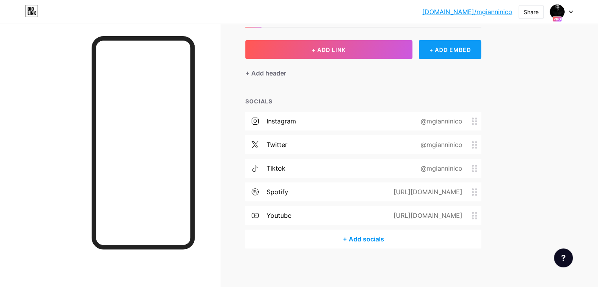
click at [482, 45] on div "+ ADD EMBED" at bounding box center [450, 49] width 63 height 19
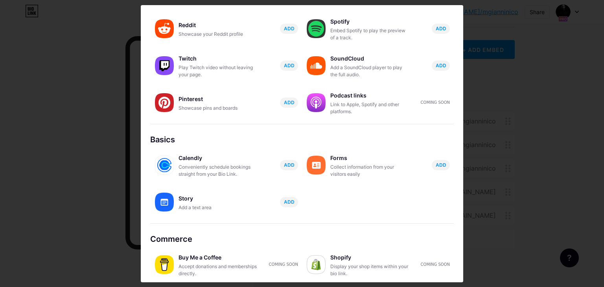
scroll to position [123, 0]
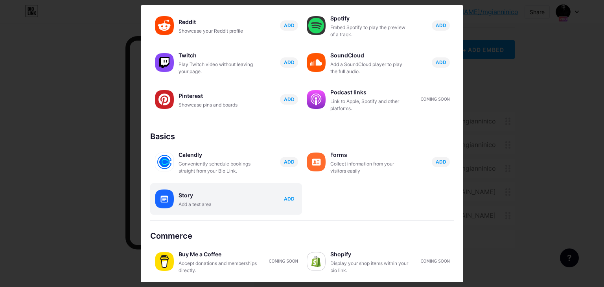
click at [285, 197] on span "ADD" at bounding box center [289, 199] width 11 height 7
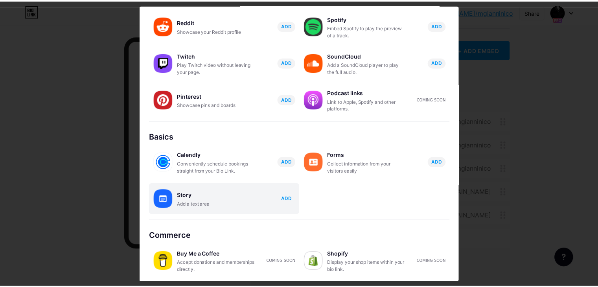
scroll to position [0, 0]
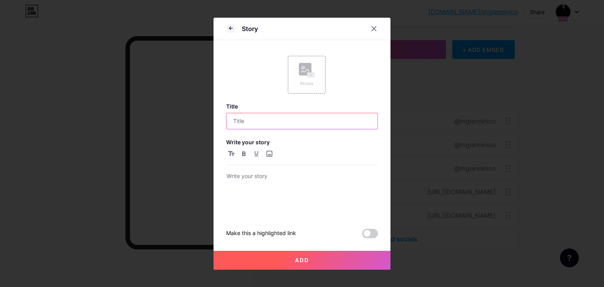
click at [270, 122] on input "text" at bounding box center [302, 121] width 151 height 16
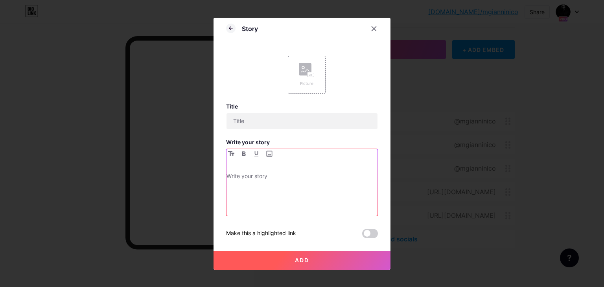
click at [260, 178] on p at bounding box center [302, 177] width 151 height 11
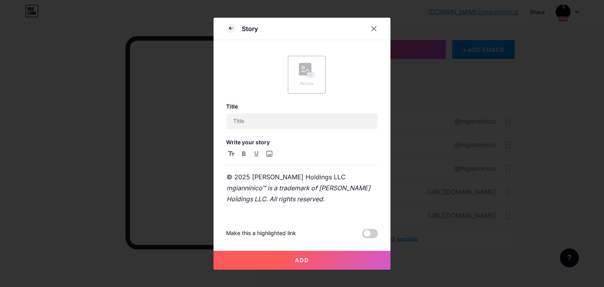
click at [286, 258] on button "Add" at bounding box center [302, 260] width 177 height 19
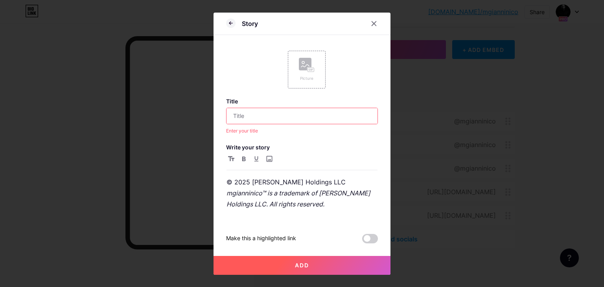
click at [260, 131] on div "Enter your title" at bounding box center [302, 130] width 152 height 7
click at [272, 113] on input "text" at bounding box center [302, 116] width 151 height 16
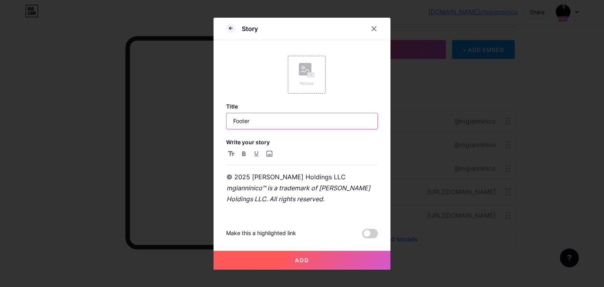
type input "Footer"
click at [214, 251] on button "Add" at bounding box center [302, 260] width 177 height 19
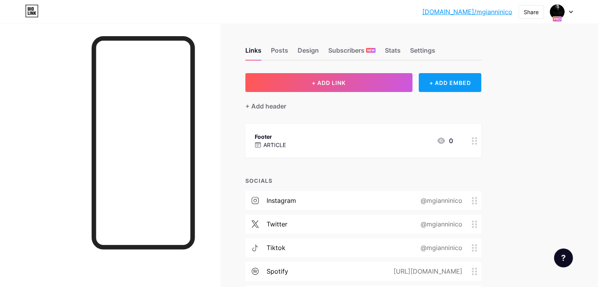
click at [474, 85] on div "+ ADD EMBED" at bounding box center [450, 82] width 63 height 19
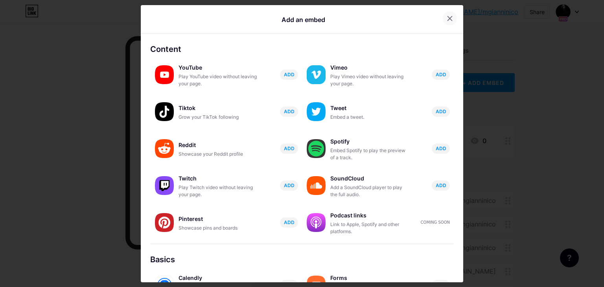
click at [447, 22] on div at bounding box center [450, 18] width 14 height 14
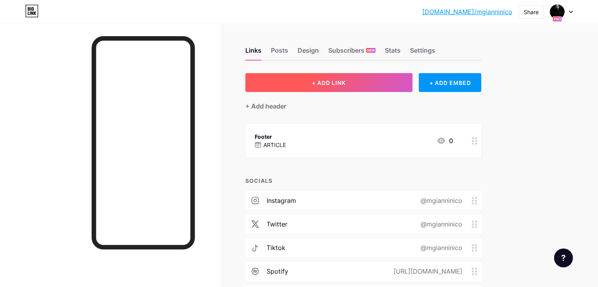
click at [346, 82] on span "+ ADD LINK" at bounding box center [329, 82] width 34 height 7
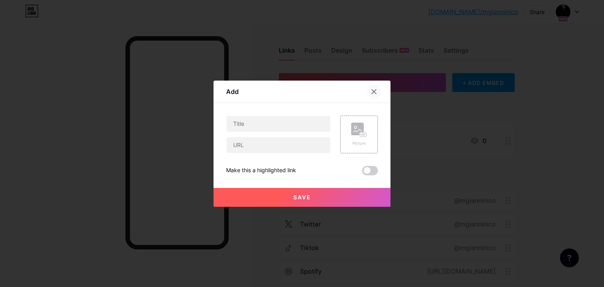
click at [371, 93] on icon at bounding box center [374, 92] width 6 height 6
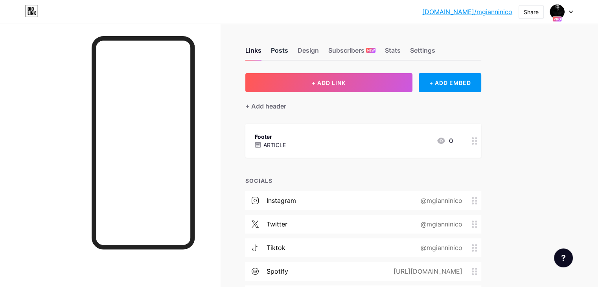
click at [288, 51] on div "Posts" at bounding box center [279, 53] width 17 height 14
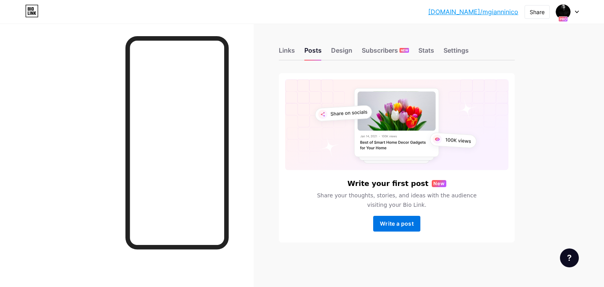
click at [392, 222] on span "Write a post" at bounding box center [397, 223] width 34 height 7
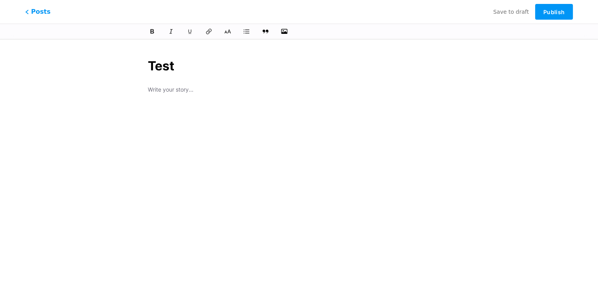
type input "Test"
type input "test"
click at [551, 6] on button "Publish" at bounding box center [554, 12] width 38 height 16
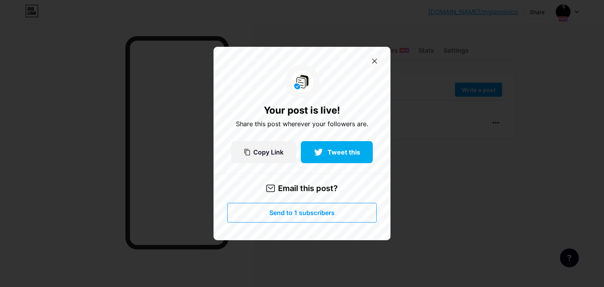
click at [373, 59] on icon at bounding box center [375, 61] width 4 height 4
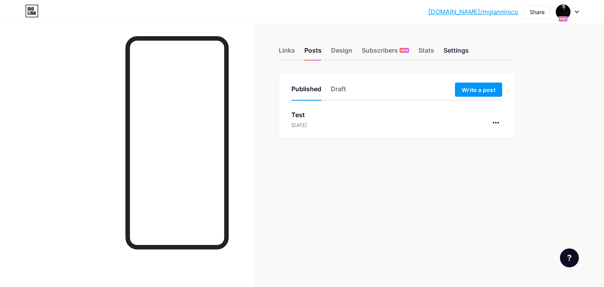
click at [448, 50] on div "Settings" at bounding box center [456, 53] width 25 height 14
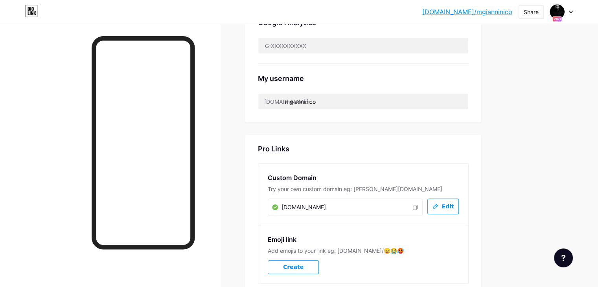
scroll to position [370, 0]
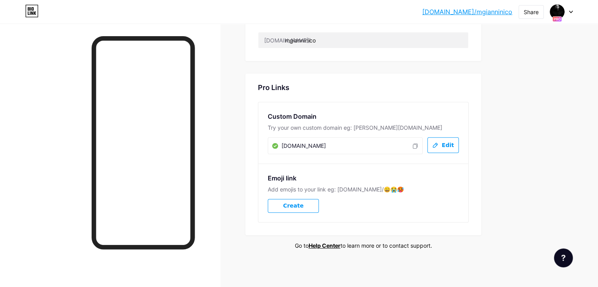
click at [382, 145] on div "hub.mgiannini.co hub.mgiannini.co" at bounding box center [345, 145] width 155 height 17
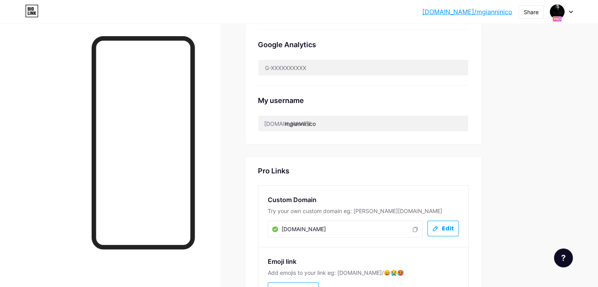
scroll to position [287, 0]
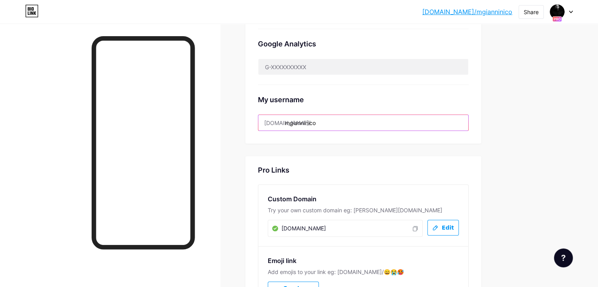
click at [365, 122] on input "mgianninico" at bounding box center [363, 123] width 210 height 16
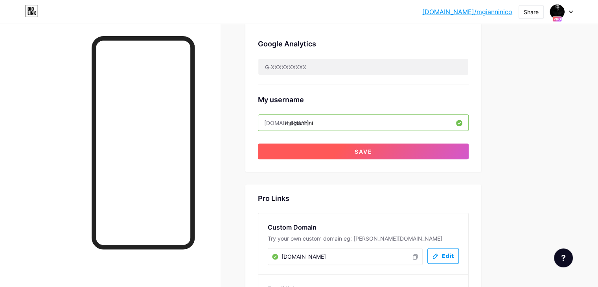
type input "mdgiannini"
click at [382, 148] on button "Save" at bounding box center [363, 152] width 211 height 16
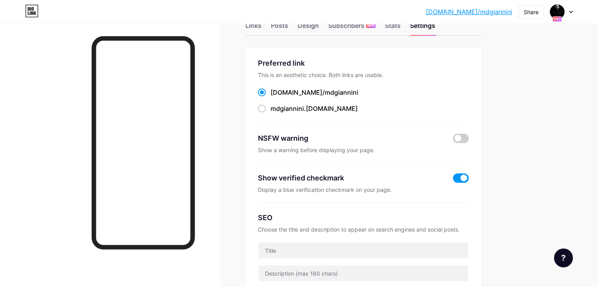
scroll to position [0, 0]
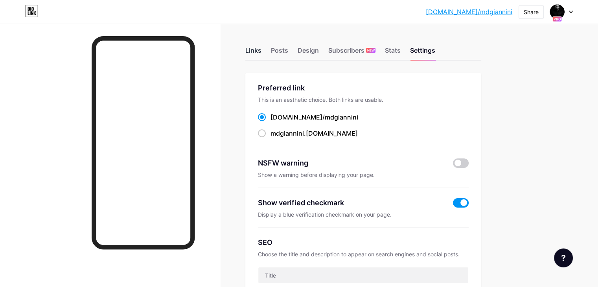
click at [262, 51] on div "Links" at bounding box center [253, 53] width 16 height 14
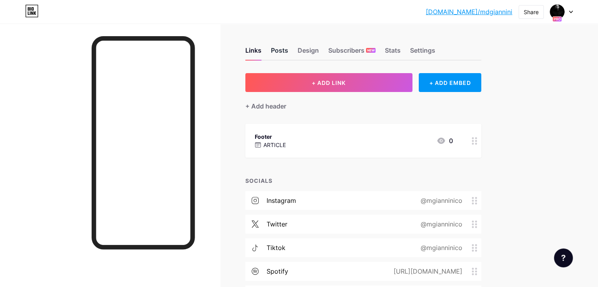
click at [288, 52] on div "Posts" at bounding box center [279, 53] width 17 height 14
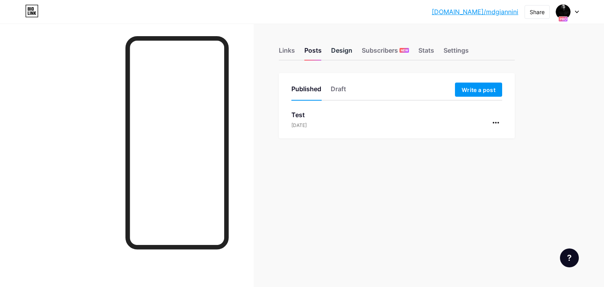
click at [346, 52] on div "Design" at bounding box center [341, 53] width 21 height 14
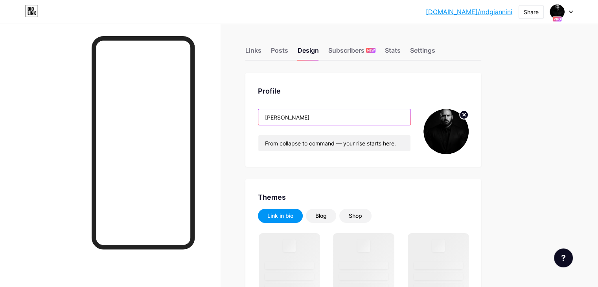
click at [361, 119] on input "Giannini" at bounding box center [334, 117] width 152 height 16
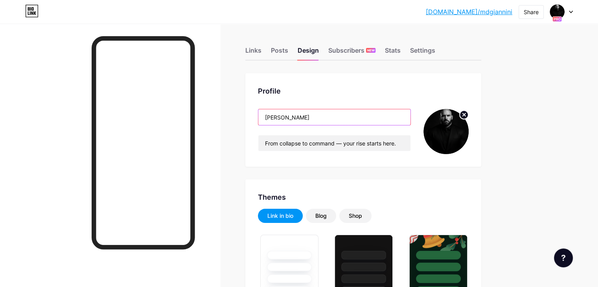
type input "#000000"
type input "#ffffff"
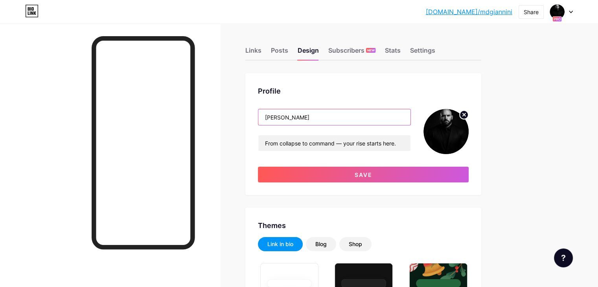
type input "Michael"
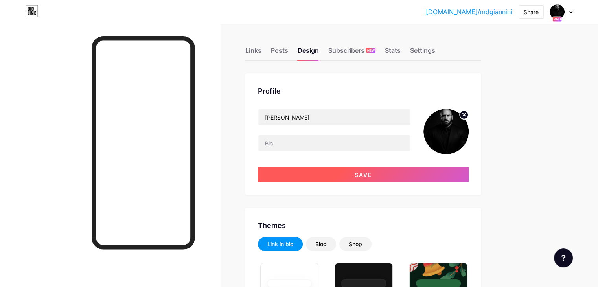
click at [420, 173] on button "Save" at bounding box center [363, 175] width 211 height 16
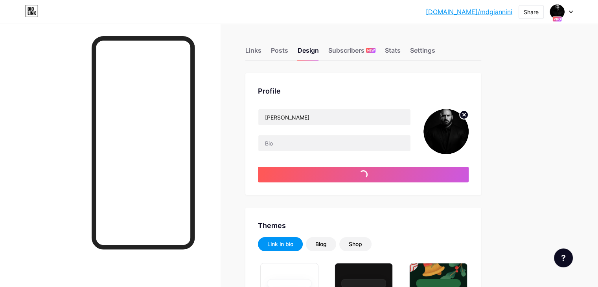
type input "#ffffff"
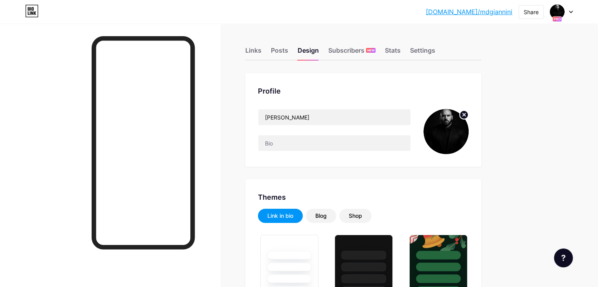
click at [469, 115] on circle at bounding box center [464, 115] width 9 height 9
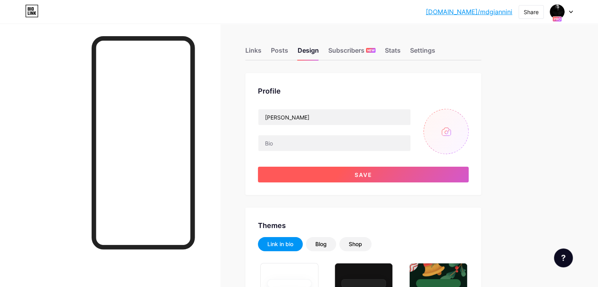
click at [409, 172] on button "Save" at bounding box center [363, 175] width 211 height 16
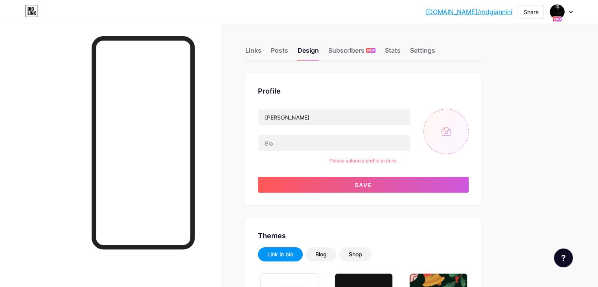
click at [469, 130] on input "file" at bounding box center [446, 131] width 45 height 45
type input "C:\fakepath\factor logo.jpg"
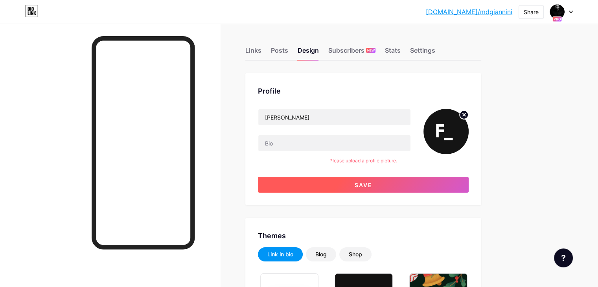
click at [445, 192] on button "Save" at bounding box center [363, 185] width 211 height 16
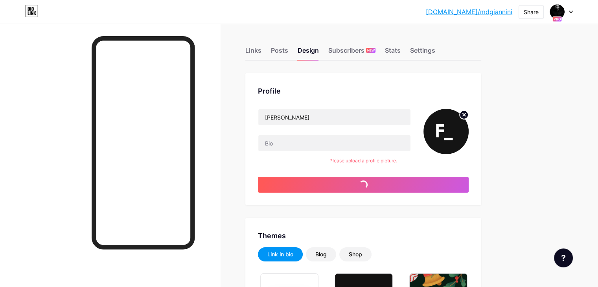
type input "#ffffff"
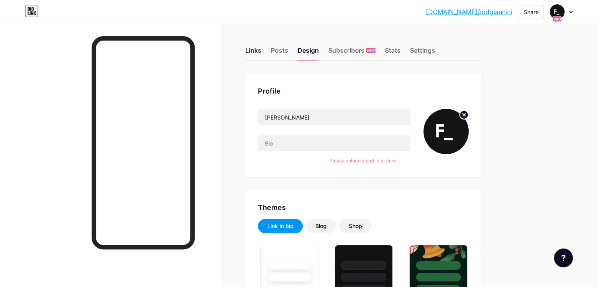
click at [262, 52] on div "Links" at bounding box center [253, 53] width 16 height 14
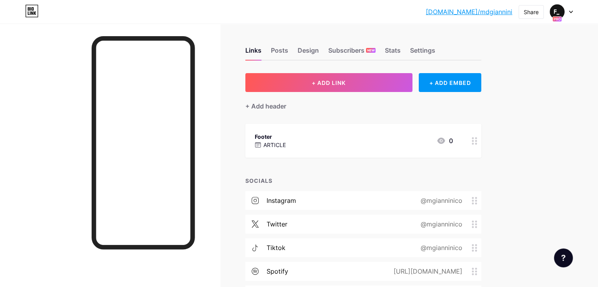
click at [373, 41] on div "Links Posts Design Subscribers NEW Stats Settings" at bounding box center [363, 47] width 236 height 28
click at [376, 51] on div "Subscribers NEW" at bounding box center [351, 53] width 47 height 14
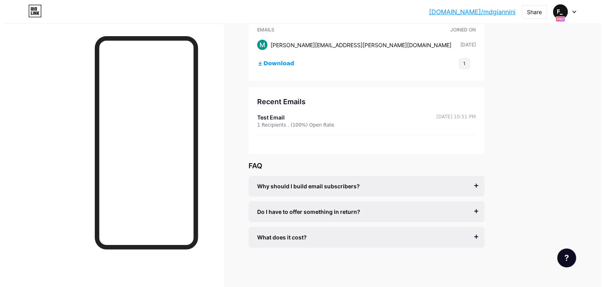
scroll to position [48, 0]
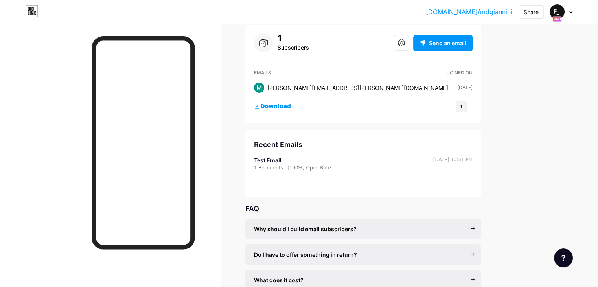
click at [425, 45] on div "1 Subscribers Send an email" at bounding box center [363, 42] width 219 height 19
click at [405, 46] on icon at bounding box center [401, 42] width 7 height 7
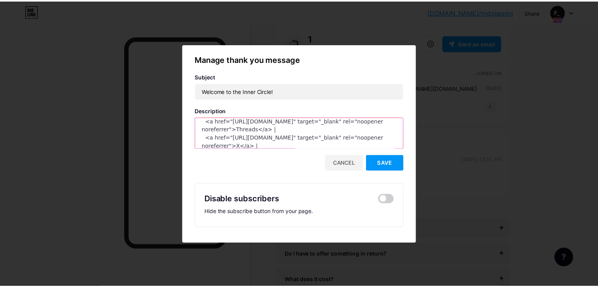
scroll to position [161, 0]
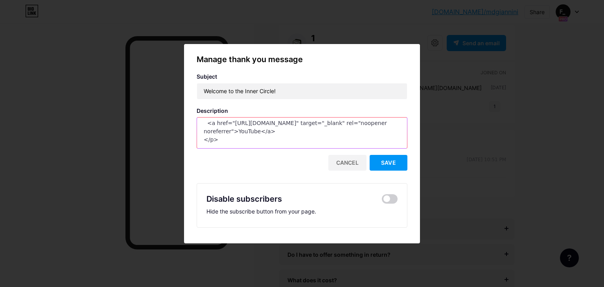
drag, startPoint x: 308, startPoint y: 128, endPoint x: 310, endPoint y: 249, distance: 120.8
click at [310, 249] on div "Manage thank you message Subject Welcome to the Inner Circle! Description <p> Y…" at bounding box center [302, 143] width 604 height 287
click at [336, 139] on textarea "<p> You’ve just stepped inside the command room.<br> Watch your inbox for your …" at bounding box center [302, 133] width 210 height 31
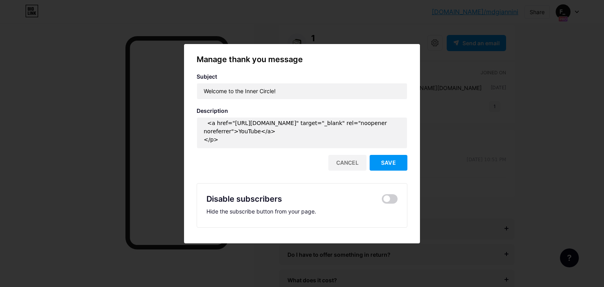
click at [389, 193] on div "Disable subscribers" at bounding box center [302, 199] width 191 height 12
click at [388, 198] on span at bounding box center [390, 198] width 16 height 9
click at [382, 201] on input "checkbox" at bounding box center [382, 201] width 0 height 0
click at [390, 159] on span "Save" at bounding box center [388, 162] width 15 height 7
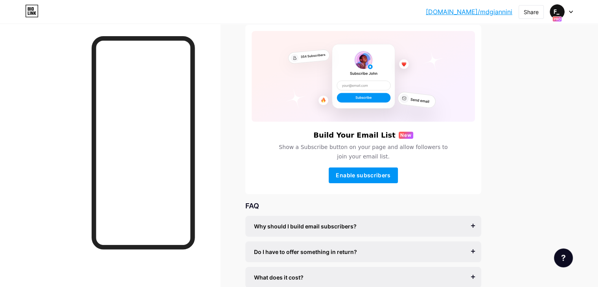
scroll to position [0, 0]
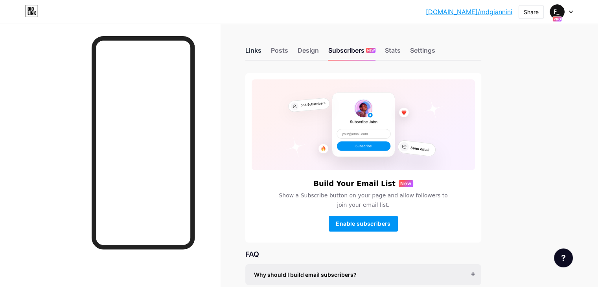
click at [262, 58] on div "Links" at bounding box center [253, 53] width 16 height 14
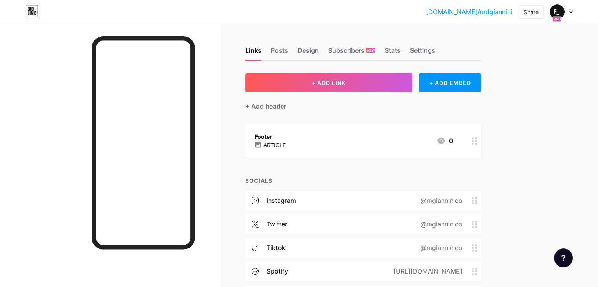
click at [36, 165] on div at bounding box center [110, 167] width 220 height 287
click at [446, 136] on icon at bounding box center [441, 140] width 9 height 9
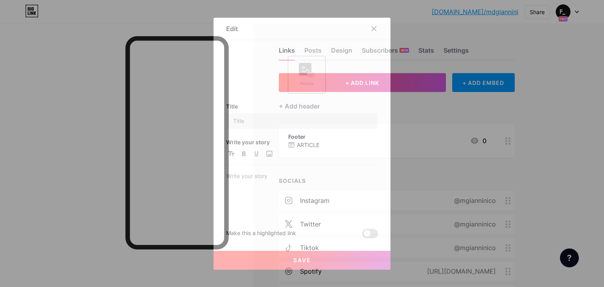
type input "Footer"
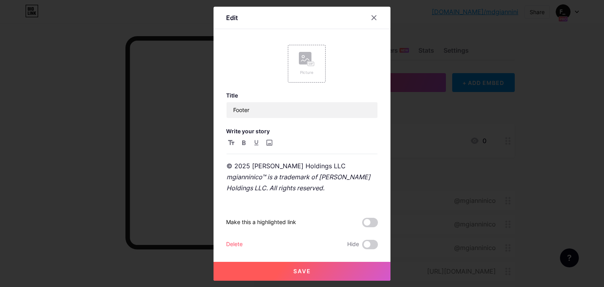
click at [228, 242] on div "Delete" at bounding box center [234, 244] width 17 height 9
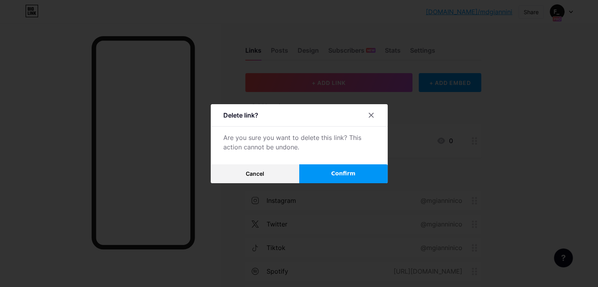
click at [347, 170] on span "Confirm" at bounding box center [343, 174] width 24 height 8
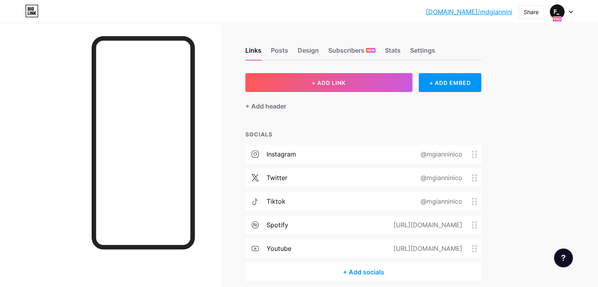
scroll to position [33, 0]
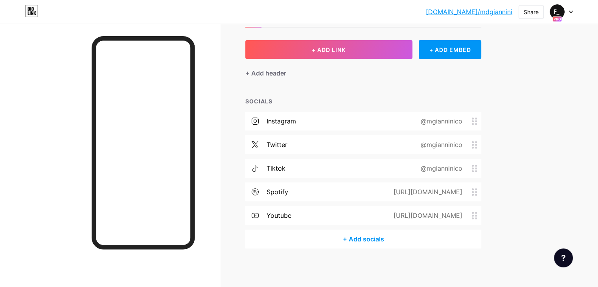
click at [474, 120] on circle at bounding box center [473, 121] width 2 height 2
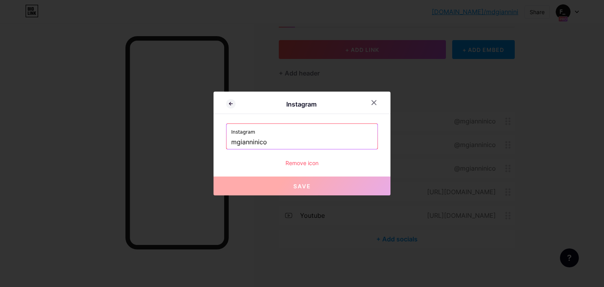
click at [299, 164] on div "Remove icon" at bounding box center [302, 163] width 152 height 8
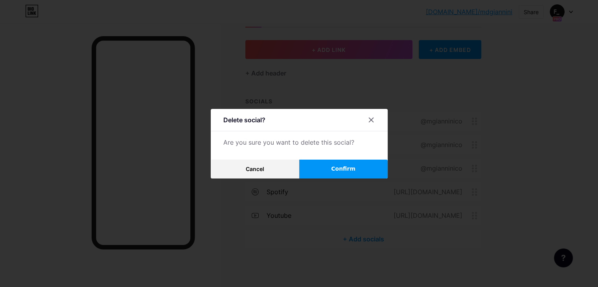
click at [316, 166] on button "Confirm" at bounding box center [343, 169] width 89 height 19
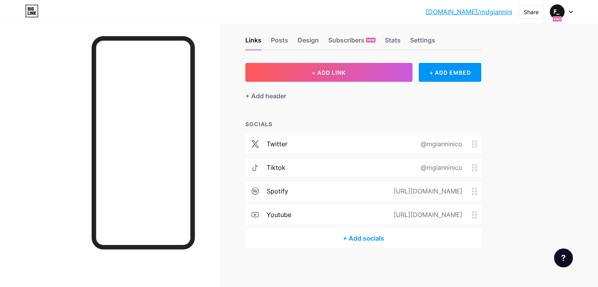
scroll to position [9, 0]
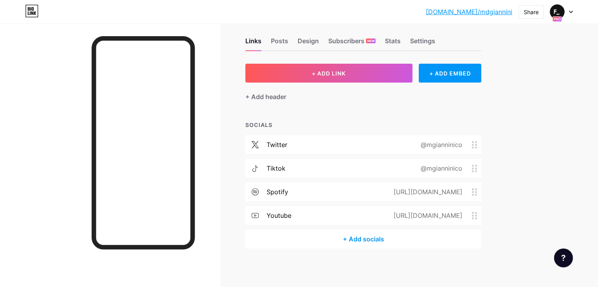
click at [447, 144] on div "@mgianninico" at bounding box center [440, 144] width 64 height 9
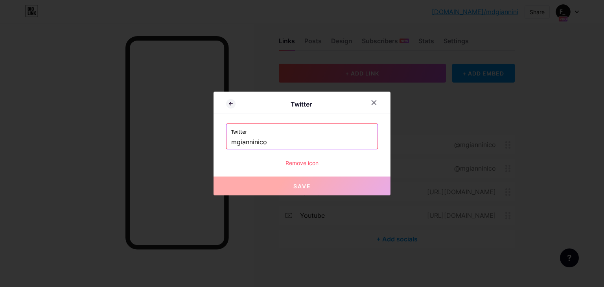
click at [303, 158] on div "Twitter mgianninico Remove icon" at bounding box center [302, 146] width 152 height 44
click at [303, 161] on div "Remove icon" at bounding box center [302, 163] width 152 height 8
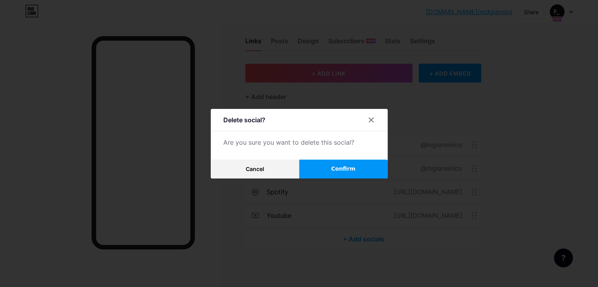
click at [365, 162] on button "Confirm" at bounding box center [343, 169] width 89 height 19
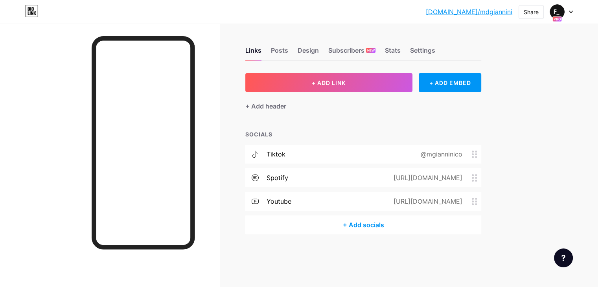
scroll to position [0, 0]
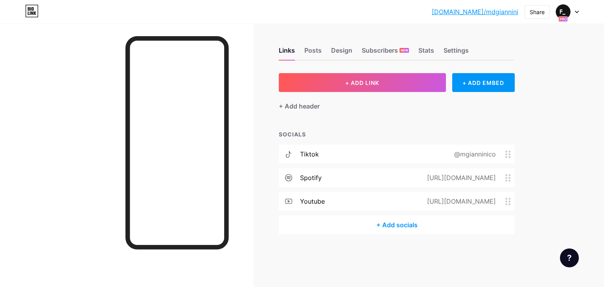
click at [393, 159] on div "tiktok @mgianninico" at bounding box center [397, 154] width 236 height 19
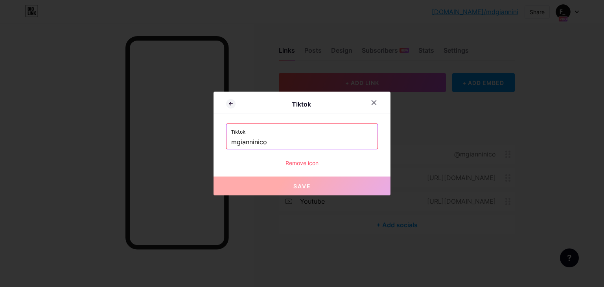
click at [304, 164] on div "Remove icon" at bounding box center [302, 163] width 152 height 8
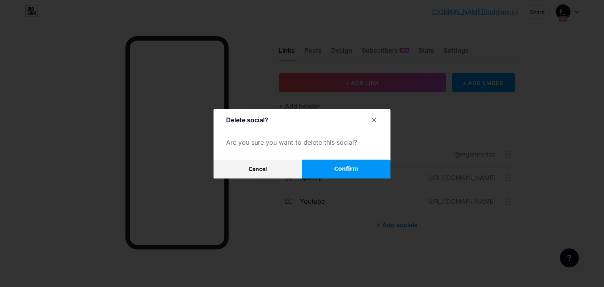
click at [366, 163] on button "Confirm" at bounding box center [346, 169] width 89 height 19
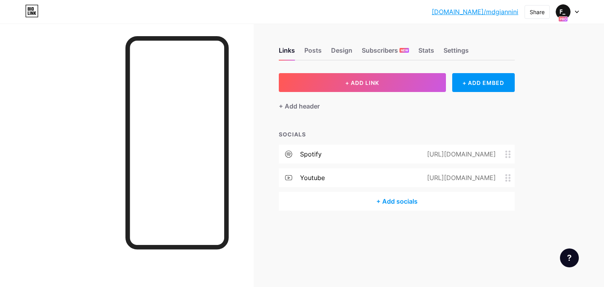
click at [428, 155] on div "https://open.spotify.com/show/3IdGywPAfM80FflVrL8ERa" at bounding box center [460, 153] width 91 height 9
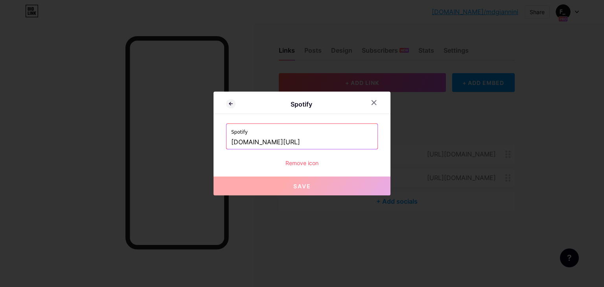
click at [341, 143] on input "open.spotify.com/show/3IdGywPAfM80FflVrL8ERa" at bounding box center [302, 142] width 142 height 13
click at [249, 148] on input "open.spotify.com/show/3IdGywPAfM80FflVrL8ERa" at bounding box center [302, 142] width 142 height 13
click at [302, 162] on div "Remove icon" at bounding box center [302, 163] width 152 height 8
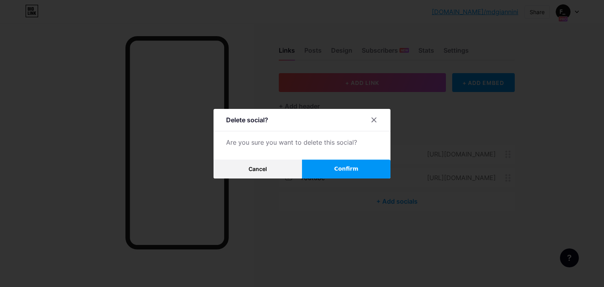
click at [343, 162] on button "Confirm" at bounding box center [346, 169] width 89 height 19
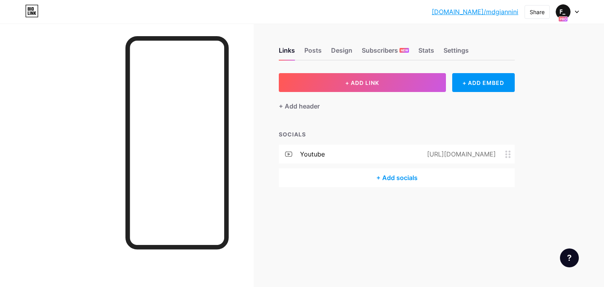
click at [315, 155] on div "youtube" at bounding box center [312, 153] width 25 height 9
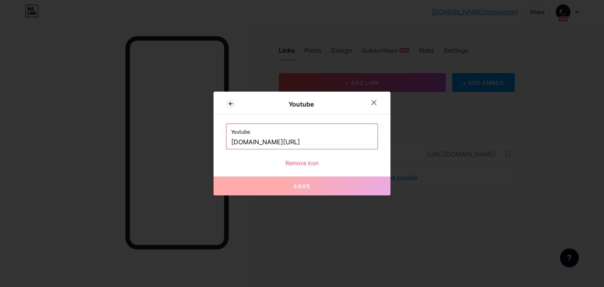
click at [297, 164] on div "Remove icon" at bounding box center [302, 163] width 152 height 8
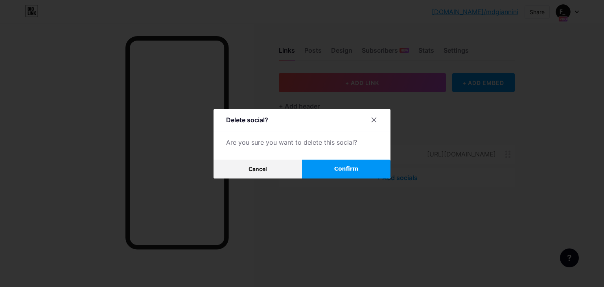
click at [339, 168] on span "Confirm" at bounding box center [346, 169] width 24 height 8
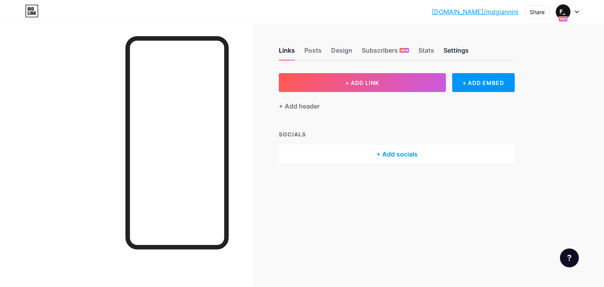
click at [456, 52] on div "Settings" at bounding box center [456, 53] width 25 height 14
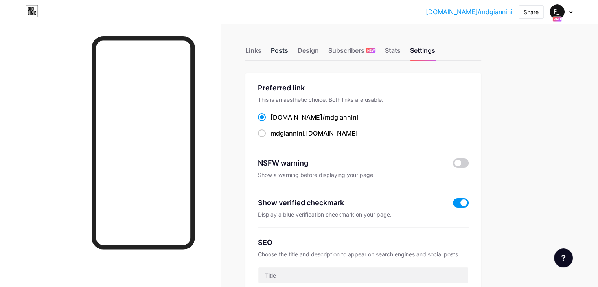
click at [288, 49] on div "Posts" at bounding box center [279, 53] width 17 height 14
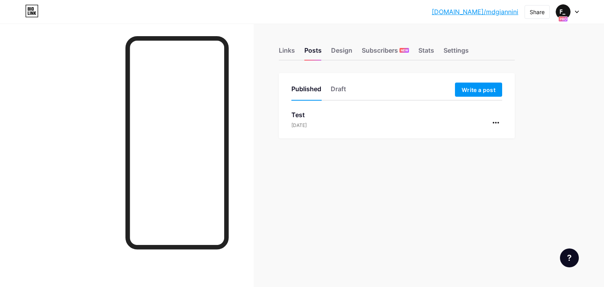
click at [387, 116] on div "Test Aug 10, 2025" at bounding box center [397, 124] width 211 height 28
click at [497, 118] on div at bounding box center [496, 122] width 13 height 13
click at [474, 188] on li "Delete" at bounding box center [472, 189] width 60 height 16
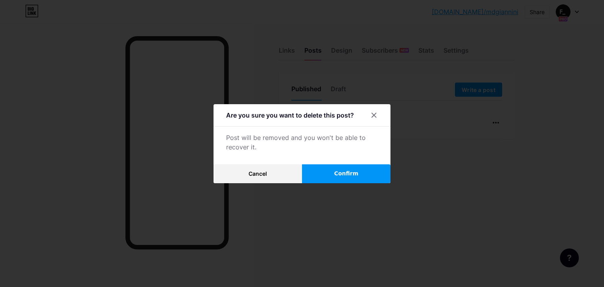
click at [353, 166] on button "Confirm" at bounding box center [346, 173] width 89 height 19
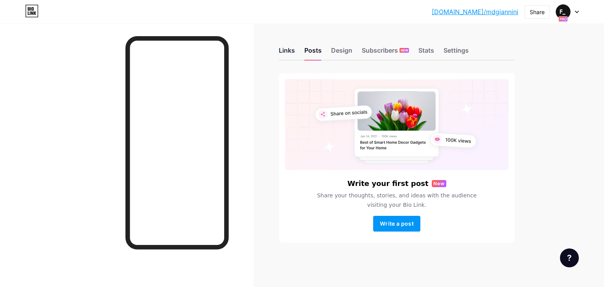
click at [286, 48] on div "Links" at bounding box center [287, 53] width 16 height 14
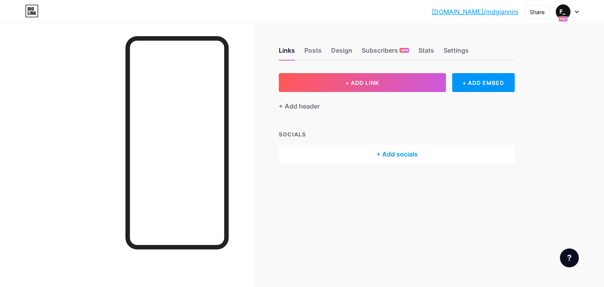
click at [572, 15] on div at bounding box center [567, 12] width 23 height 14
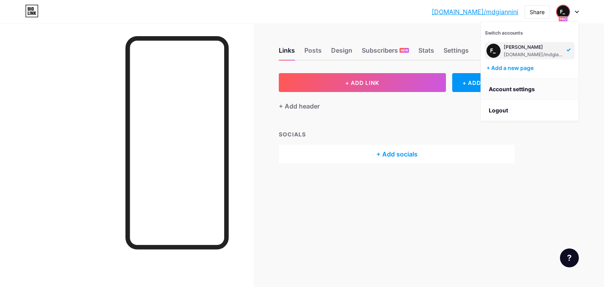
click at [519, 89] on link "Account settings" at bounding box center [530, 89] width 98 height 21
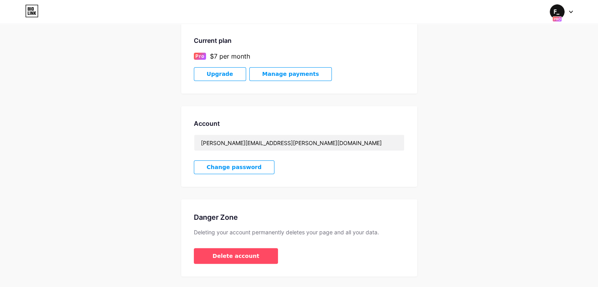
scroll to position [132, 0]
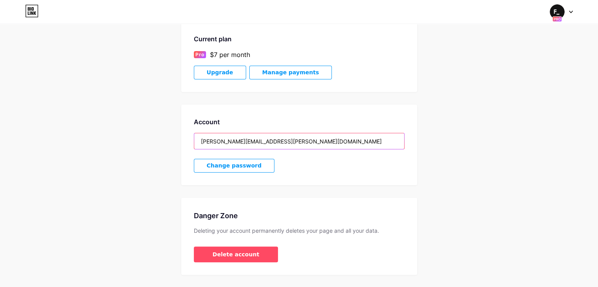
click at [281, 137] on input "michael@giannini.email" at bounding box center [299, 141] width 210 height 16
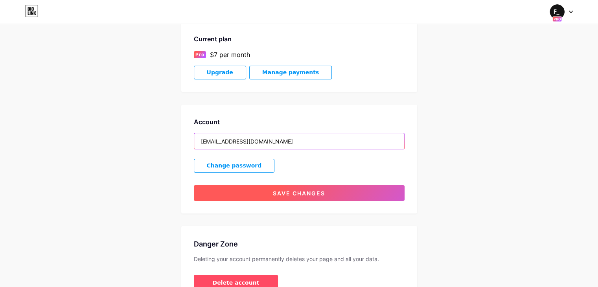
type input "mdgiannini01@gmail.com"
click at [290, 190] on span "Save changes" at bounding box center [299, 193] width 52 height 7
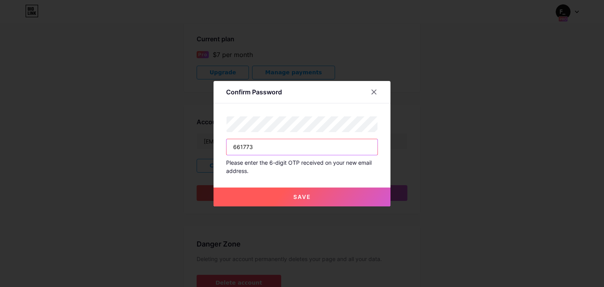
type input "661773"
click at [259, 191] on button "Save" at bounding box center [302, 197] width 177 height 19
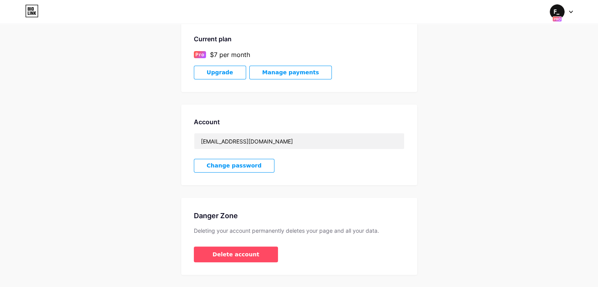
click at [118, 156] on div "Account Settings My pages Michael bio.link/mdgiannini + Add a new page Current …" at bounding box center [299, 89] width 598 height 371
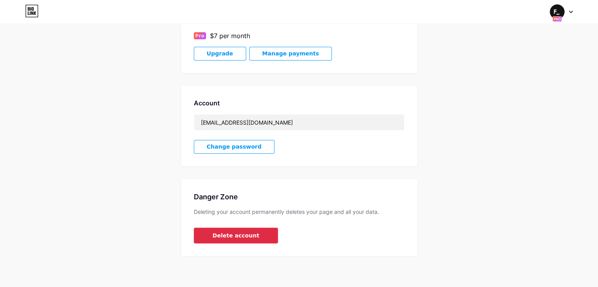
click at [223, 235] on span "Delete account" at bounding box center [236, 236] width 47 height 8
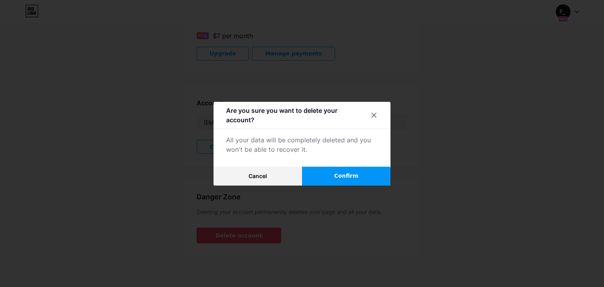
click at [349, 174] on span "Confirm" at bounding box center [346, 176] width 24 height 8
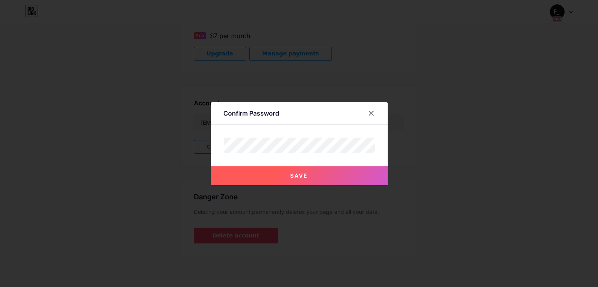
click at [336, 172] on button "Save" at bounding box center [299, 175] width 177 height 19
